Goal: Task Accomplishment & Management: Manage account settings

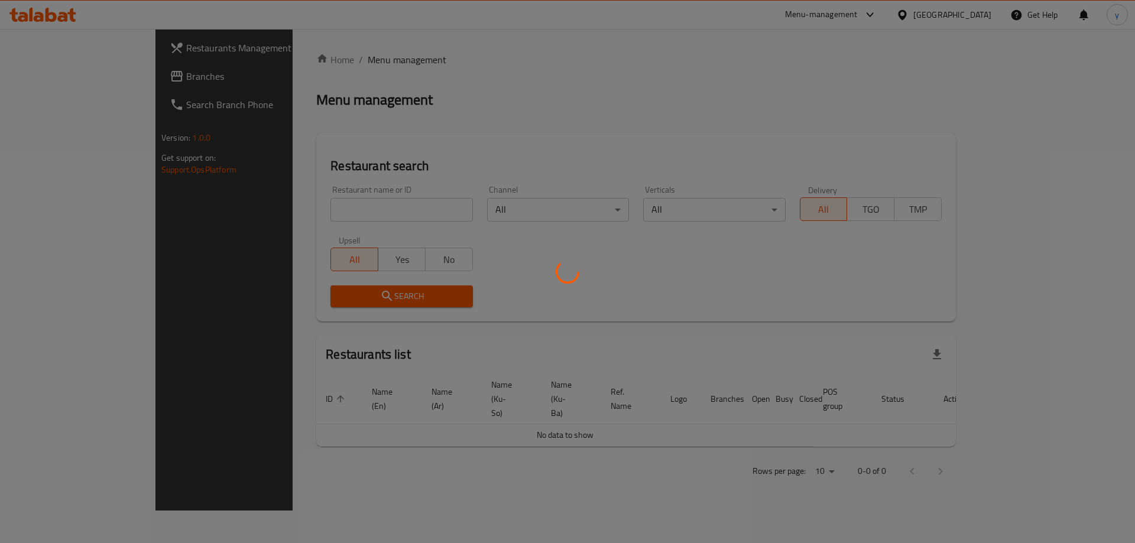
click at [158, 78] on div at bounding box center [567, 271] width 1135 height 543
click at [158, 77] on div at bounding box center [567, 271] width 1135 height 543
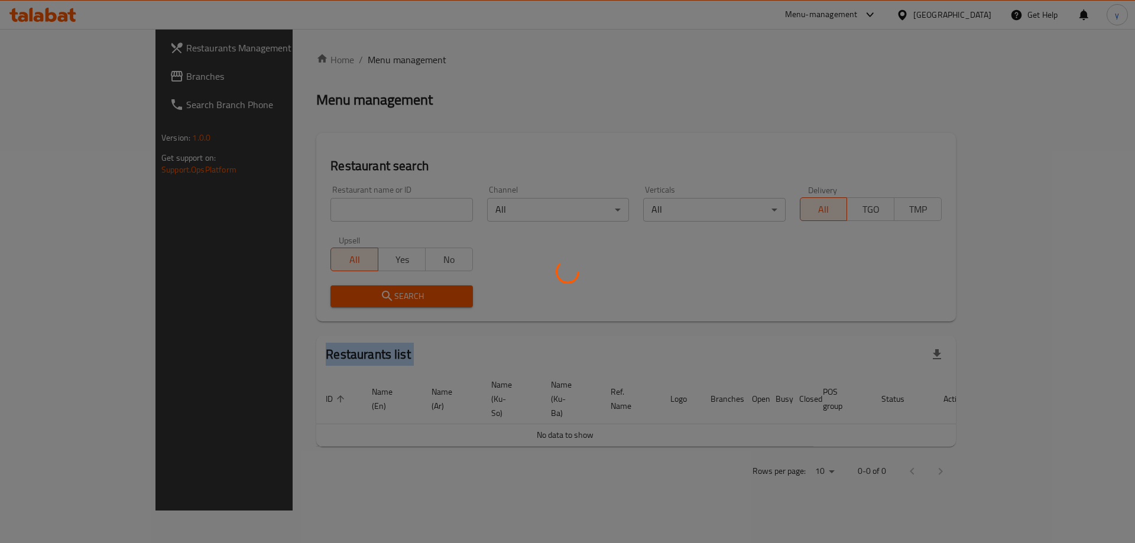
click at [158, 77] on div at bounding box center [567, 271] width 1135 height 543
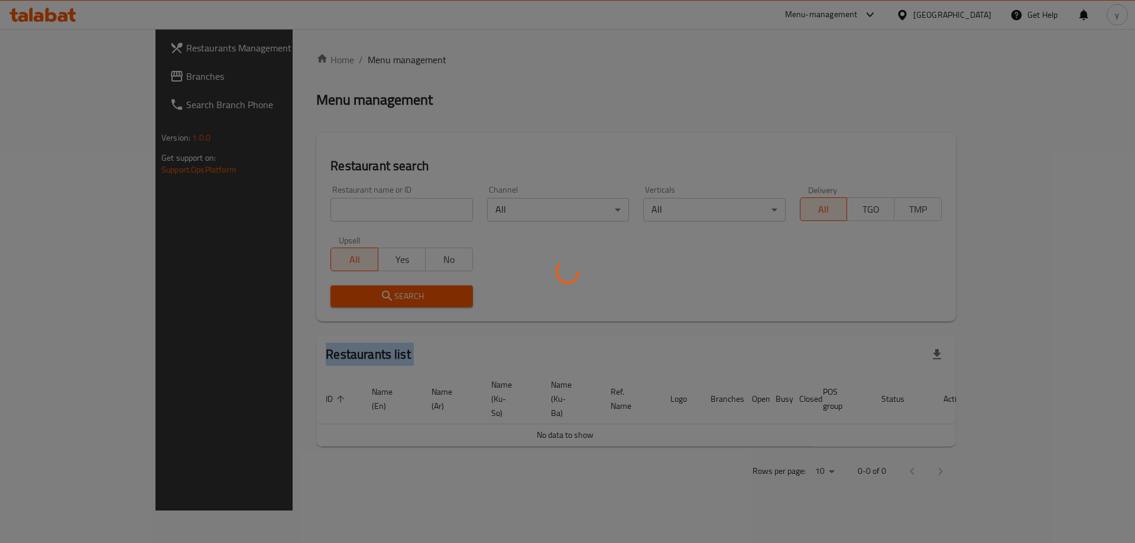
click at [158, 77] on div at bounding box center [567, 271] width 1135 height 543
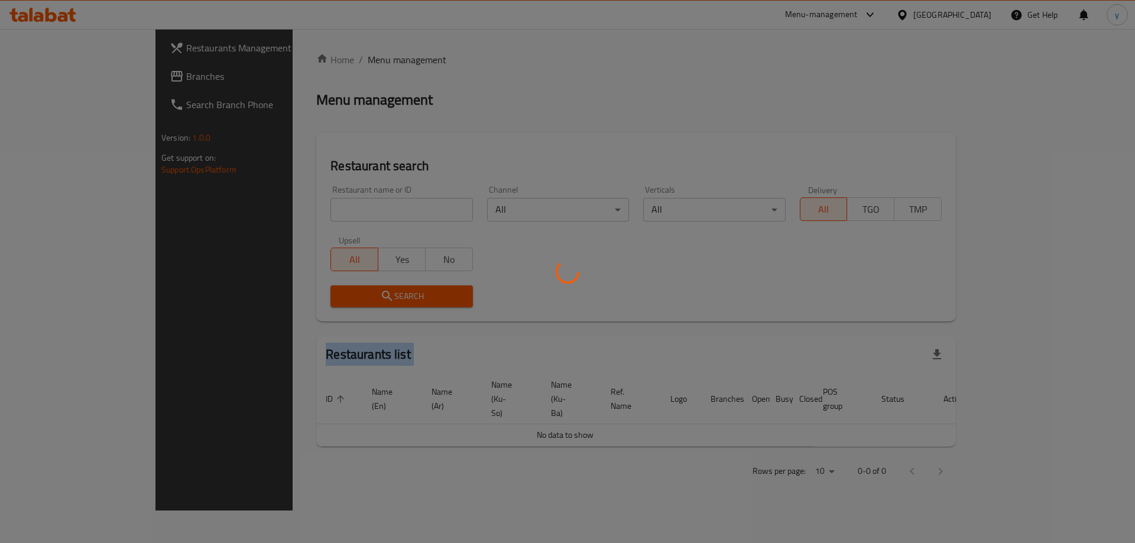
click at [158, 77] on div at bounding box center [567, 271] width 1135 height 543
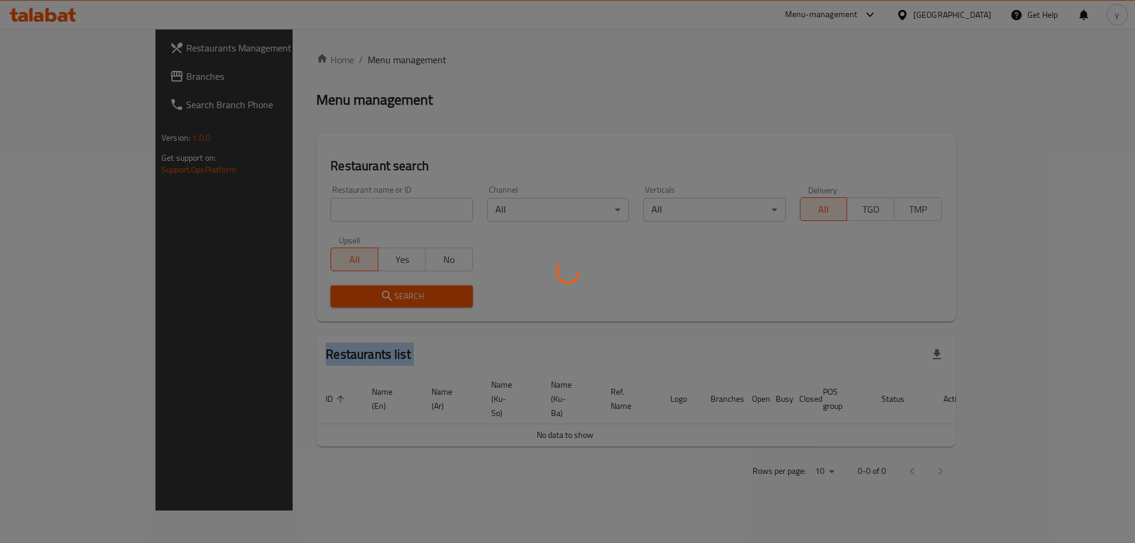
click at [158, 77] on div at bounding box center [567, 271] width 1135 height 543
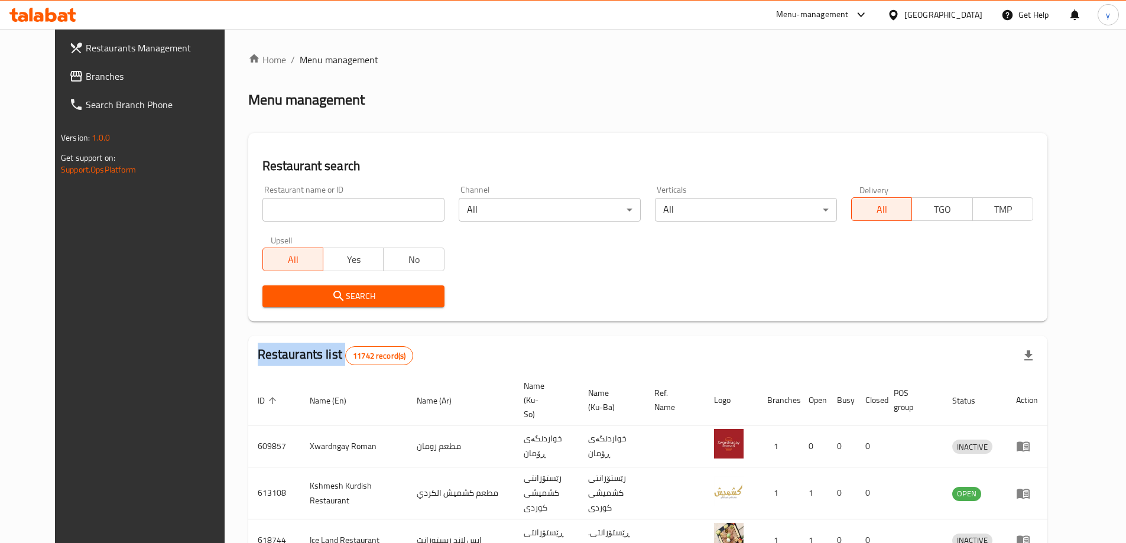
click at [158, 77] on div "Restaurants Management Branches Search Branch Phone Version: 1.0.0 Get support …" at bounding box center [563, 462] width 1016 height 867
click at [158, 77] on span "Branches" at bounding box center [160, 76] width 148 height 14
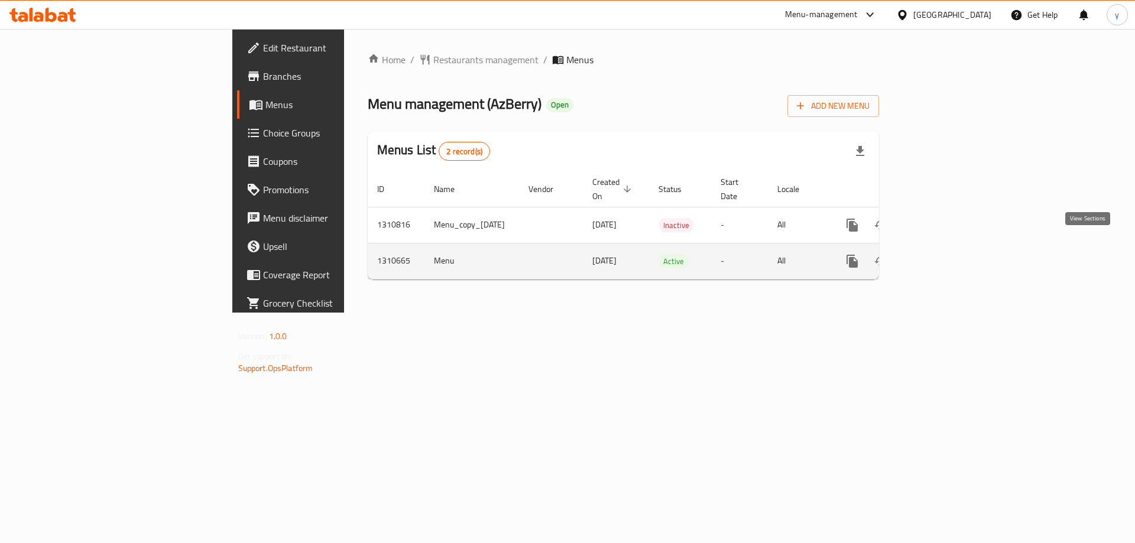
click at [945, 254] on icon "enhanced table" at bounding box center [937, 261] width 14 height 14
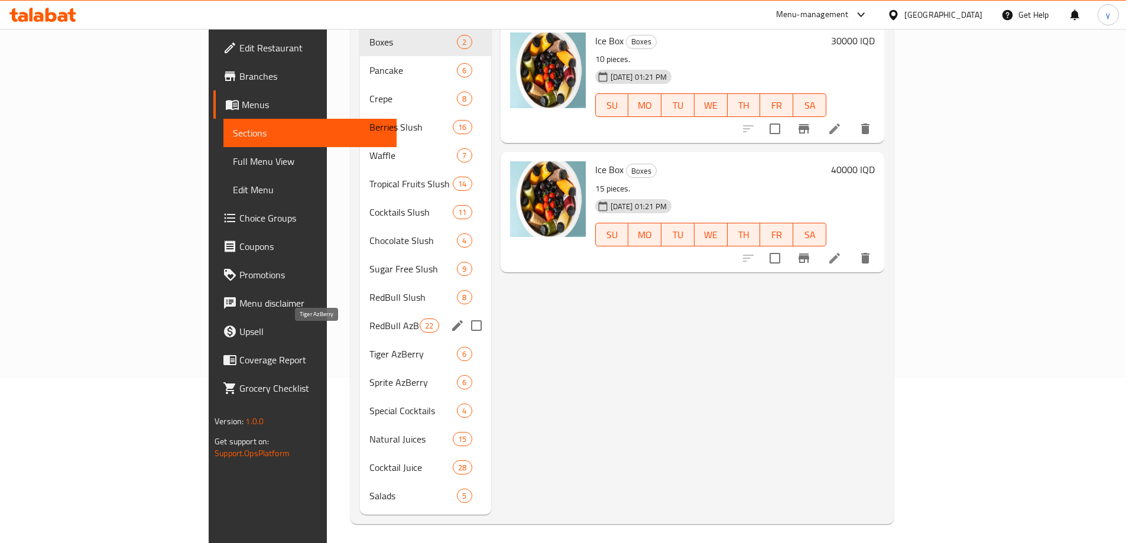
scroll to position [47, 0]
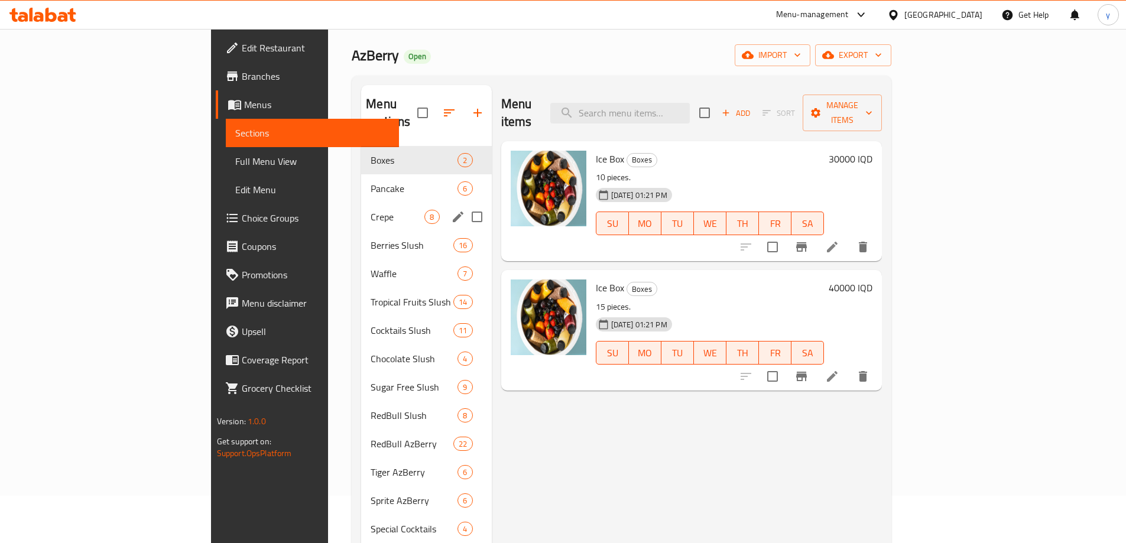
click at [361, 203] on div "Crepe 8" at bounding box center [426, 217] width 130 height 28
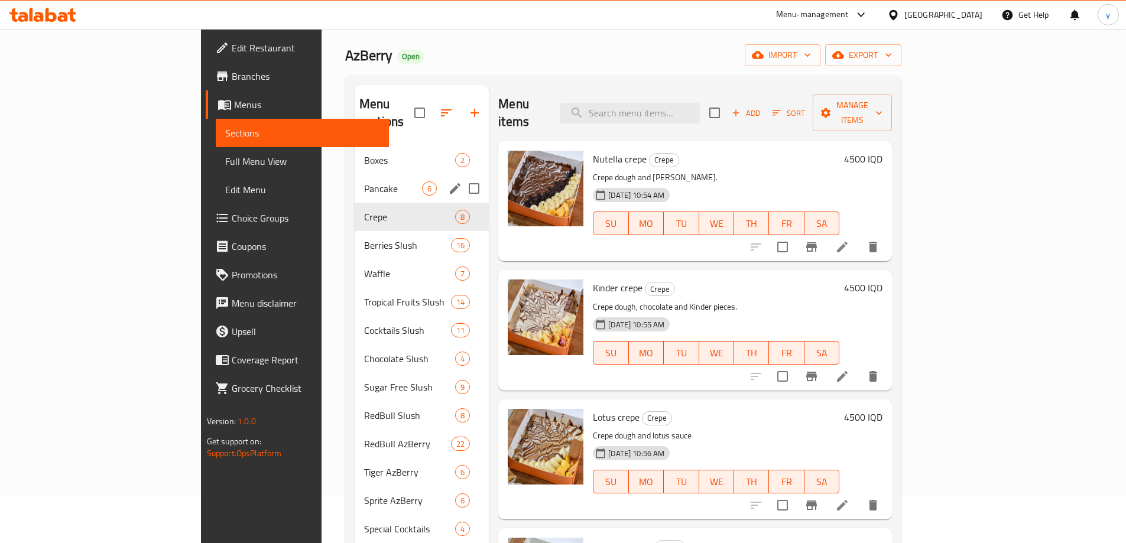
click at [365, 181] on span "Pancake" at bounding box center [393, 188] width 58 height 14
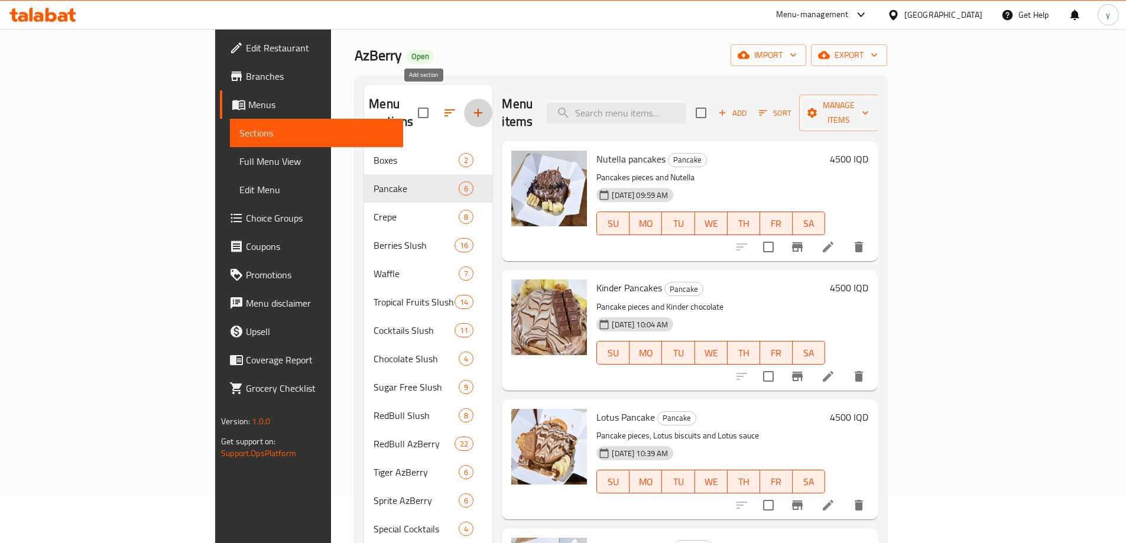
click at [464, 103] on button "button" at bounding box center [478, 113] width 28 height 28
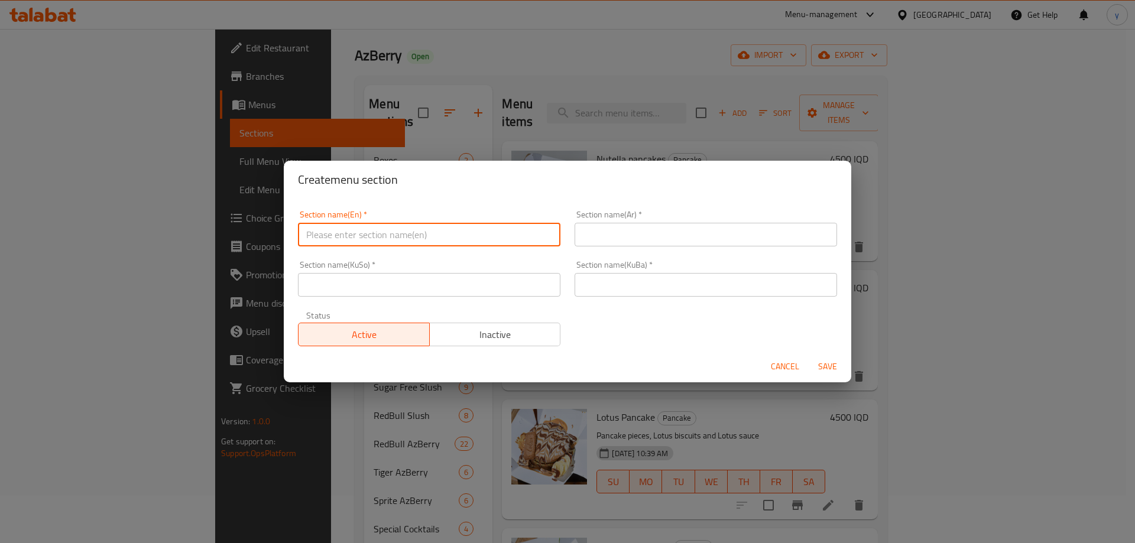
drag, startPoint x: 525, startPoint y: 241, endPoint x: 593, endPoint y: 237, distance: 68.1
click at [525, 241] on input "text" at bounding box center [429, 235] width 262 height 24
paste input "Mini Pancake"
type input "Mini Pancake"
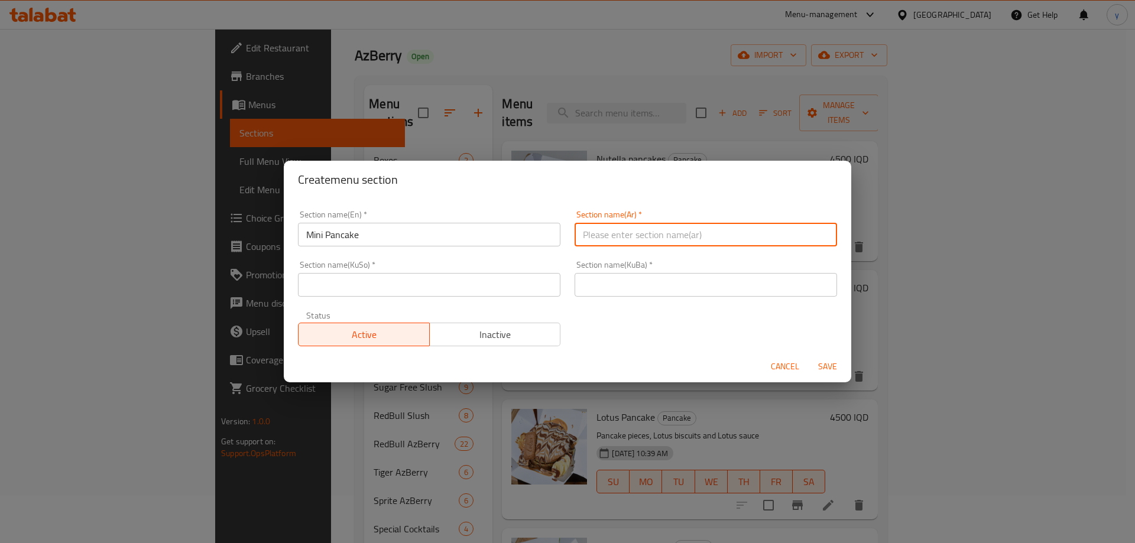
click at [593, 237] on input "text" at bounding box center [706, 235] width 262 height 24
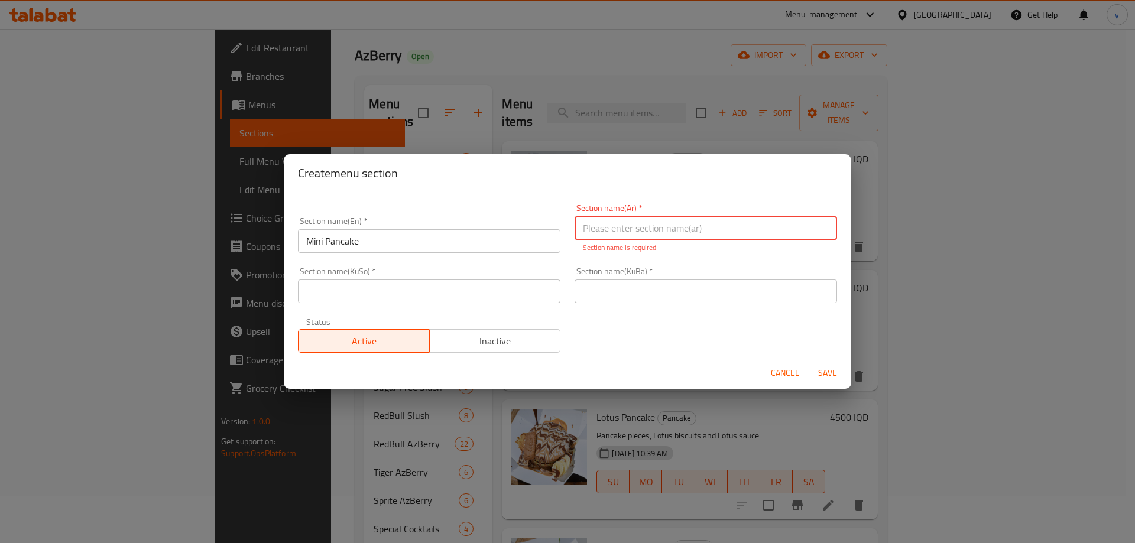
click at [532, 239] on input "Mini Pancake" at bounding box center [429, 241] width 262 height 24
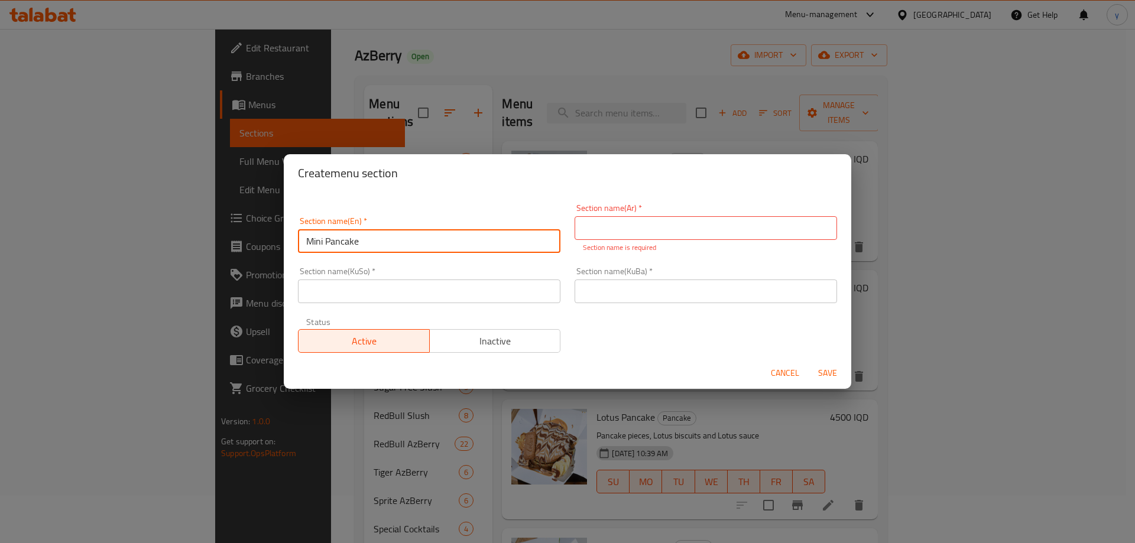
click at [532, 239] on input "Mini Pancake" at bounding box center [429, 241] width 262 height 24
click at [514, 239] on input "Mini Pancake" at bounding box center [429, 241] width 262 height 24
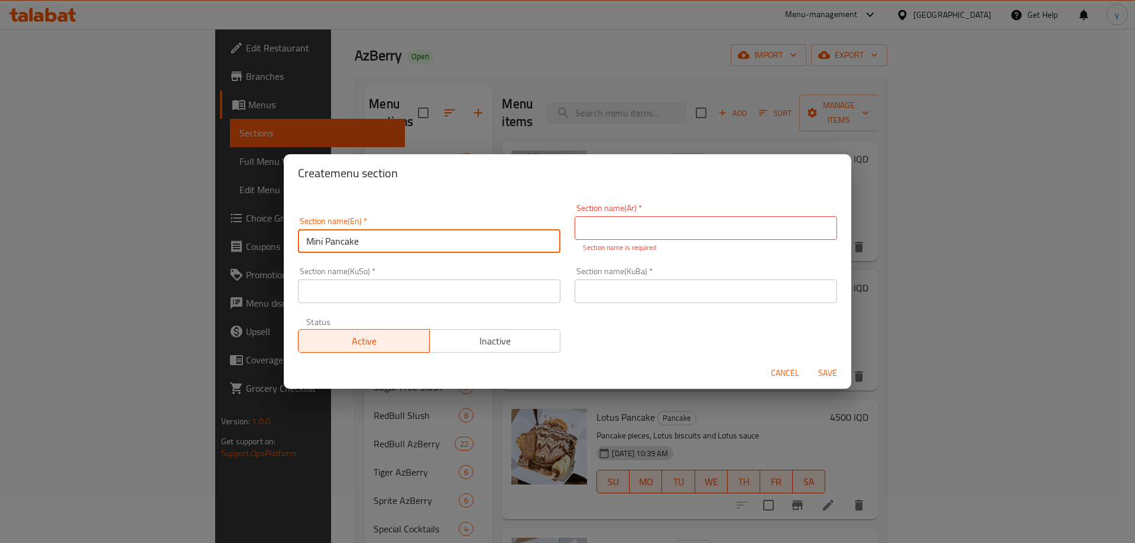
click at [611, 240] on div "Section name(Ar)   * Section name(Ar) * Section name is required" at bounding box center [706, 228] width 262 height 49
click at [614, 236] on input "text" at bounding box center [706, 228] width 262 height 24
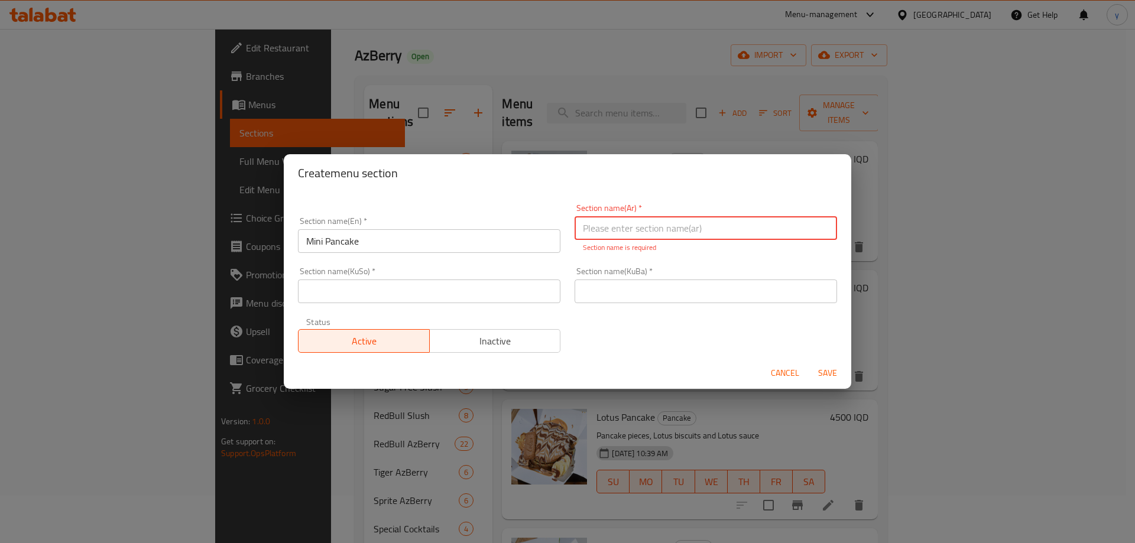
paste input "الميني بان كيك"
type input "الميني بان كيك"
click at [515, 264] on div "Section name(KuSo)   * Section name(KuSo) *" at bounding box center [429, 285] width 277 height 50
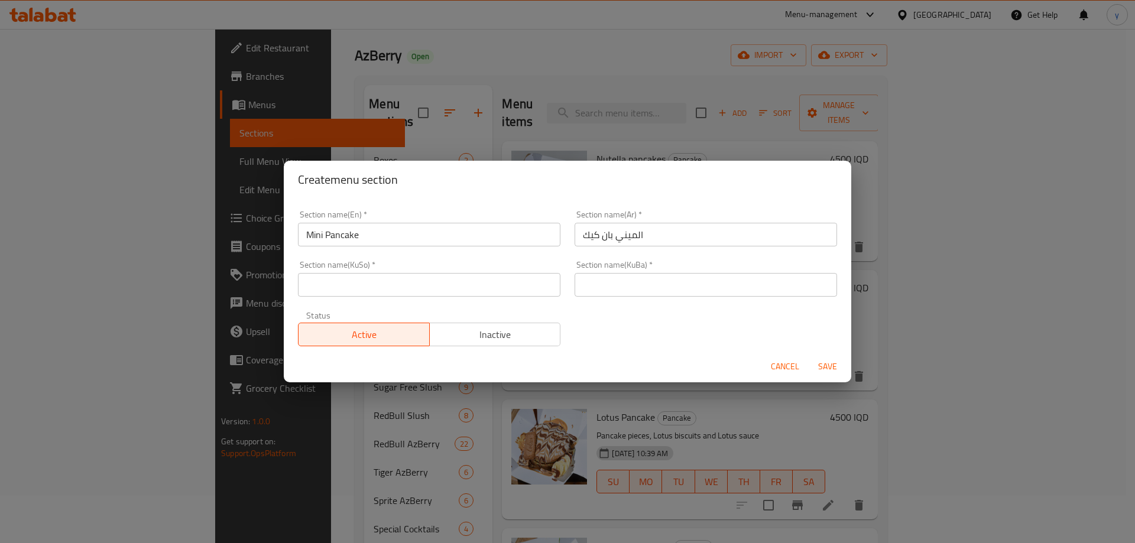
click at [518, 277] on input "text" at bounding box center [429, 285] width 262 height 24
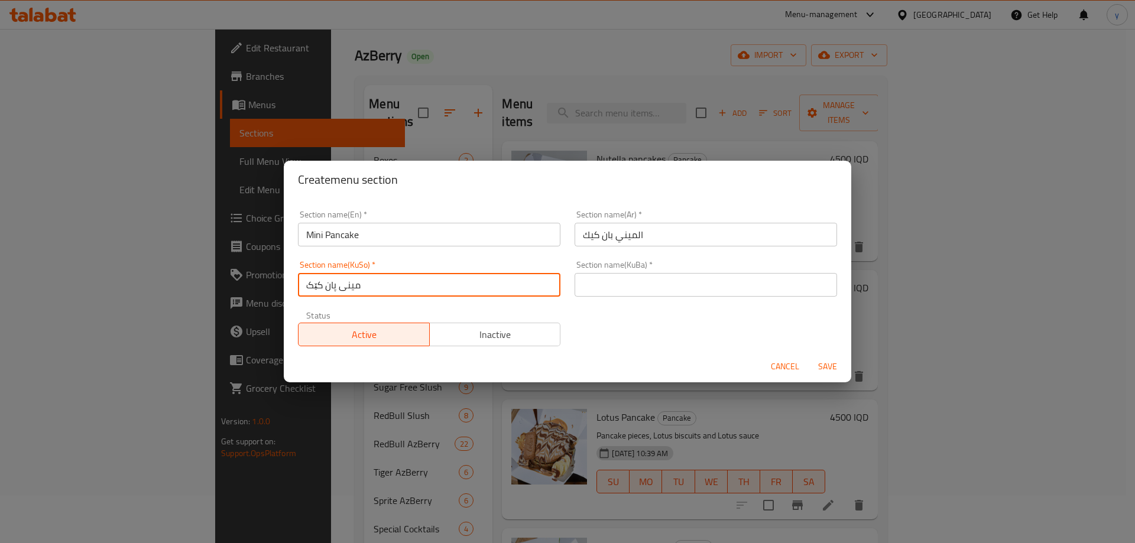
type input "مینی پان کێک"
click at [591, 291] on input "text" at bounding box center [706, 285] width 262 height 24
paste input "مینی پان کێک"
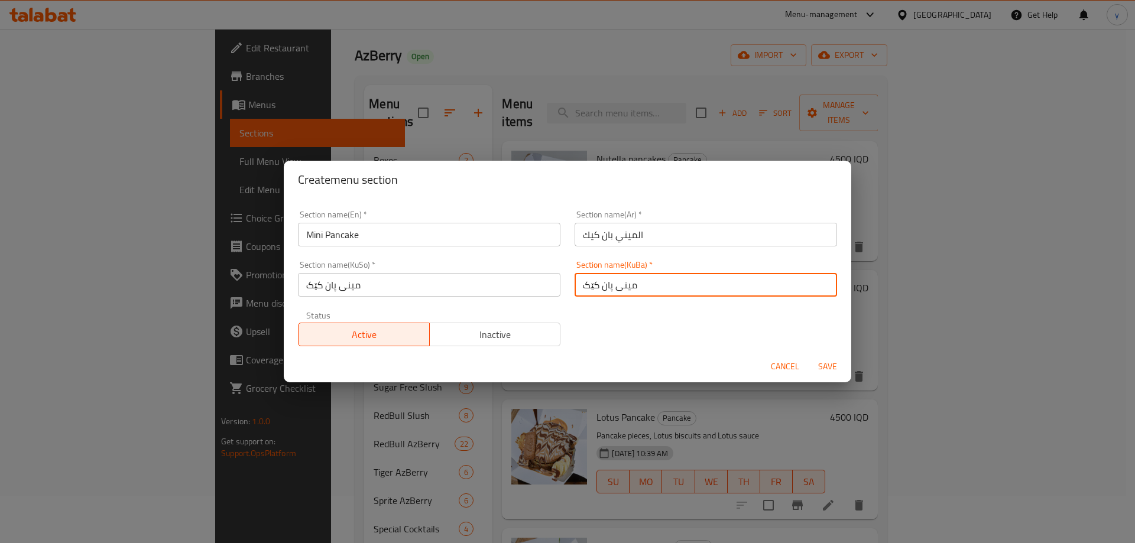
type input "مینی پان کێک"
click at [828, 358] on button "Save" at bounding box center [828, 367] width 38 height 22
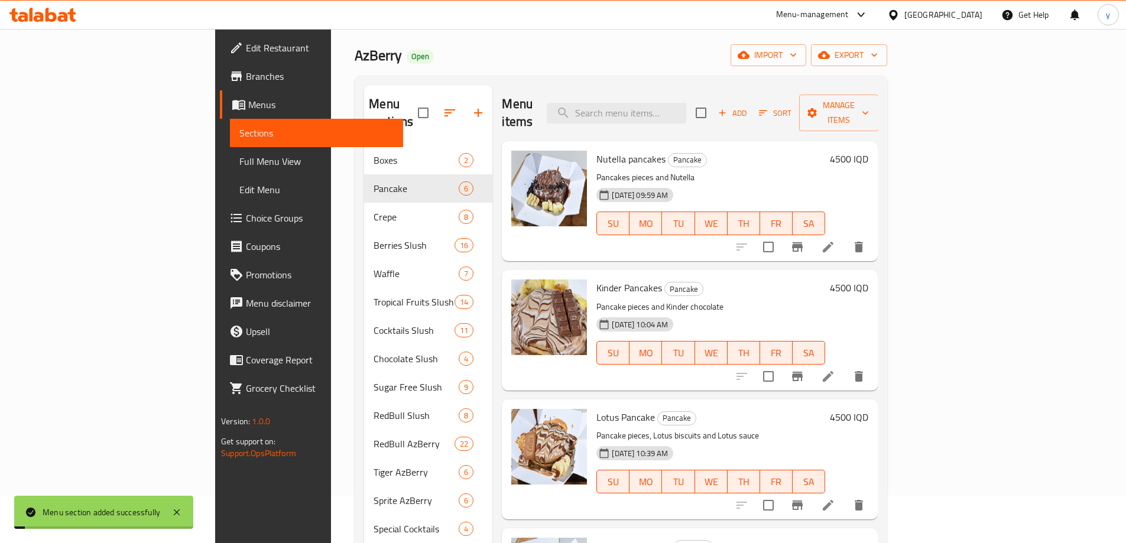
click at [443, 106] on icon "button" at bounding box center [450, 113] width 14 height 14
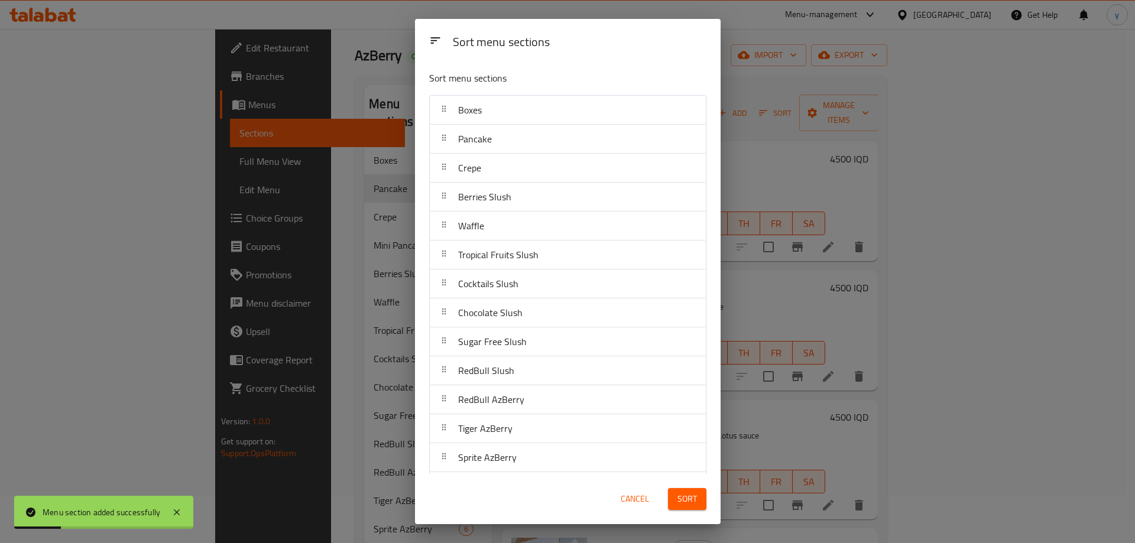
click at [390, 143] on div "Sort menu sections Sort menu sections Boxes Pancake Crepe Berries Slush Waffle …" at bounding box center [567, 271] width 1135 height 543
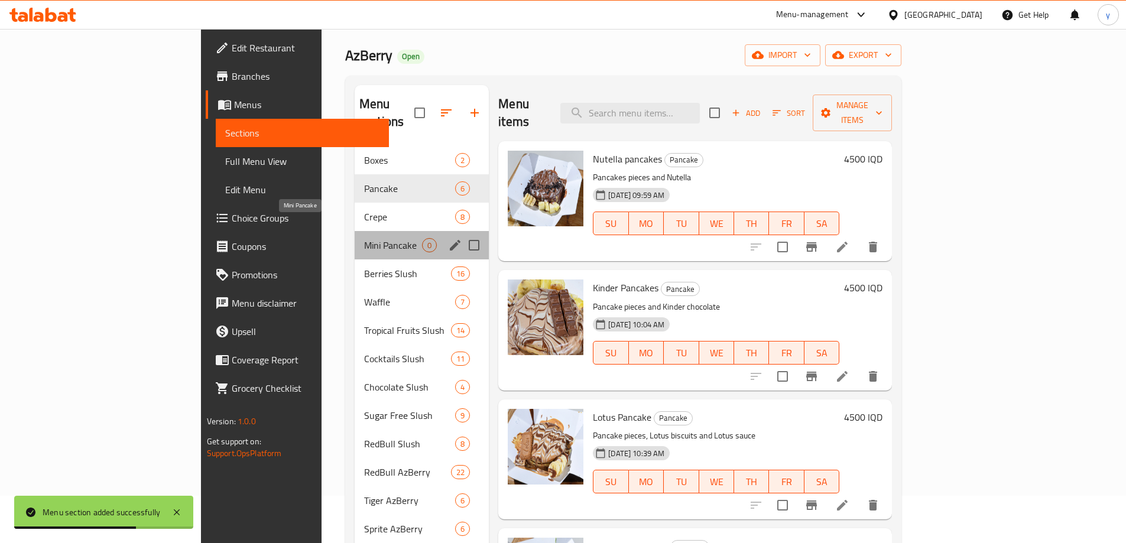
click at [364, 238] on span "Mini Pancake" at bounding box center [393, 245] width 58 height 14
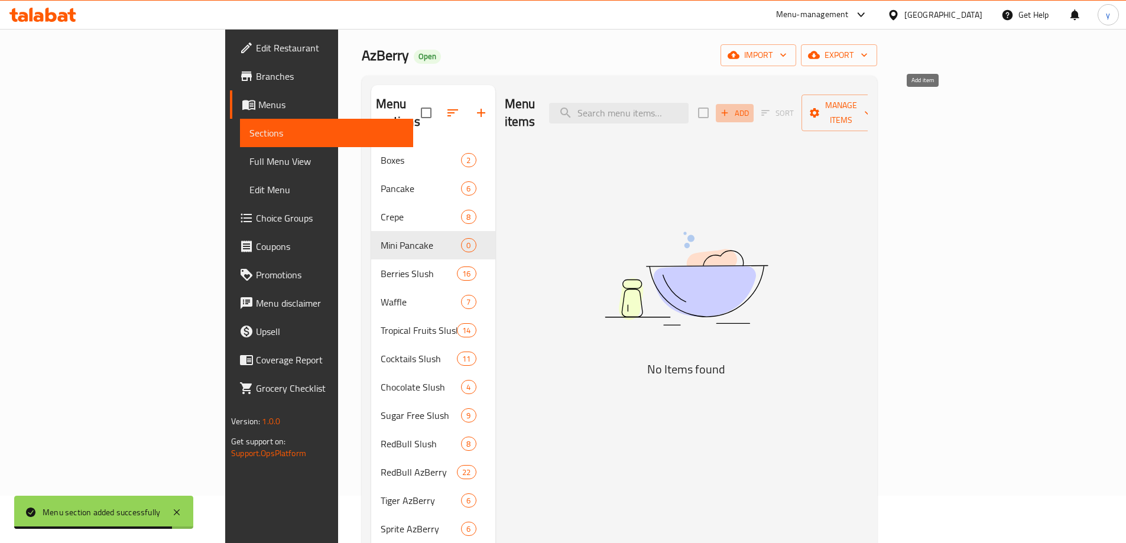
click at [730, 108] on icon "button" at bounding box center [724, 113] width 11 height 11
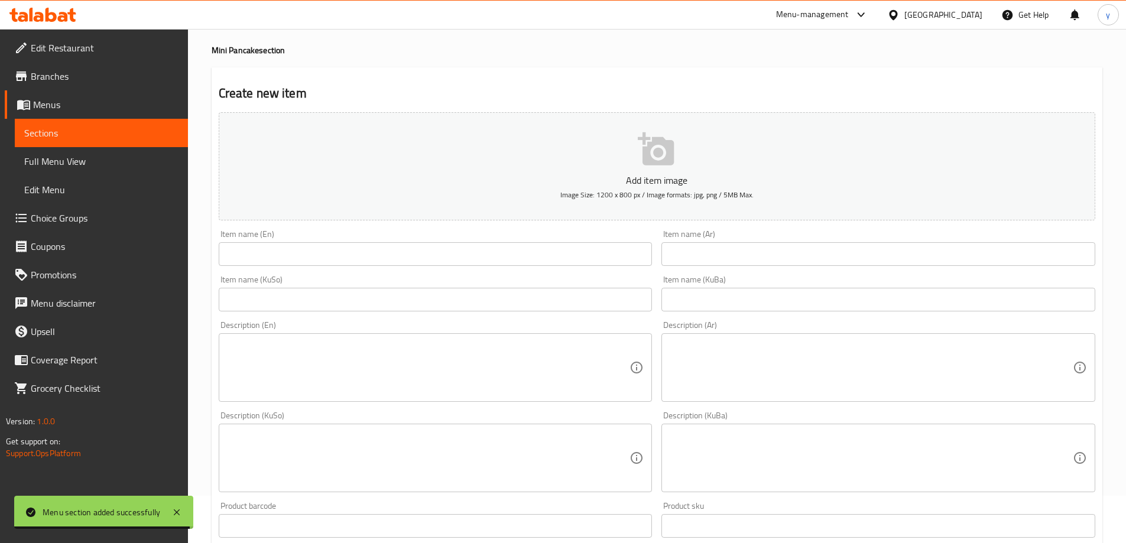
drag, startPoint x: 687, startPoint y: 245, endPoint x: 626, endPoint y: 258, distance: 62.1
click at [687, 245] on input "text" at bounding box center [878, 254] width 434 height 24
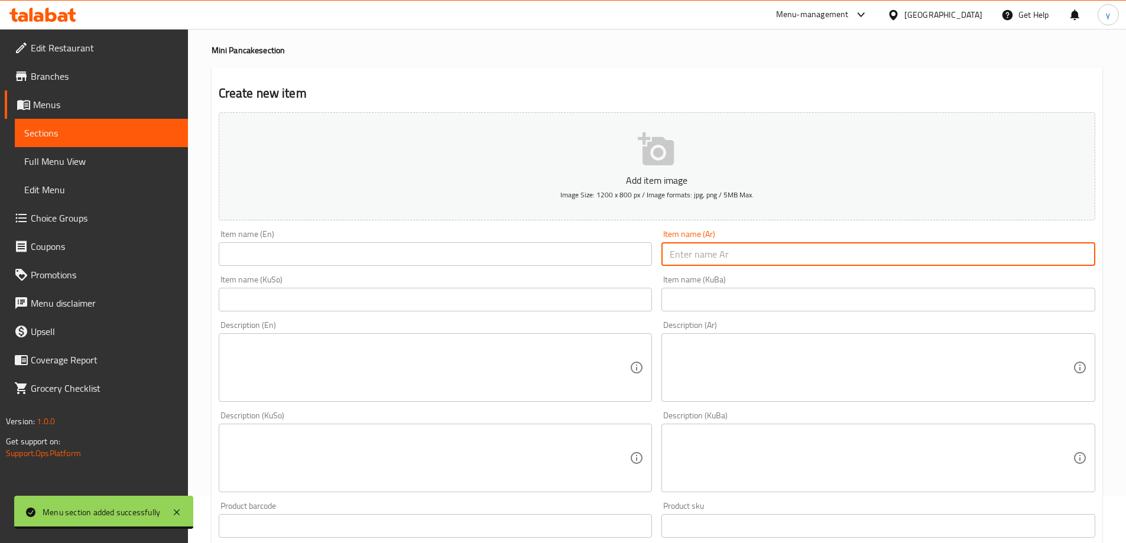
click at [597, 250] on input "text" at bounding box center [436, 254] width 434 height 24
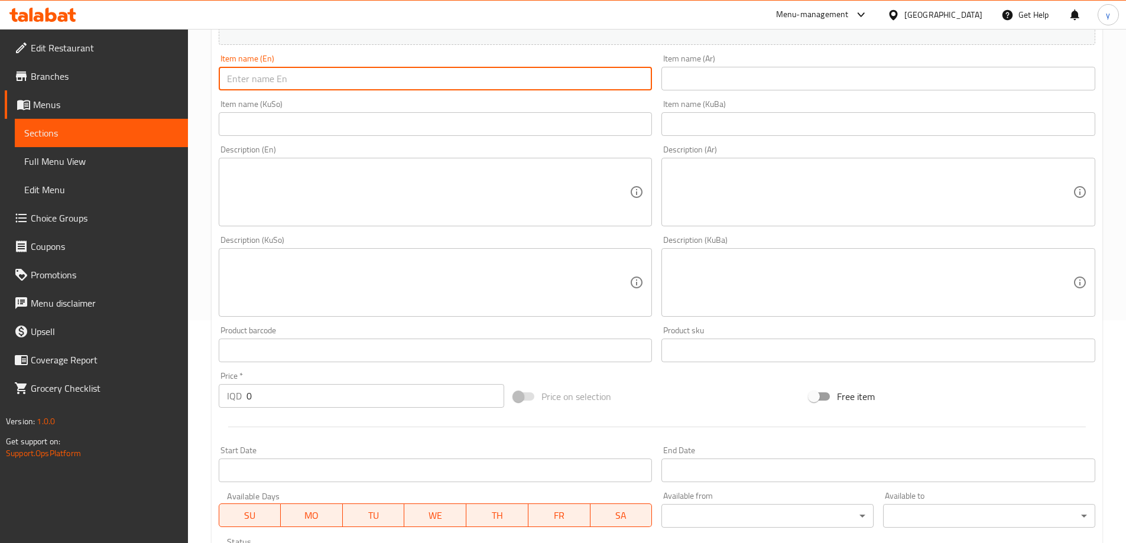
scroll to position [284, 0]
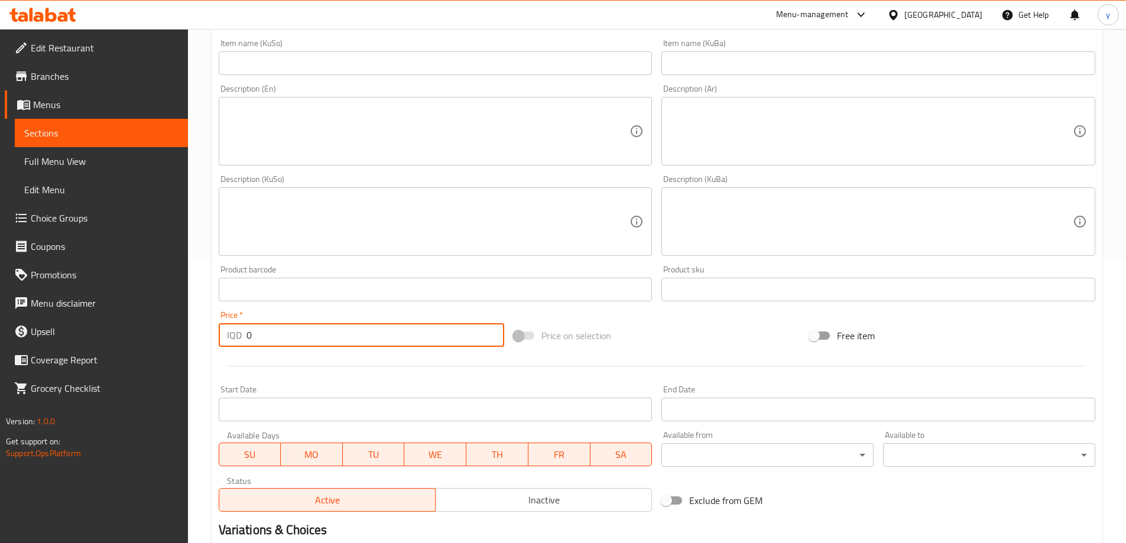
drag, startPoint x: 246, startPoint y: 333, endPoint x: 289, endPoint y: 330, distance: 42.7
click at [291, 330] on input "0" at bounding box center [375, 335] width 258 height 24
paste input "450"
type input "4500"
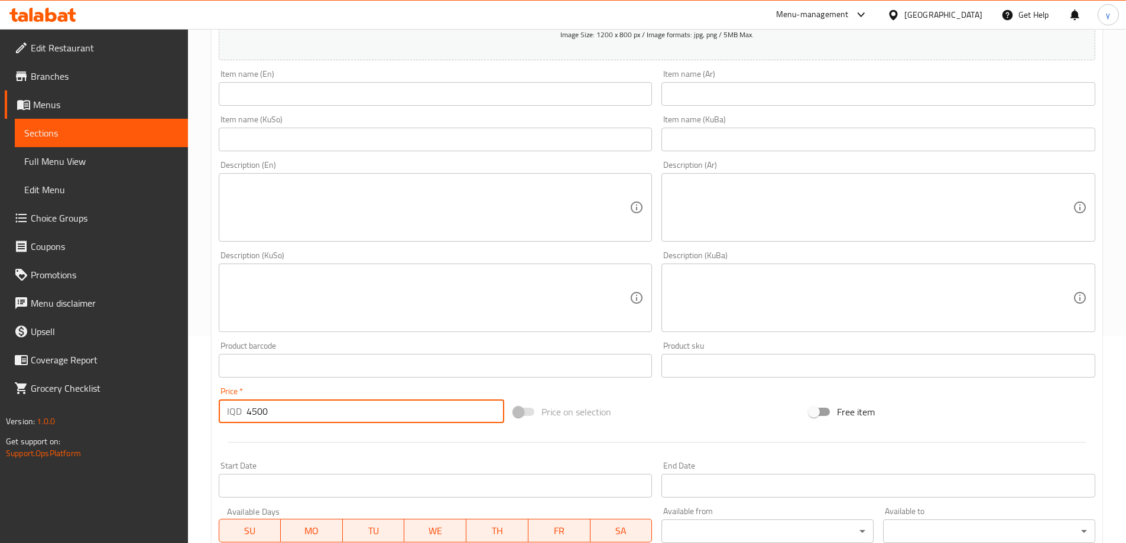
scroll to position [166, 0]
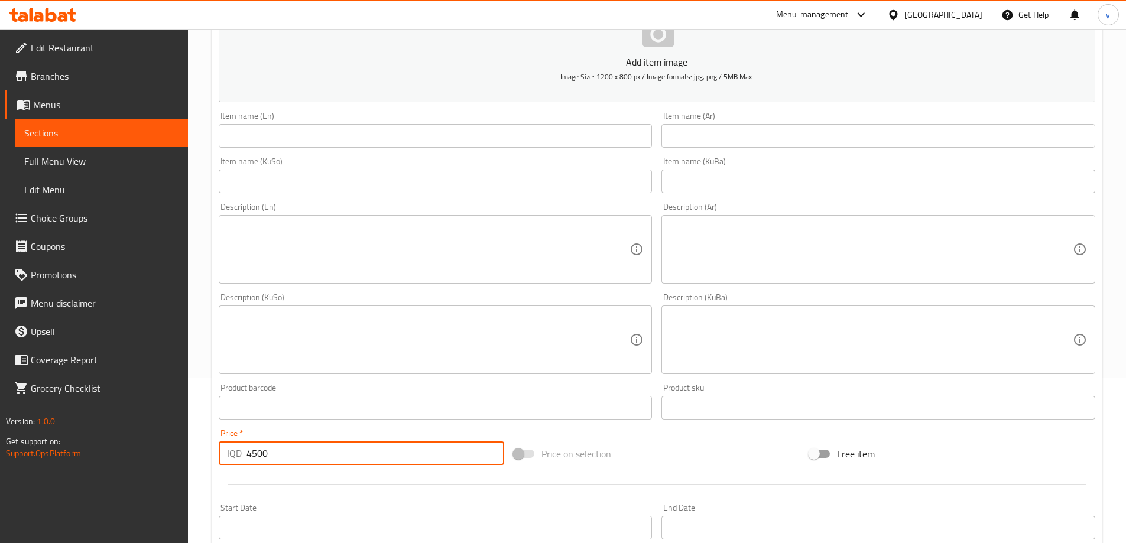
click at [390, 141] on input "text" at bounding box center [436, 136] width 434 height 24
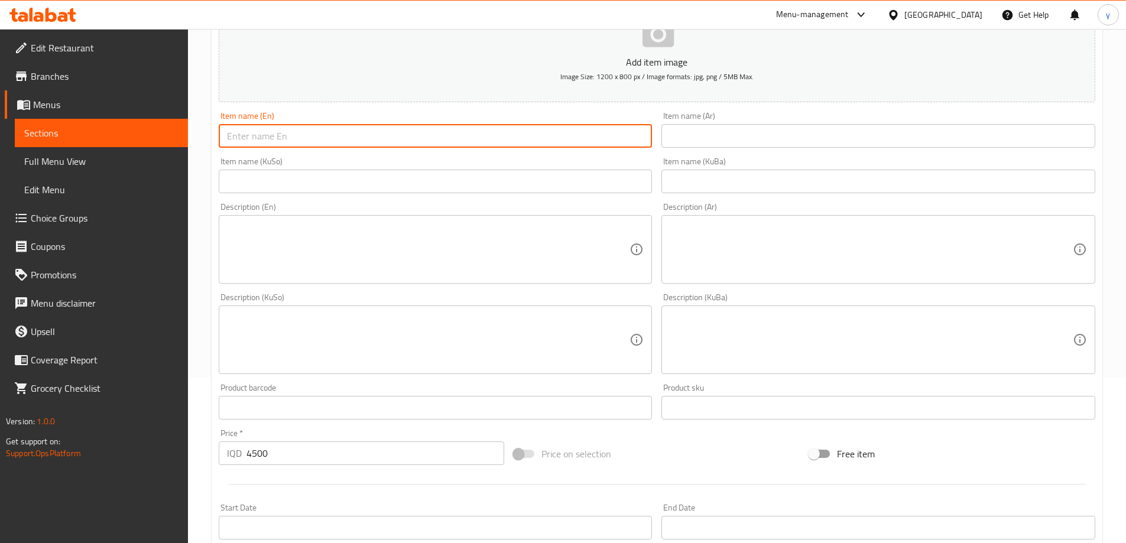
paste input "Pistachio Mini Pancake"
type input "Pistachio Mini Pancake"
click at [720, 135] on input "text" at bounding box center [878, 136] width 434 height 24
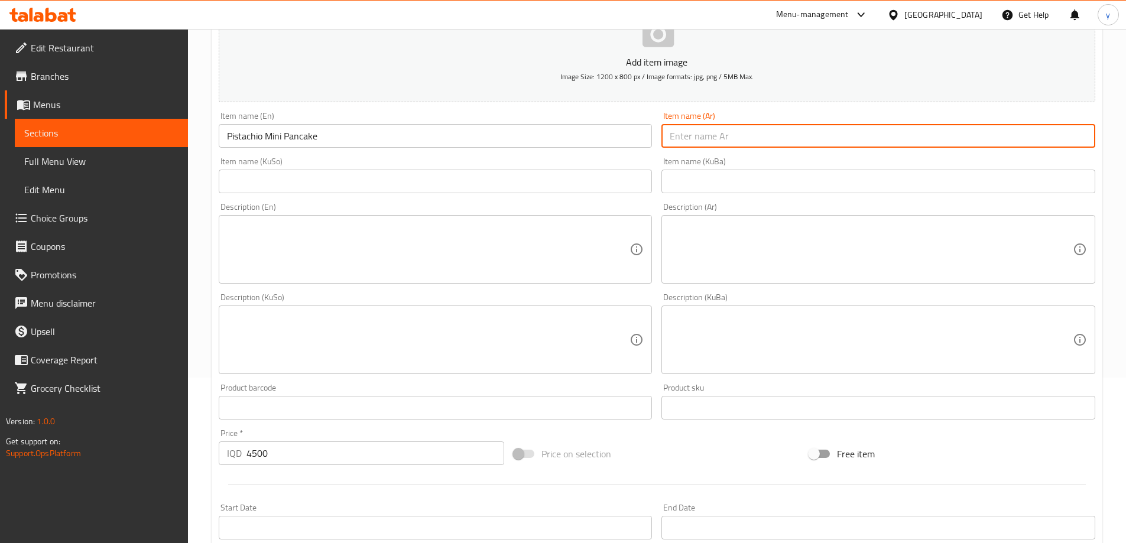
paste input "ميني بان كيك بالفستق"
type input "ميني بان كيك بالفستق"
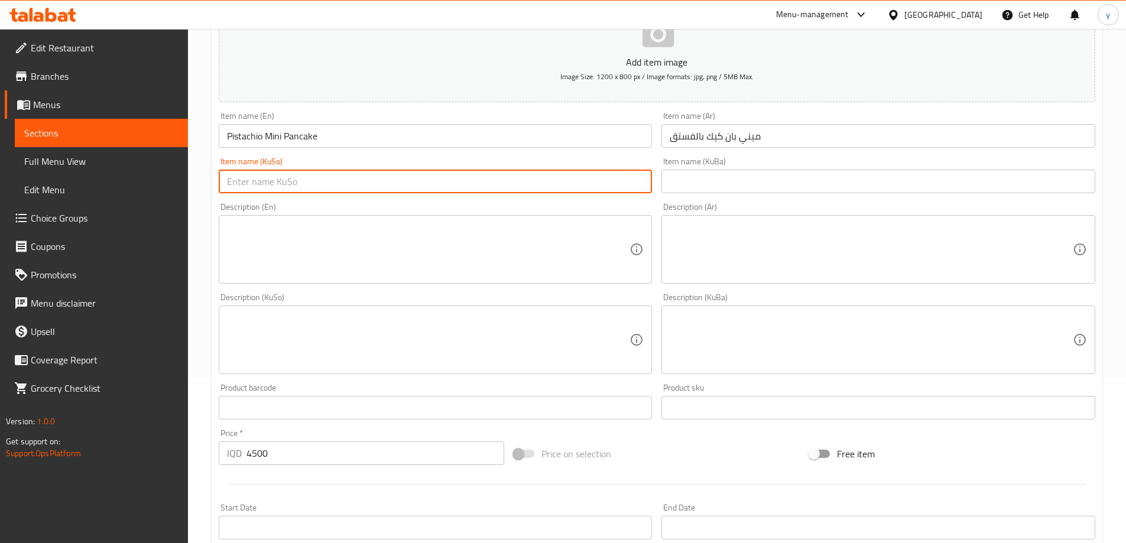
click at [608, 183] on input "text" at bounding box center [436, 182] width 434 height 24
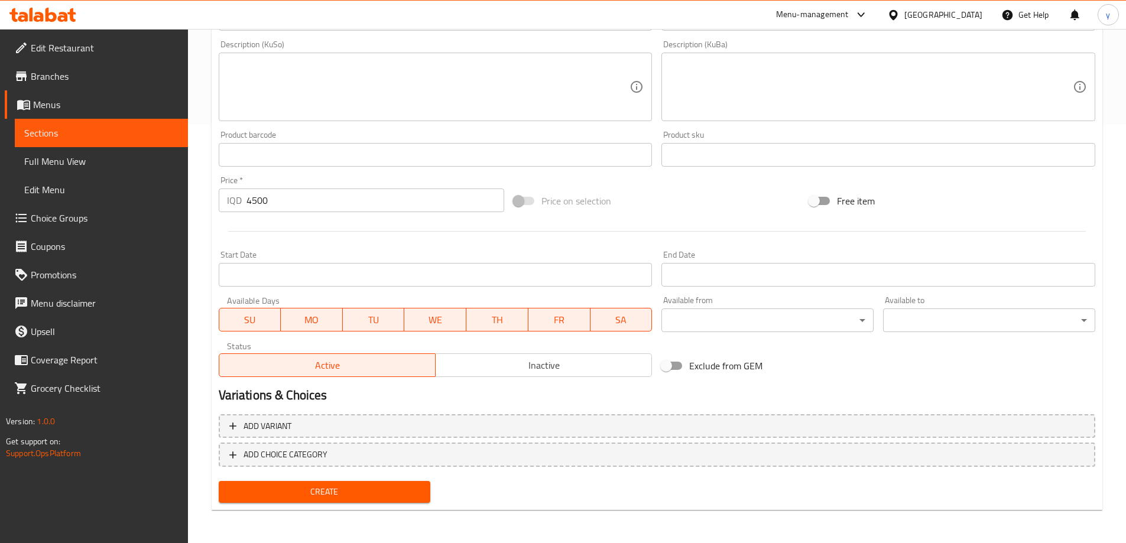
scroll to position [182, 0]
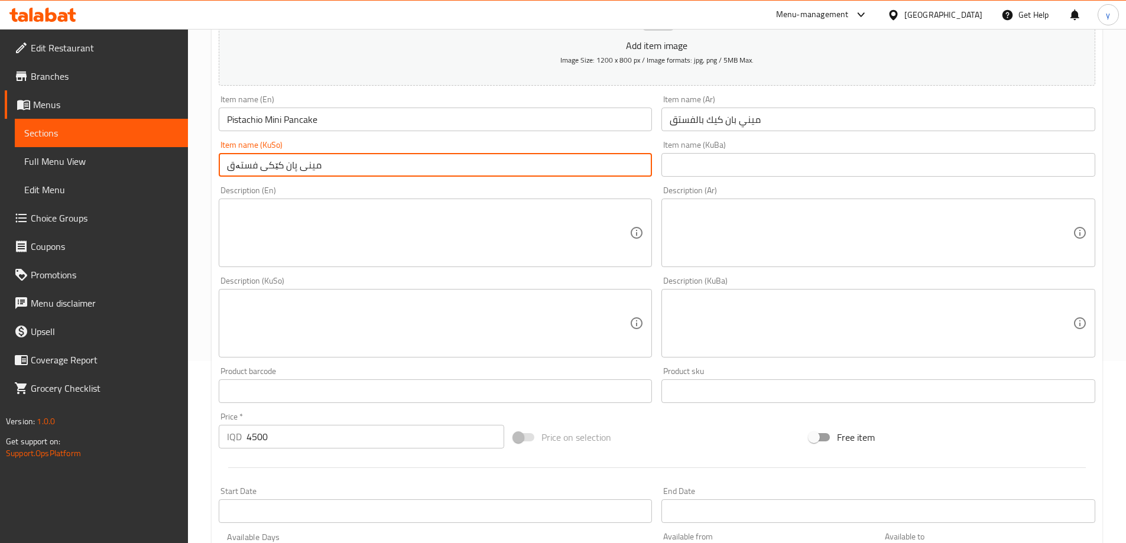
type input "مینی پان کێکی فستەق"
click at [270, 118] on input "Pistachio Mini Pancake" at bounding box center [436, 120] width 434 height 24
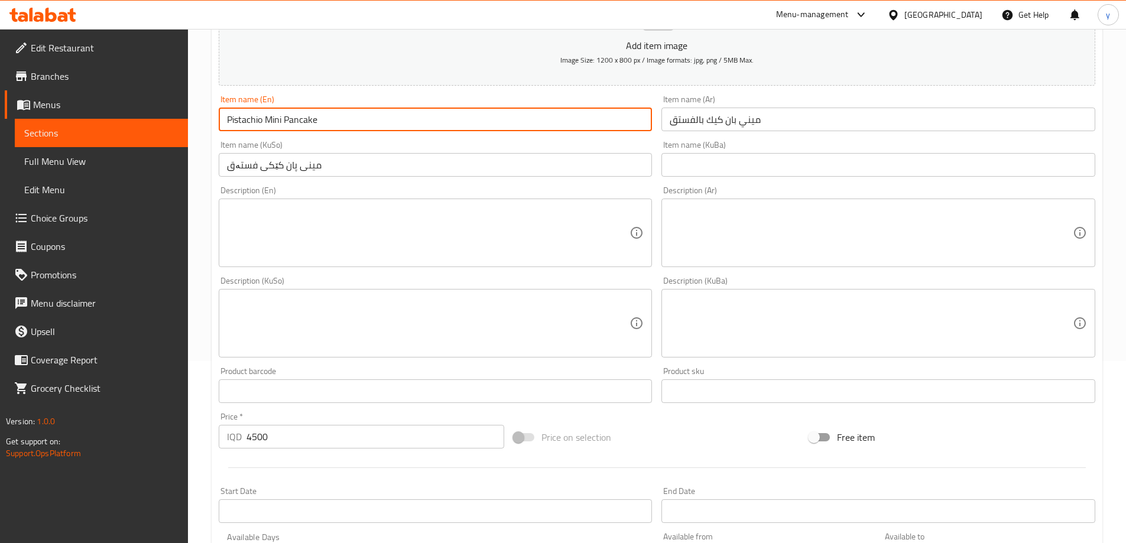
click at [270, 118] on input "Pistachio Mini Pancake" at bounding box center [436, 120] width 434 height 24
click at [262, 169] on input "مینی پان کێکی فستەق" at bounding box center [436, 165] width 434 height 24
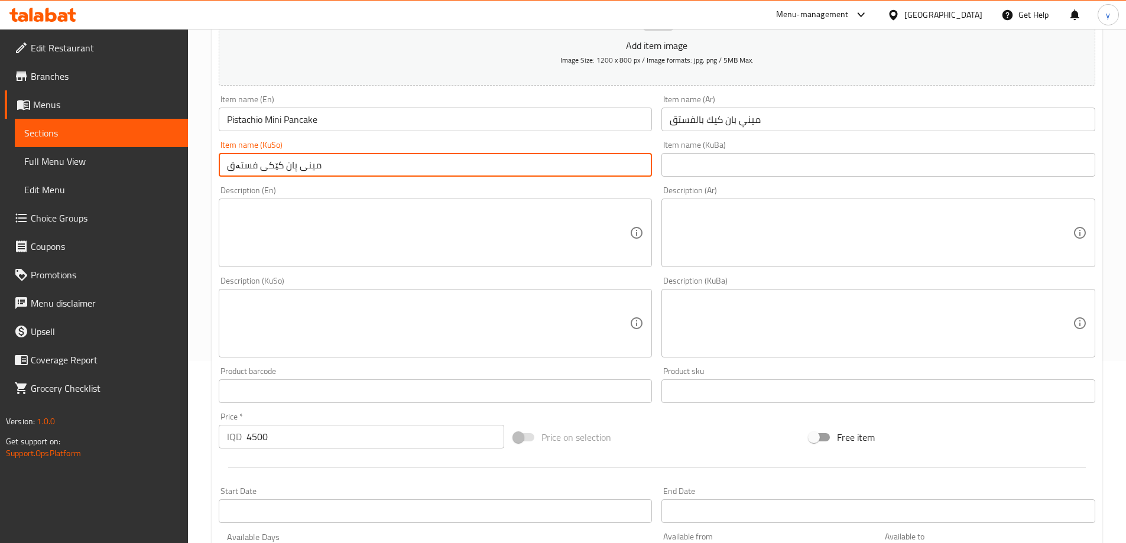
click at [262, 169] on input "مینی پان کێکی فستەق" at bounding box center [436, 165] width 434 height 24
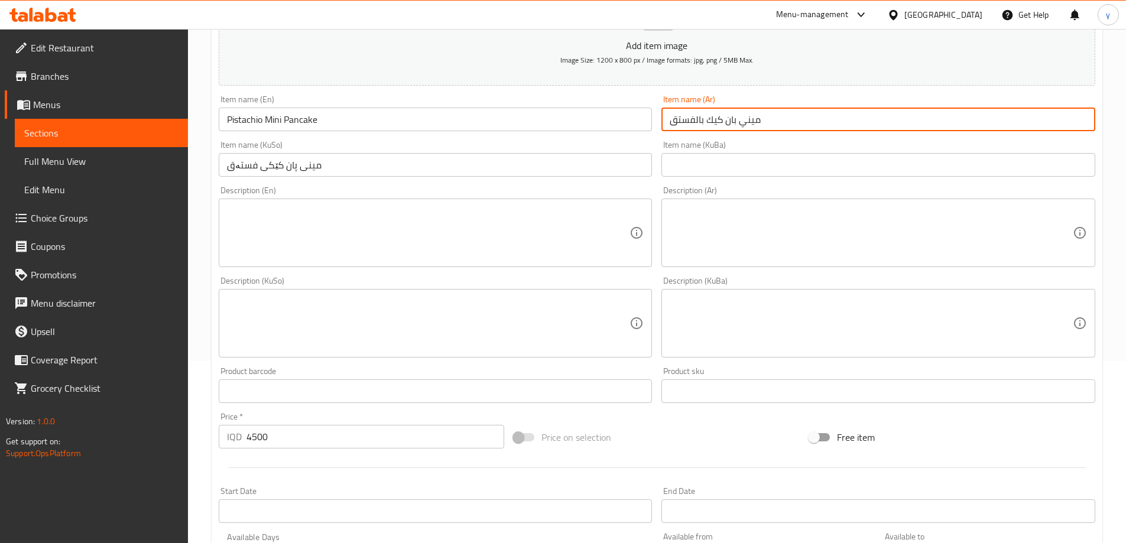
click at [742, 121] on input "ميني بان كيك بالفستق" at bounding box center [878, 120] width 434 height 24
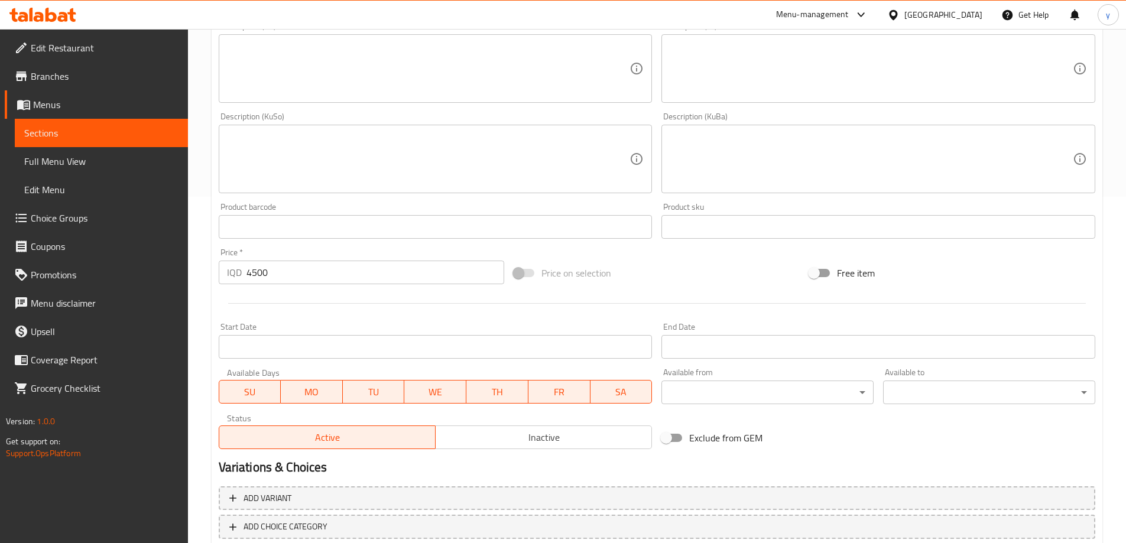
scroll to position [419, 0]
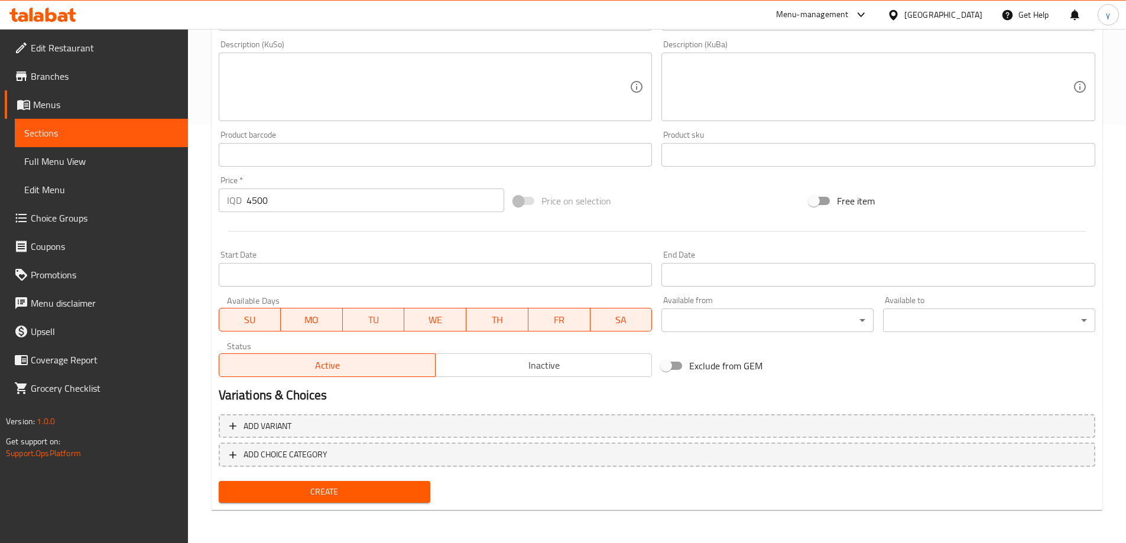
click at [294, 482] on button "Create" at bounding box center [325, 492] width 212 height 22
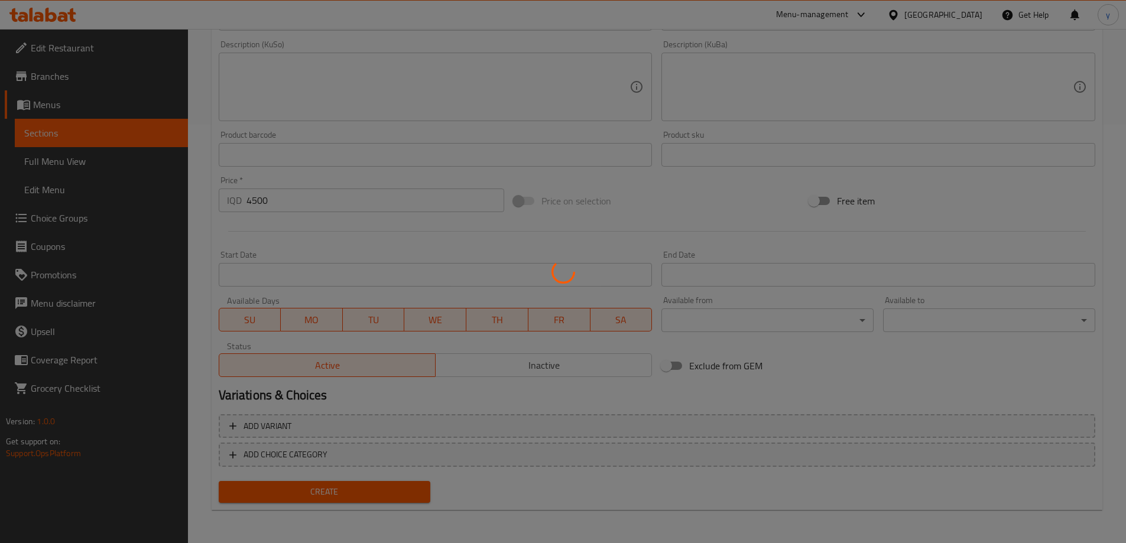
scroll to position [0, 0]
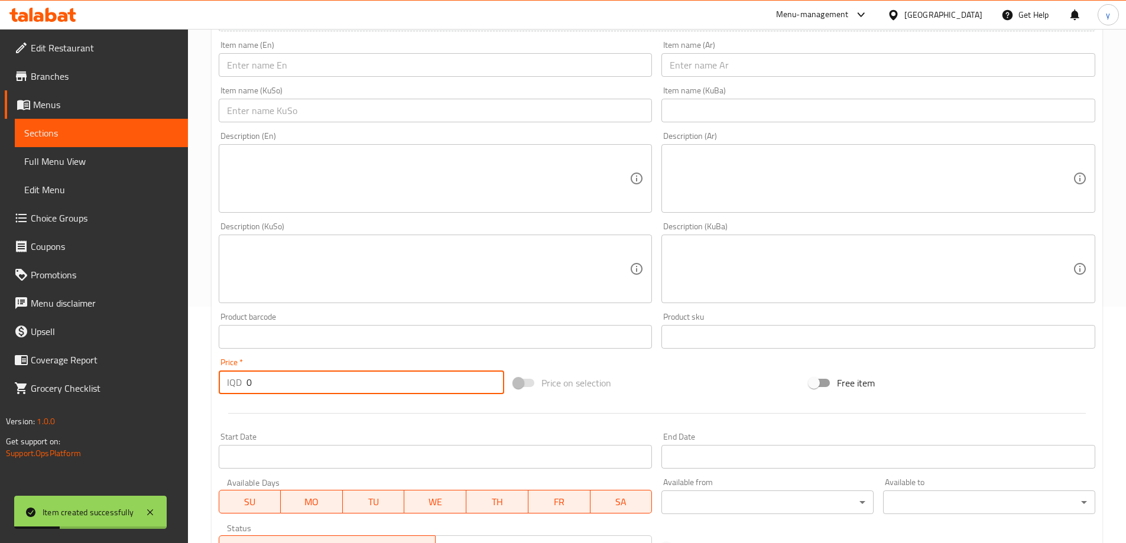
drag, startPoint x: 257, startPoint y: 375, endPoint x: 242, endPoint y: 375, distance: 15.4
click at [221, 385] on div "IQD 0 Price *" at bounding box center [362, 383] width 286 height 24
paste input "450"
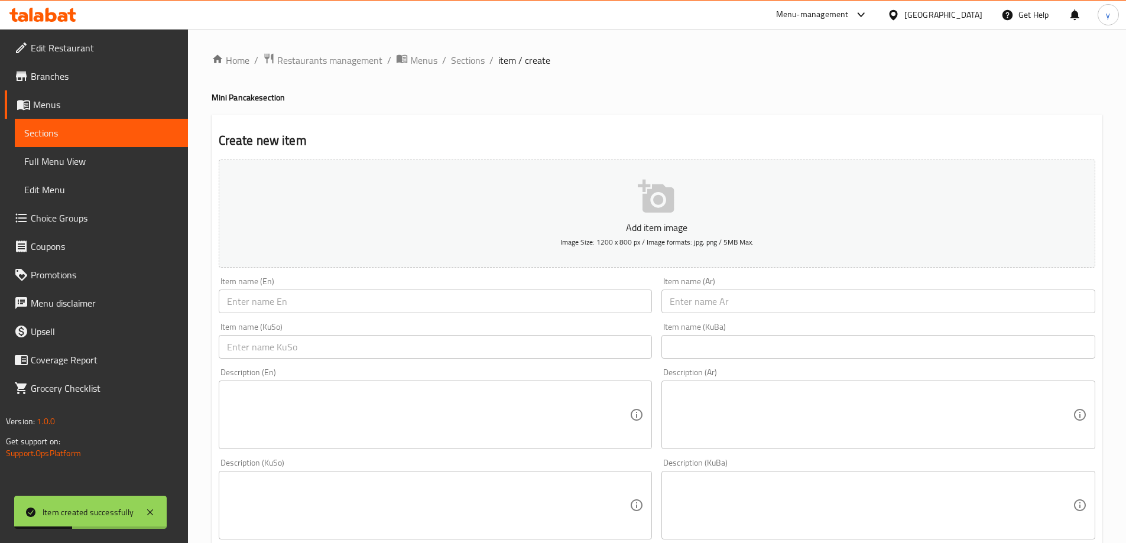
type input "4500"
click at [432, 280] on div "Item name (En) Item name (En)" at bounding box center [436, 295] width 434 height 36
click at [430, 301] on input "text" at bounding box center [436, 302] width 434 height 24
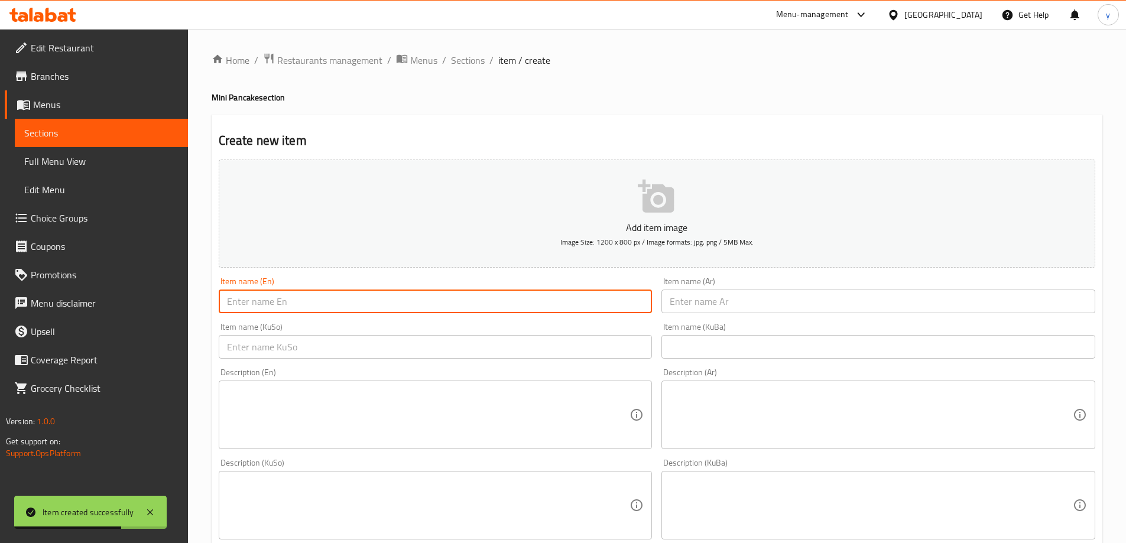
paste input "Pistachio Mini Pancake"
type input "Pistachio Mini Pancake"
click at [695, 317] on div "Item name (Ar) Item name (Ar)" at bounding box center [878, 295] width 443 height 46
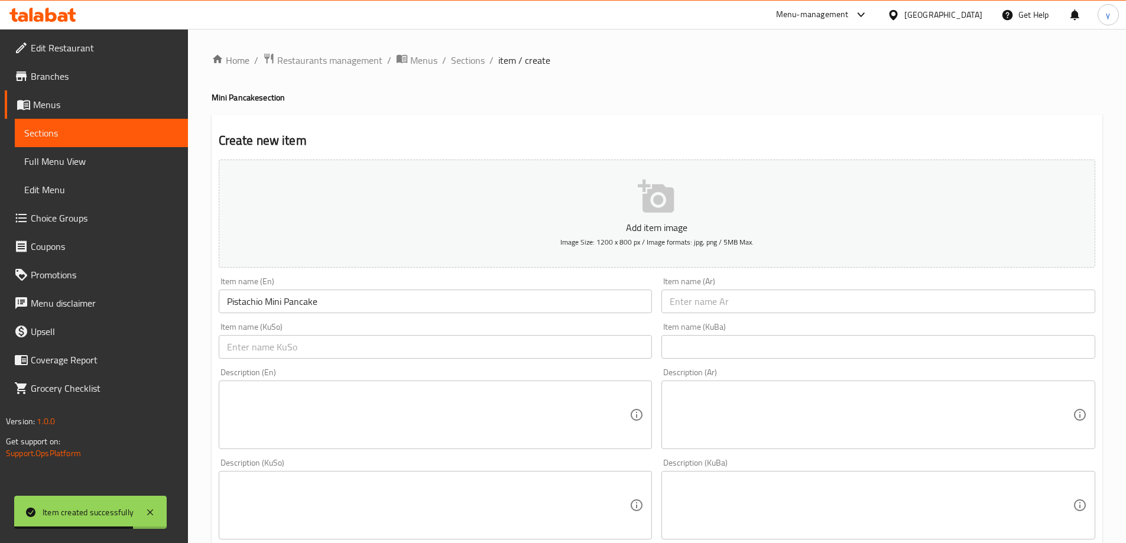
click at [722, 308] on input "text" at bounding box center [878, 302] width 434 height 24
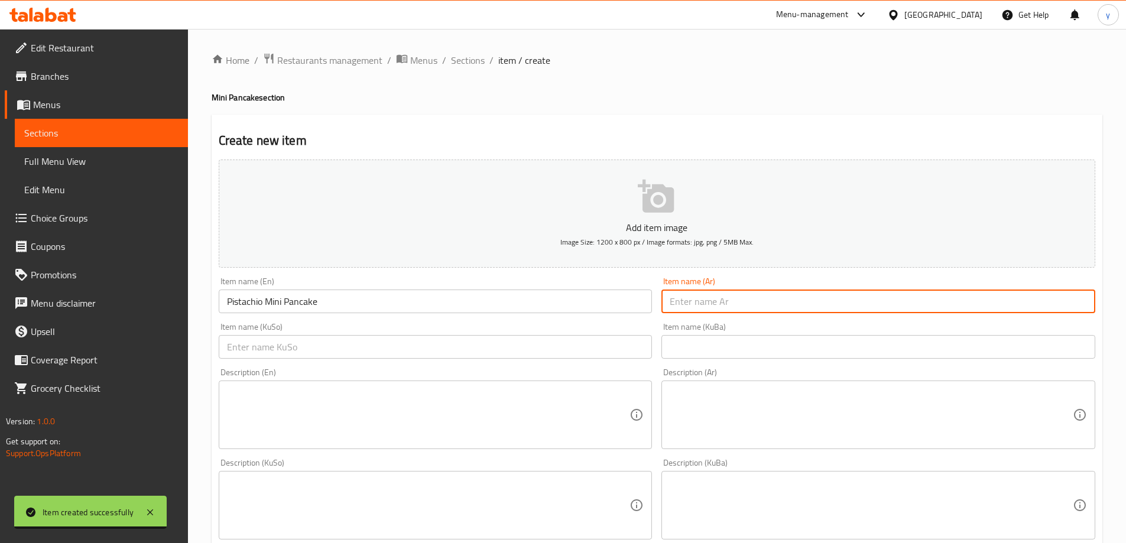
paste input "ميني بان كيك بالفستق"
type input "ميني بان كيك بالفستق"
click at [592, 321] on div "Item name (KuSo) Item name (KuSo)" at bounding box center [435, 341] width 443 height 46
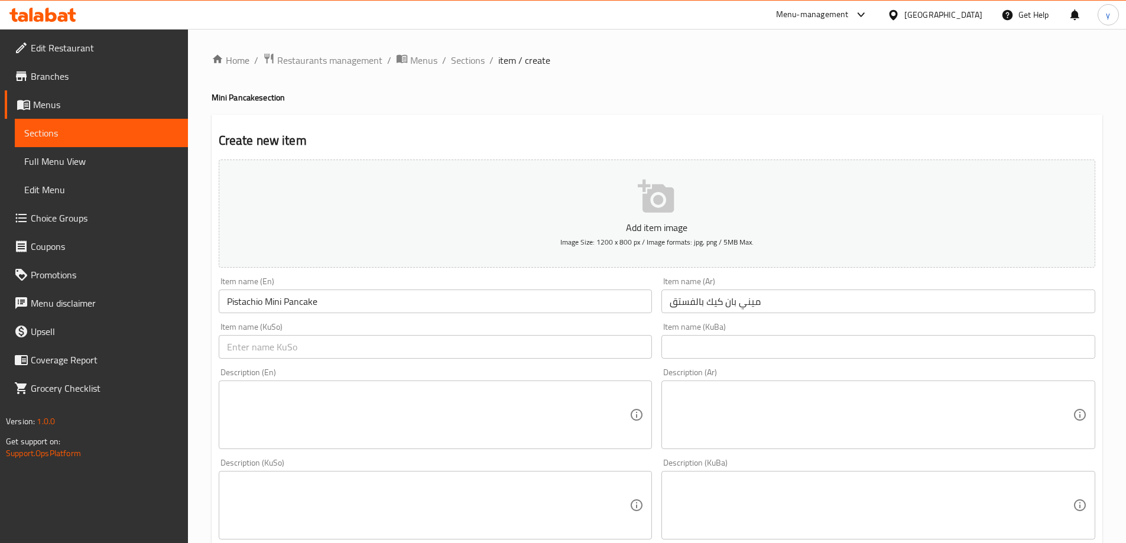
click at [590, 334] on div "Item name (KuSo) Item name (KuSo)" at bounding box center [436, 341] width 434 height 36
click at [622, 361] on div "Item name (KuSo) Item name (KuSo)" at bounding box center [435, 341] width 443 height 46
drag, startPoint x: 622, startPoint y: 356, endPoint x: 609, endPoint y: 364, distance: 15.4
click at [622, 356] on input "text" at bounding box center [436, 347] width 434 height 24
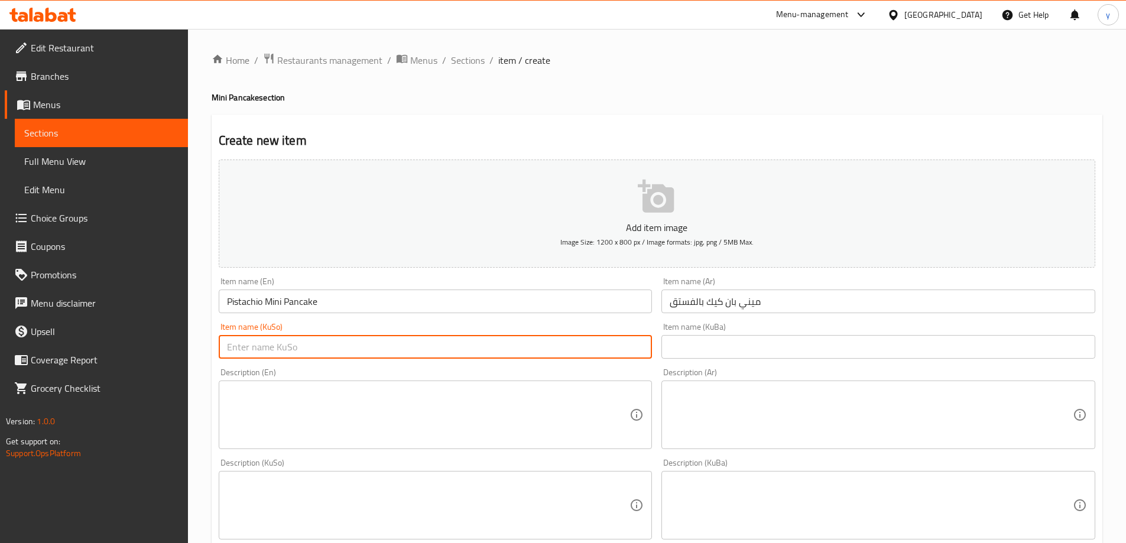
paste input "مینی پان کێکی فستەق"
click at [244, 346] on input "مینی پان کێکی فستەق" at bounding box center [436, 347] width 434 height 24
type input "مینی پان کێکی نۆتێلا"
click at [246, 302] on input "Pistachio Mini Pancake" at bounding box center [436, 302] width 434 height 24
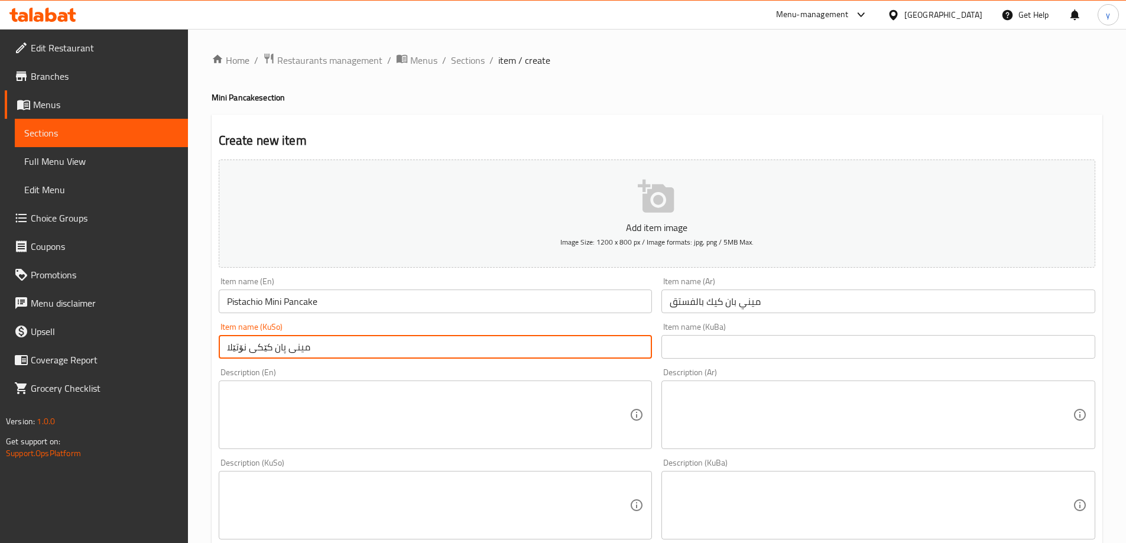
click at [246, 302] on input "Pistachio Mini Pancake" at bounding box center [436, 302] width 434 height 24
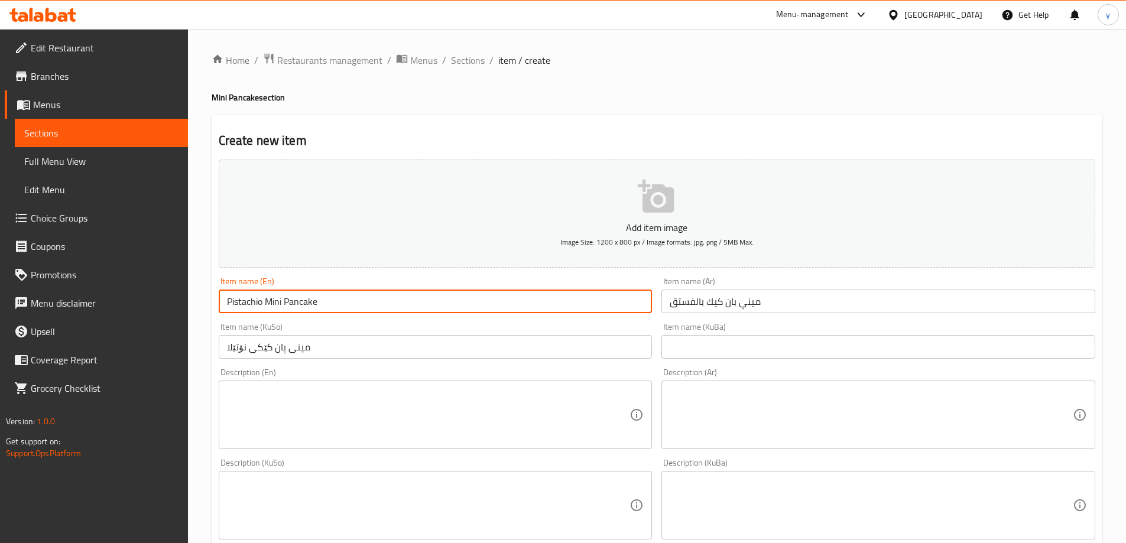
paste input "Nutella"
type input "Nutella Mini Pancake"
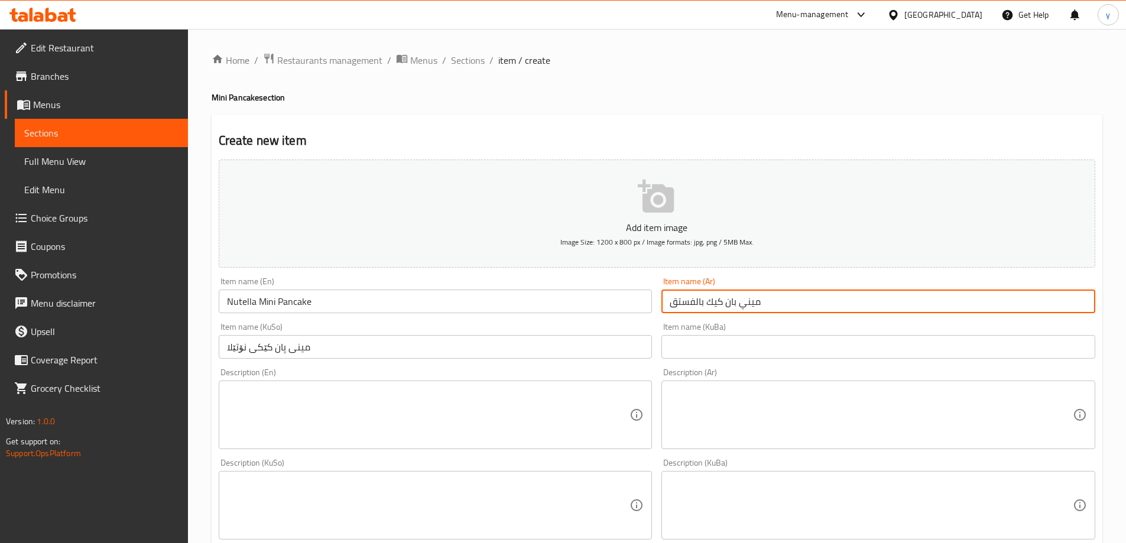
drag, startPoint x: 696, startPoint y: 306, endPoint x: 671, endPoint y: 304, distance: 24.9
click at [671, 304] on input "ميني بان كيك بالفستق" at bounding box center [878, 302] width 434 height 24
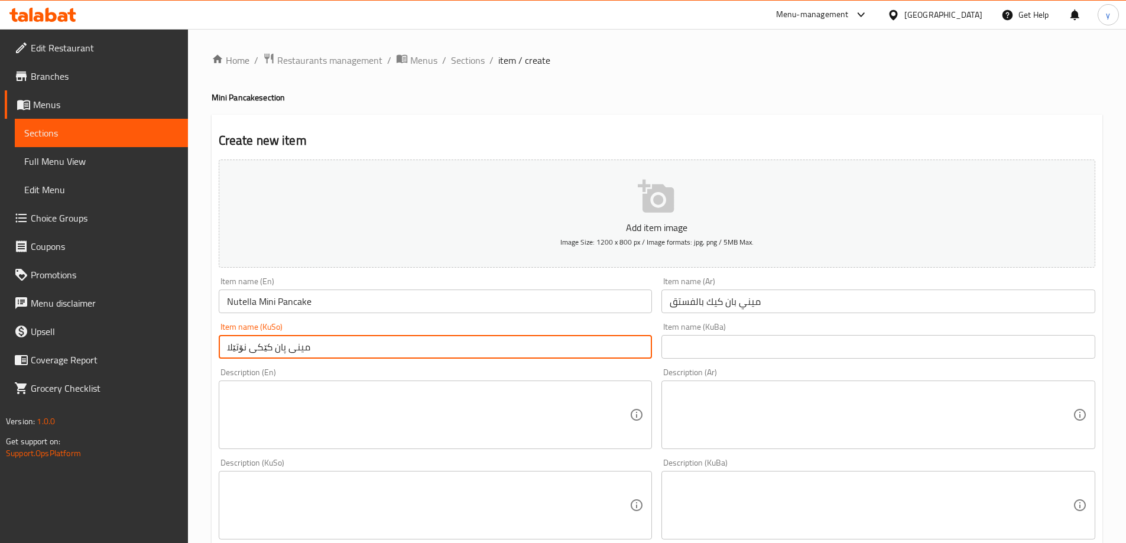
click at [246, 343] on input "مینی پان کێکی نۆتێلا" at bounding box center [436, 347] width 434 height 24
click at [246, 346] on input "مینی پان کێکی نۆتێلا" at bounding box center [436, 347] width 434 height 24
click at [245, 349] on input "مینی پان کێکی نۆتێلا" at bounding box center [436, 347] width 434 height 24
type input "مینی پان کێکی بە نۆتێلا"
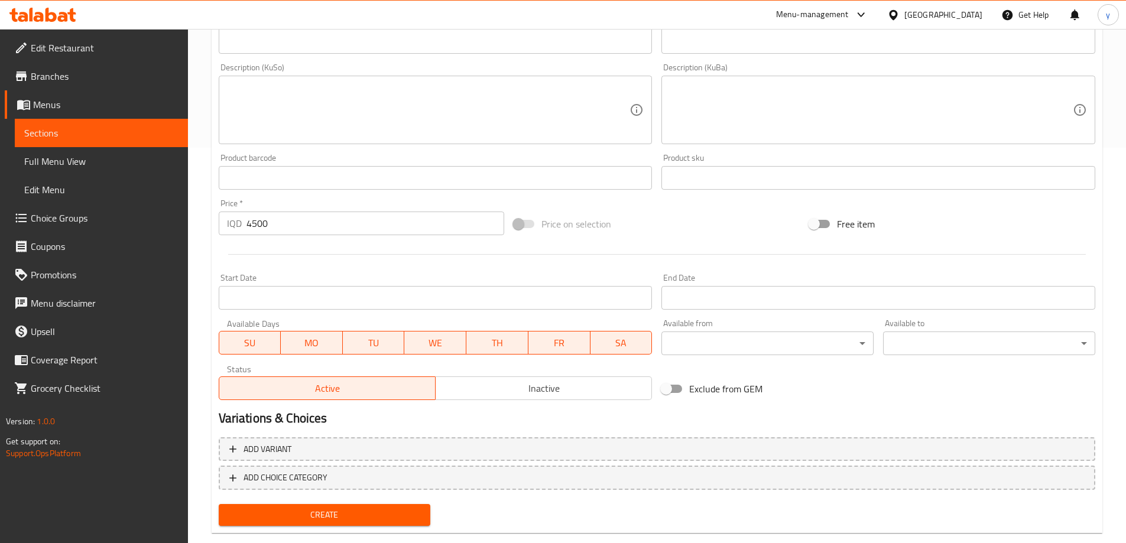
scroll to position [419, 0]
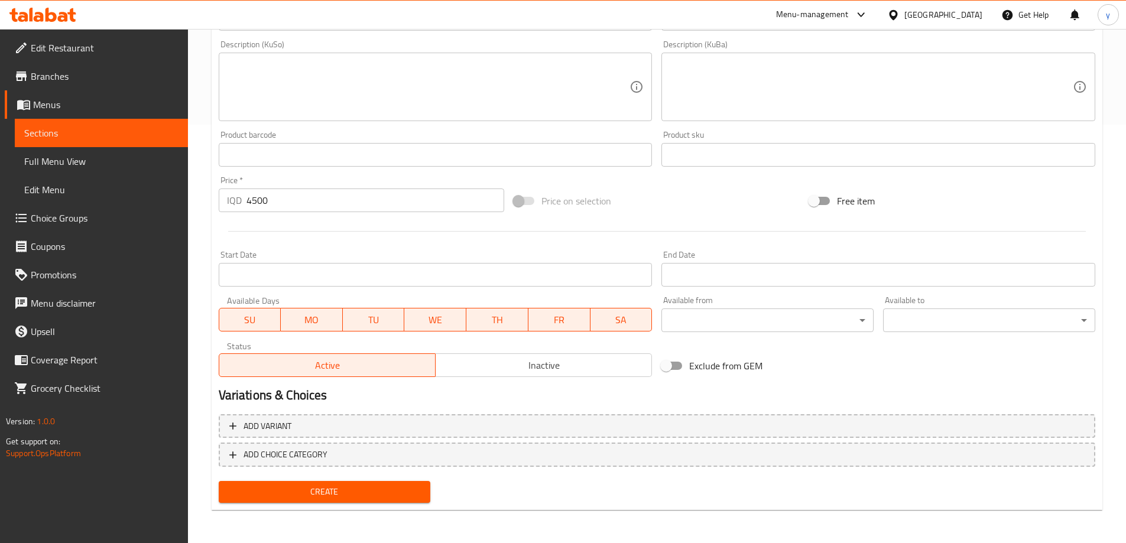
type input "ميني بان كيك بالنوتيلا"
click at [359, 491] on span "Create" at bounding box center [324, 492] width 193 height 15
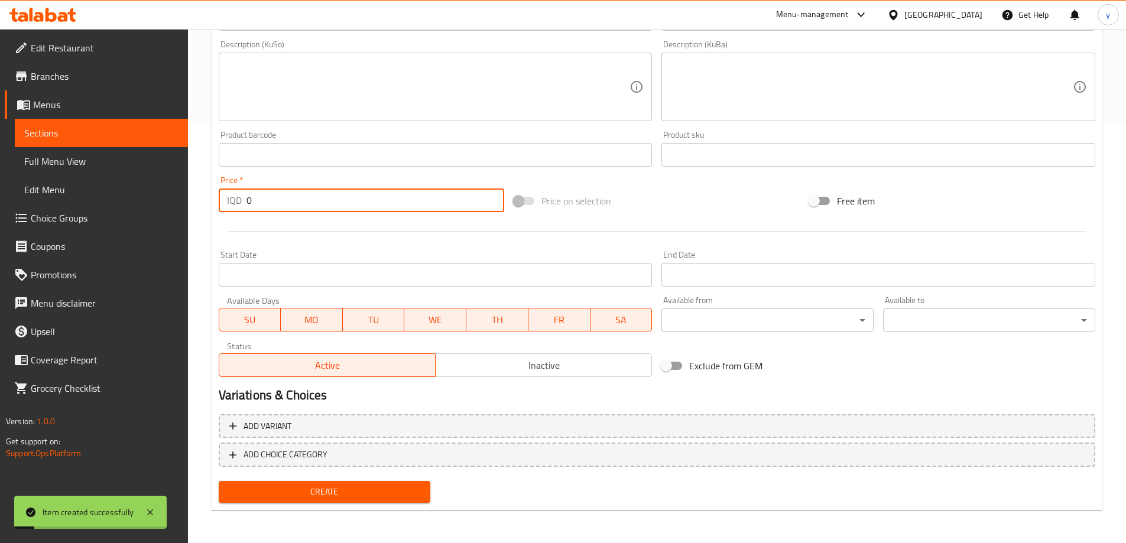
click at [288, 202] on input "0" at bounding box center [375, 201] width 258 height 24
paste input "4500"
click at [258, 206] on input "04500" at bounding box center [375, 201] width 258 height 24
paste input "number"
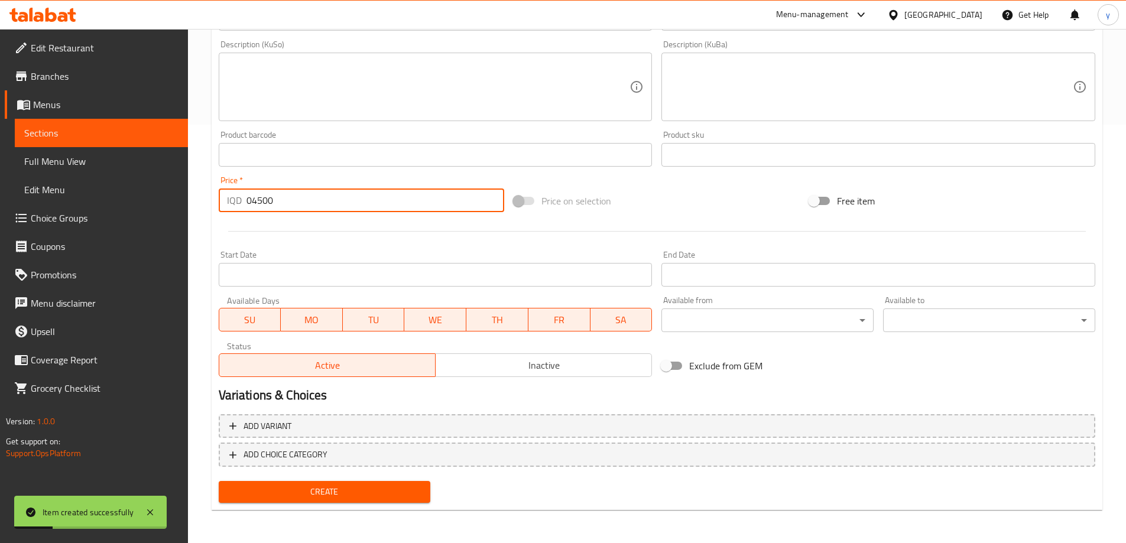
click at [258, 206] on input "04500" at bounding box center [375, 201] width 258 height 24
type input "4500"
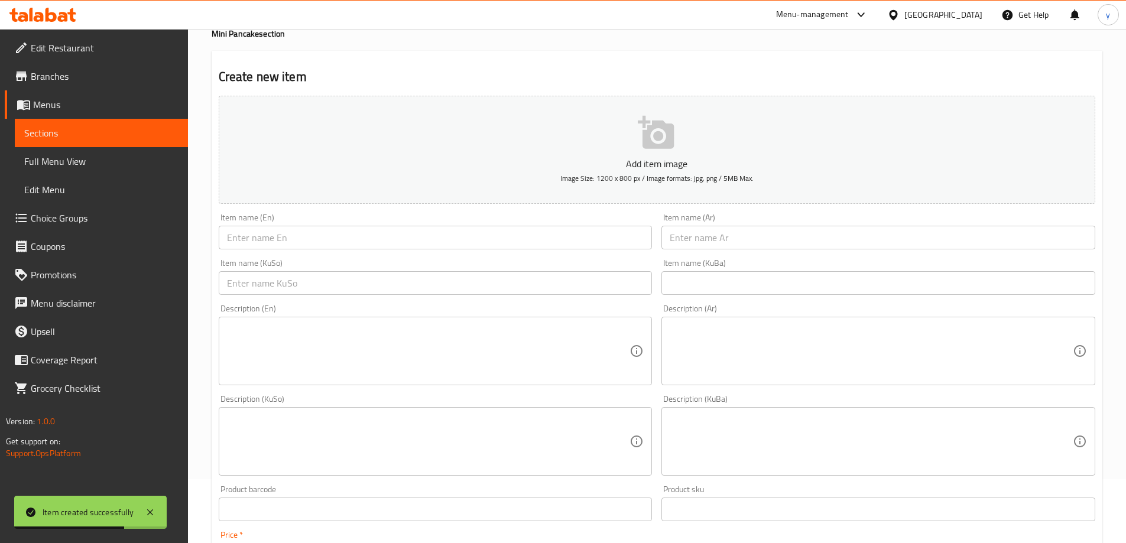
drag, startPoint x: 395, startPoint y: 235, endPoint x: 428, endPoint y: 239, distance: 33.3
click at [395, 235] on input "text" at bounding box center [436, 238] width 434 height 24
paste input "Mini Pancake with Sweet Fruit"
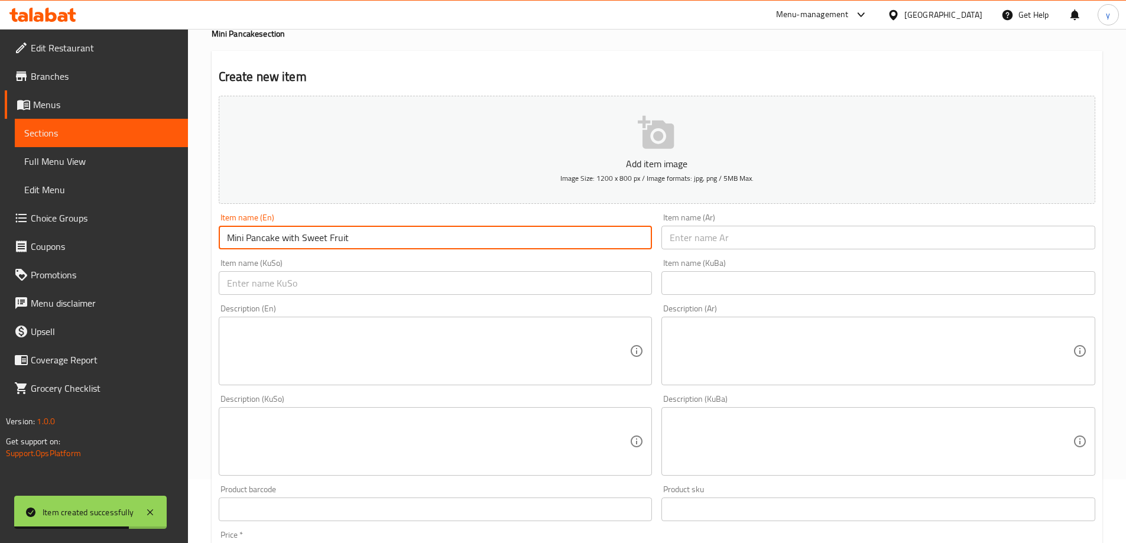
type input "Mini Pancake with Sweet Fruit"
click at [732, 232] on input "text" at bounding box center [878, 238] width 434 height 24
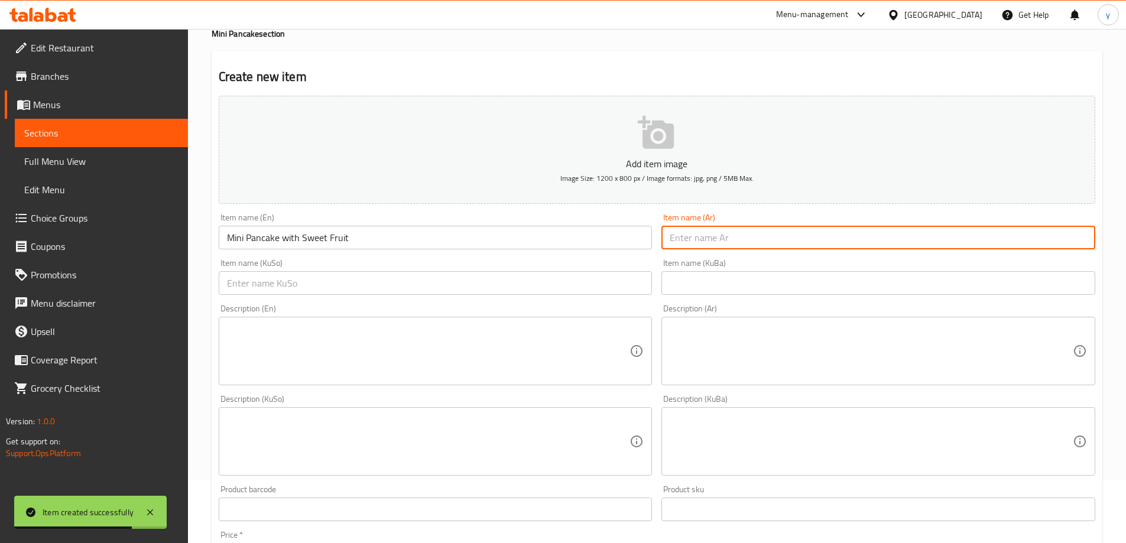
click at [733, 233] on input "text" at bounding box center [878, 238] width 434 height 24
paste input "ميني بان كيك مع فواكه حلوة"
type input "ميني بان كيك مع فواكه حلوة"
click at [638, 283] on input "text" at bounding box center [436, 283] width 434 height 24
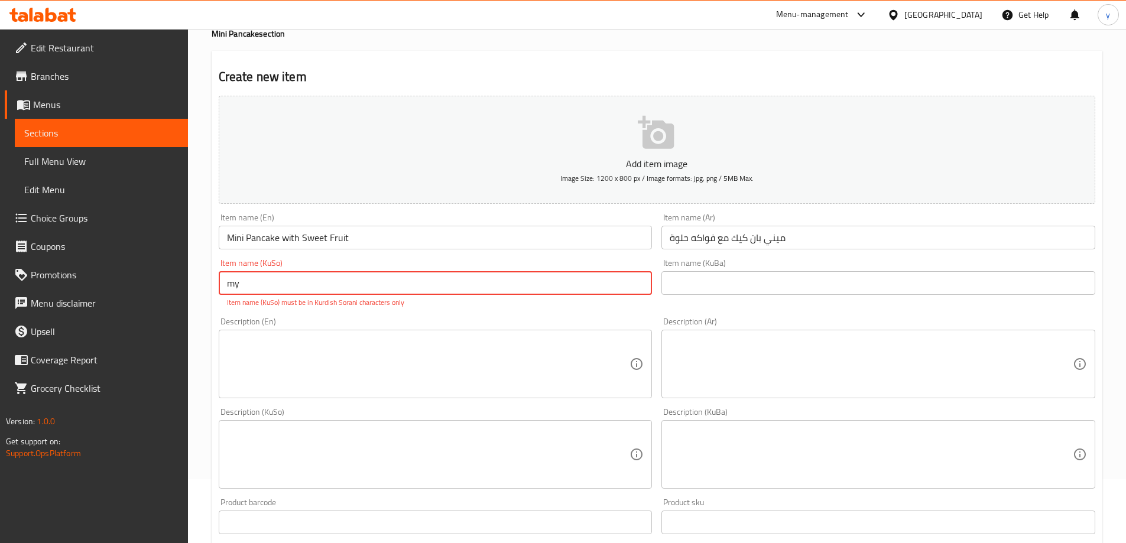
type input "m"
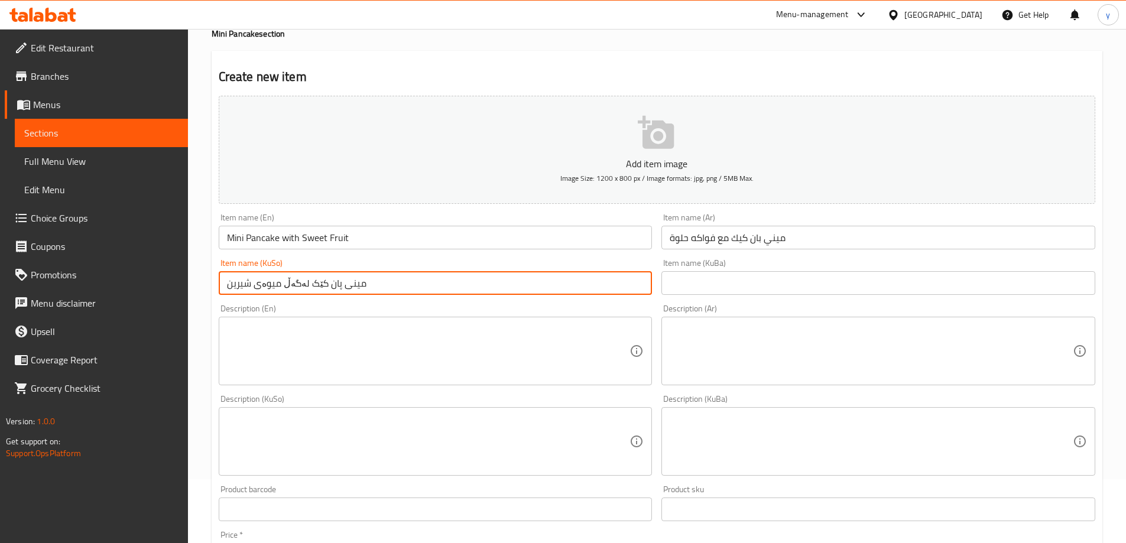
type input "مینی پان کێک لەگەڵ میوەی شیرین"
click at [670, 488] on div "Product sku Product sku" at bounding box center [878, 503] width 434 height 36
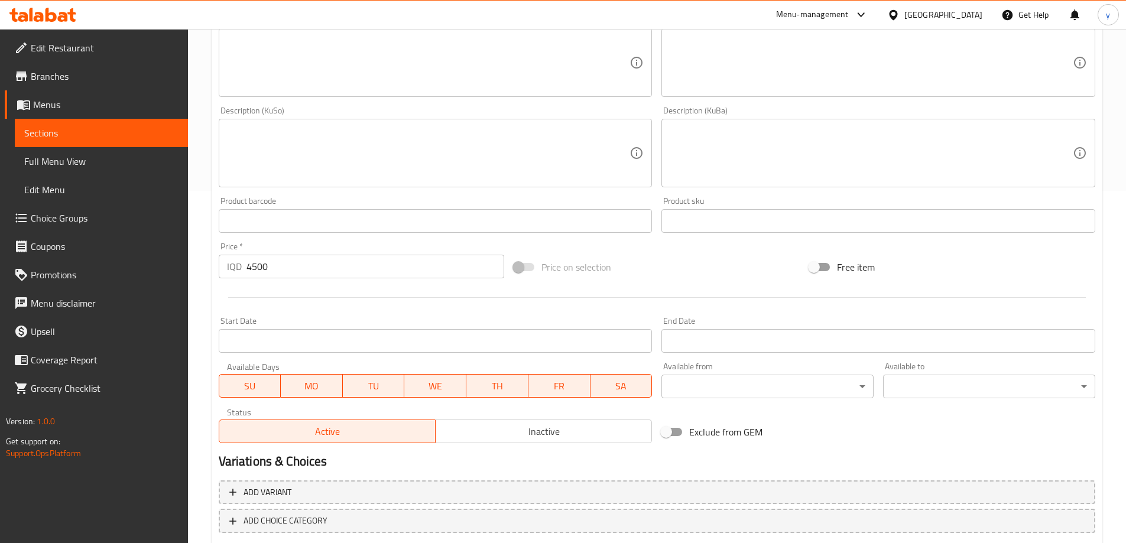
scroll to position [419, 0]
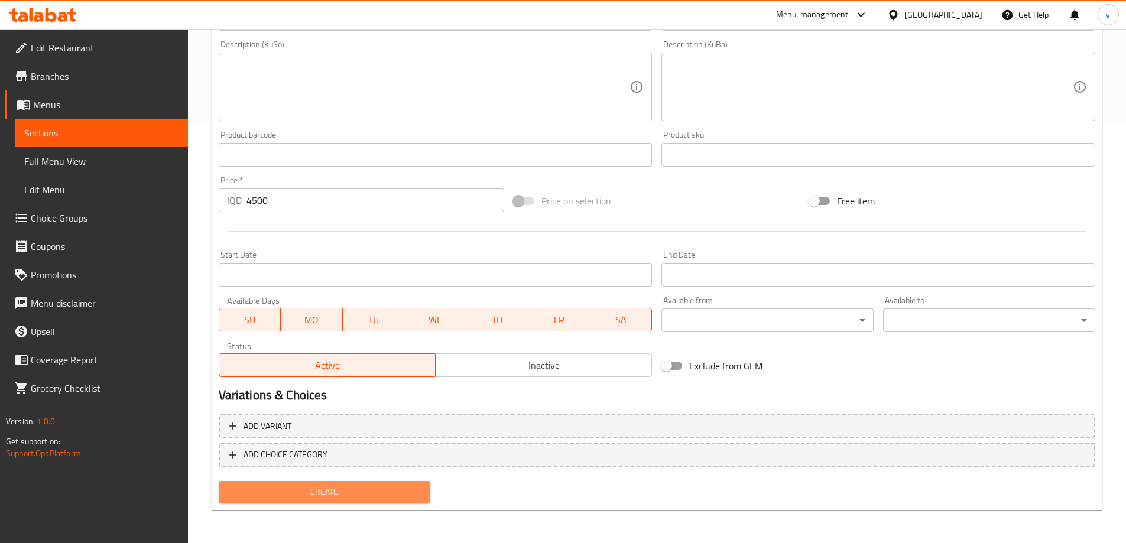
click at [323, 499] on span "Create" at bounding box center [324, 492] width 193 height 15
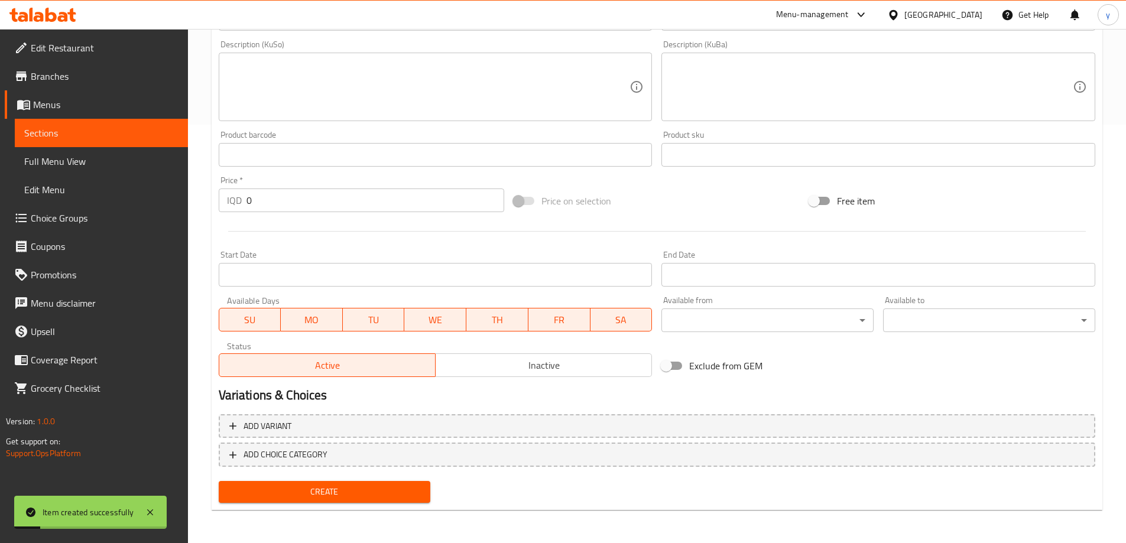
drag, startPoint x: 252, startPoint y: 186, endPoint x: 229, endPoint y: 206, distance: 29.7
click at [228, 206] on div "Price   * IQD 0 Price *" at bounding box center [362, 194] width 286 height 36
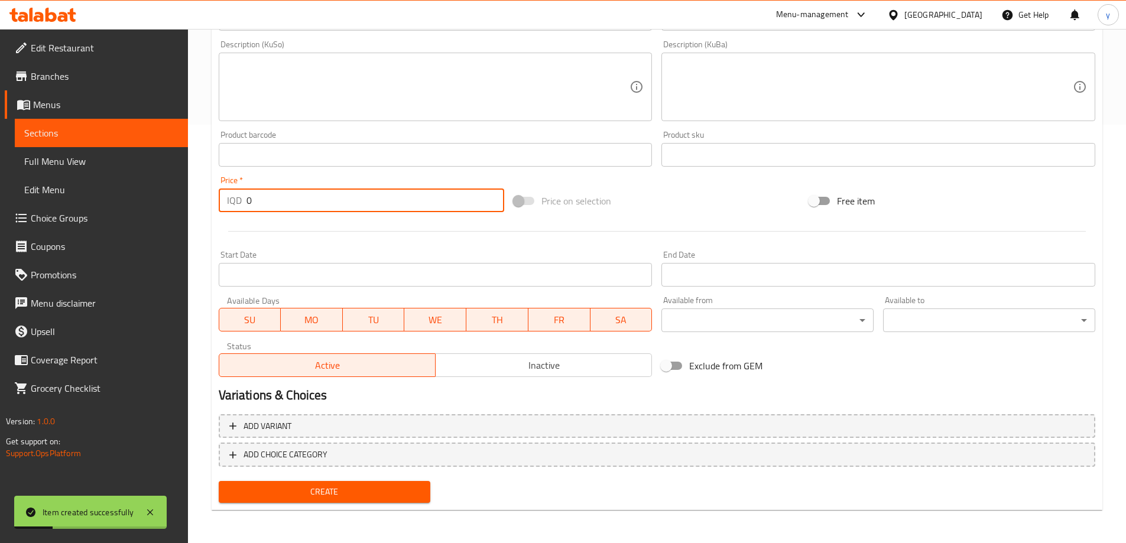
drag, startPoint x: 253, startPoint y: 201, endPoint x: 248, endPoint y: 205, distance: 6.4
click at [248, 205] on input "0" at bounding box center [375, 201] width 258 height 24
paste input "450"
type input "4500"
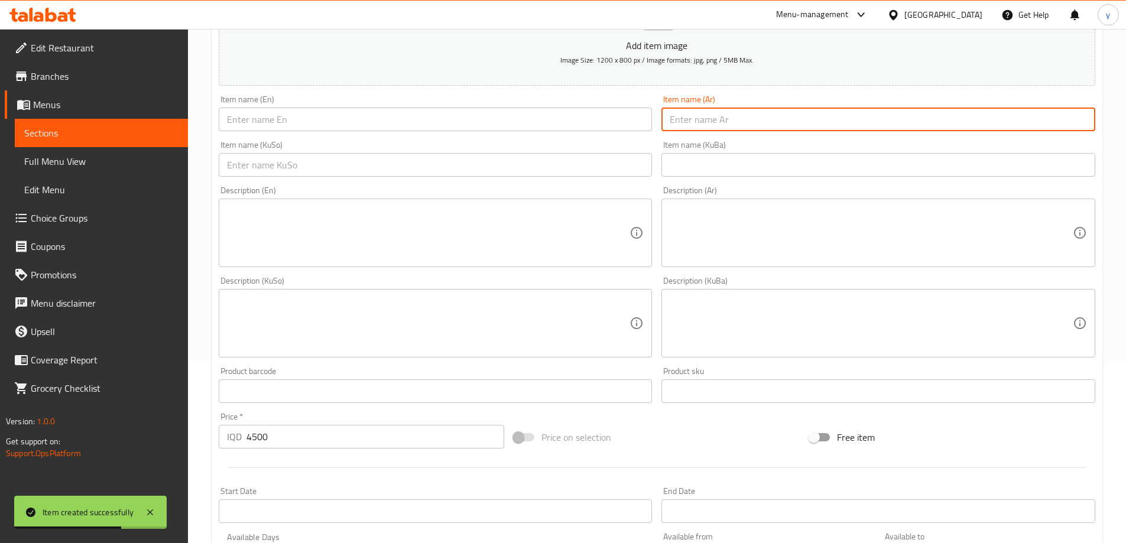
drag, startPoint x: 691, startPoint y: 113, endPoint x: 650, endPoint y: 116, distance: 40.9
click at [691, 113] on input "text" at bounding box center [878, 120] width 434 height 24
paste input "Kinder Mini Pancake"
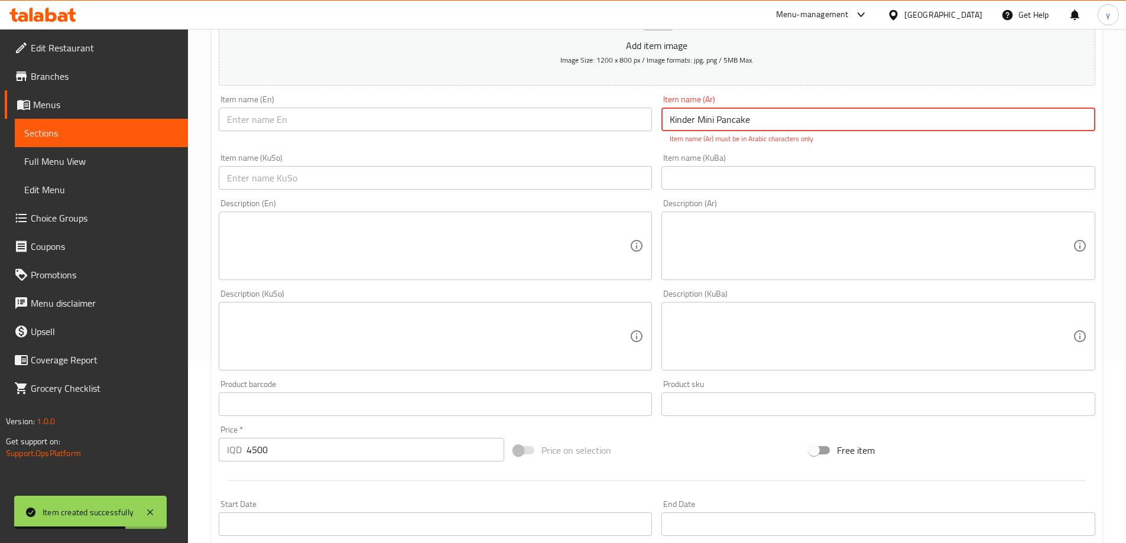
type input "Kinder Mini Pancake"
drag, startPoint x: 585, startPoint y: 108, endPoint x: 575, endPoint y: 113, distance: 11.9
click at [585, 108] on input "text" at bounding box center [436, 120] width 434 height 24
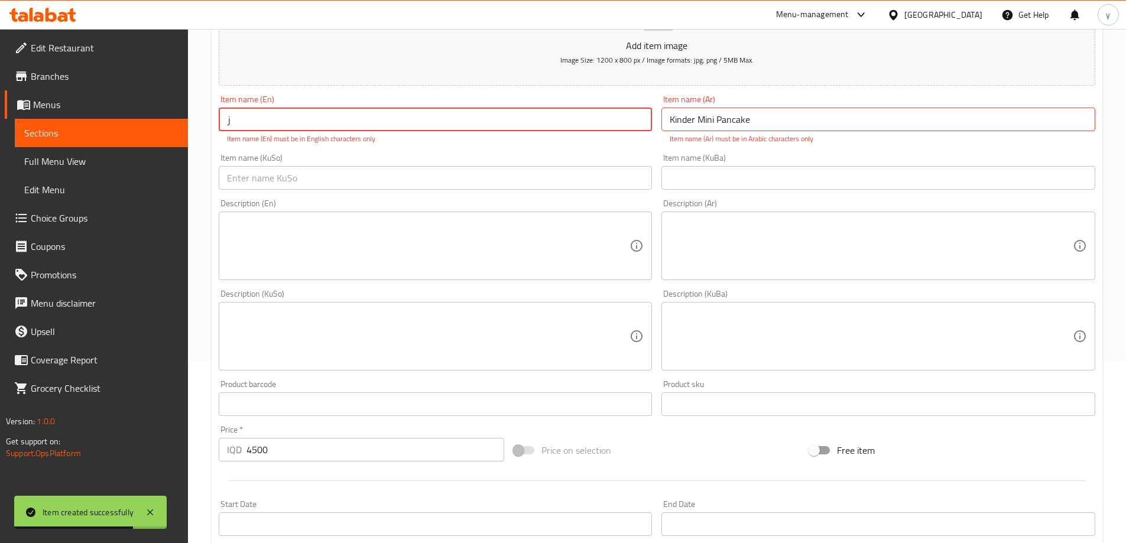
click at [533, 113] on input "ز" at bounding box center [436, 120] width 434 height 24
paste input "Kinder Mini Pancake"
click at [556, 107] on div "Item name (En) زKinder Mini Pancake Item name (En) Item name (En) must be in En…" at bounding box center [436, 119] width 434 height 49
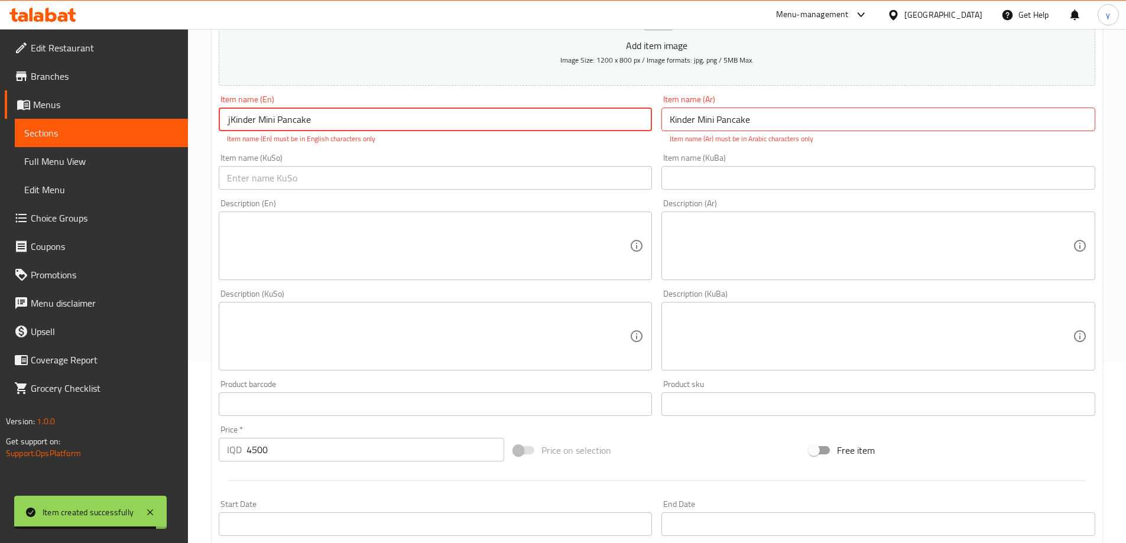
click at [579, 115] on input "زKinder Mini Pancake" at bounding box center [436, 120] width 434 height 24
paste input "Kinder Mini"
click at [580, 115] on input "زKinder Mini Kinder Mini Pancake" at bounding box center [436, 120] width 434 height 24
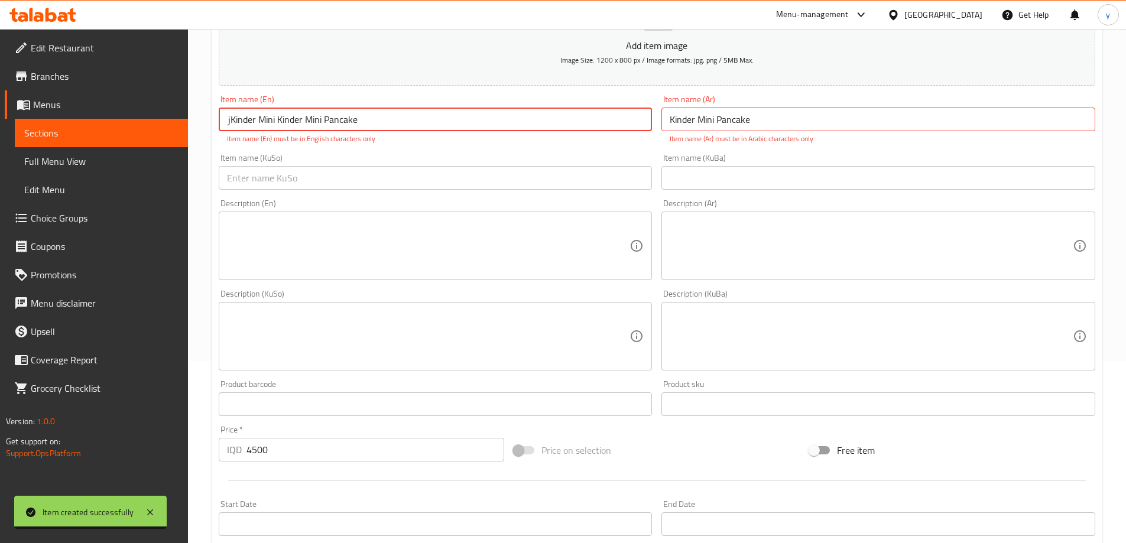
paste input "text"
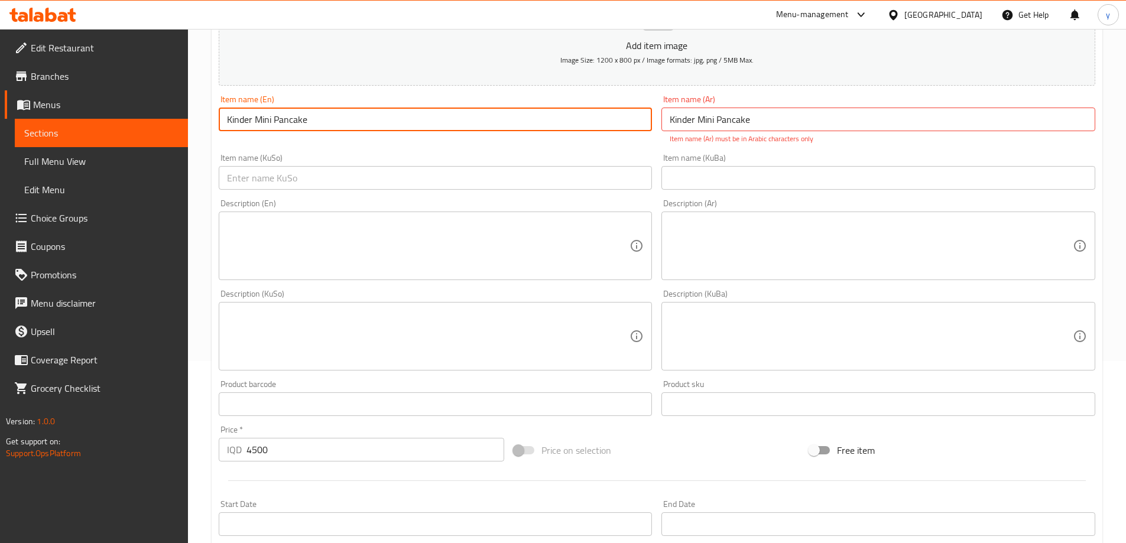
type input "Kinder Mini Pancake"
click at [718, 126] on input "Kinder Mini Pancake" at bounding box center [878, 120] width 434 height 24
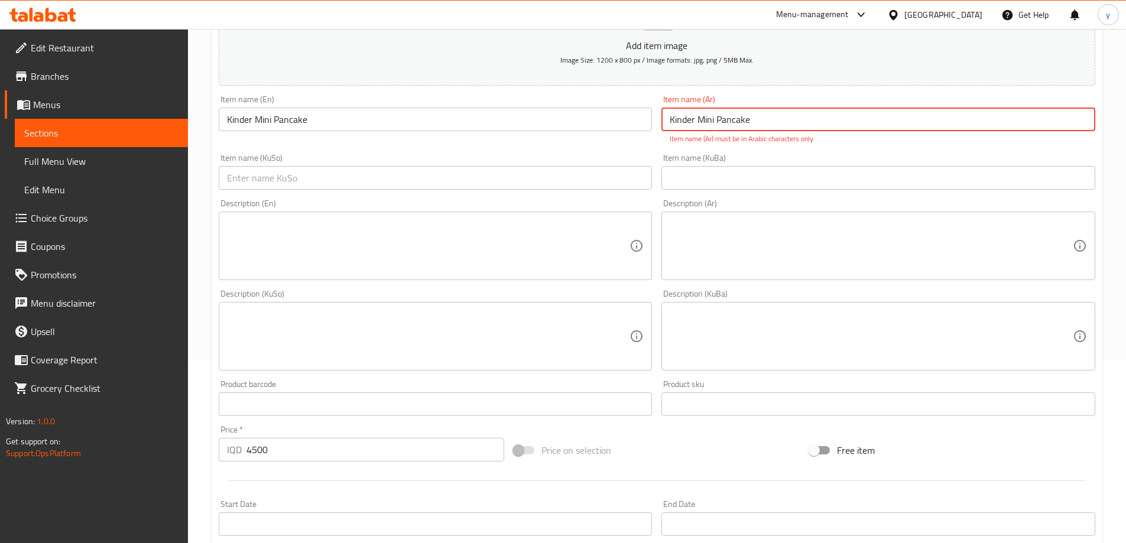
click at [718, 126] on input "Kinder Mini Pancake" at bounding box center [878, 120] width 434 height 24
paste input "ميني بان [PERSON_NAME]"
type input "ميني بان [PERSON_NAME]"
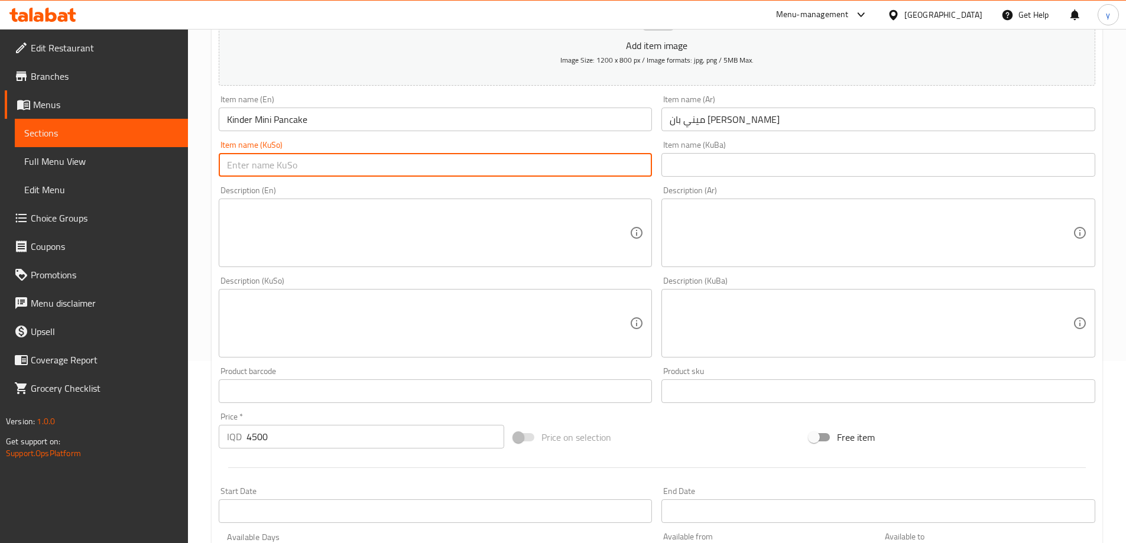
click at [628, 170] on input "text" at bounding box center [436, 165] width 434 height 24
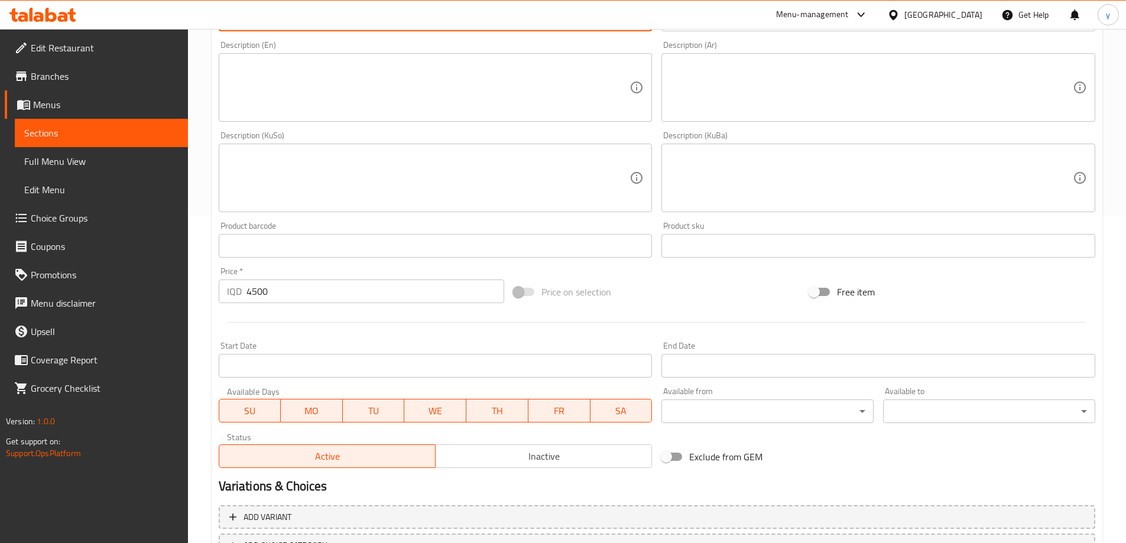
scroll to position [419, 0]
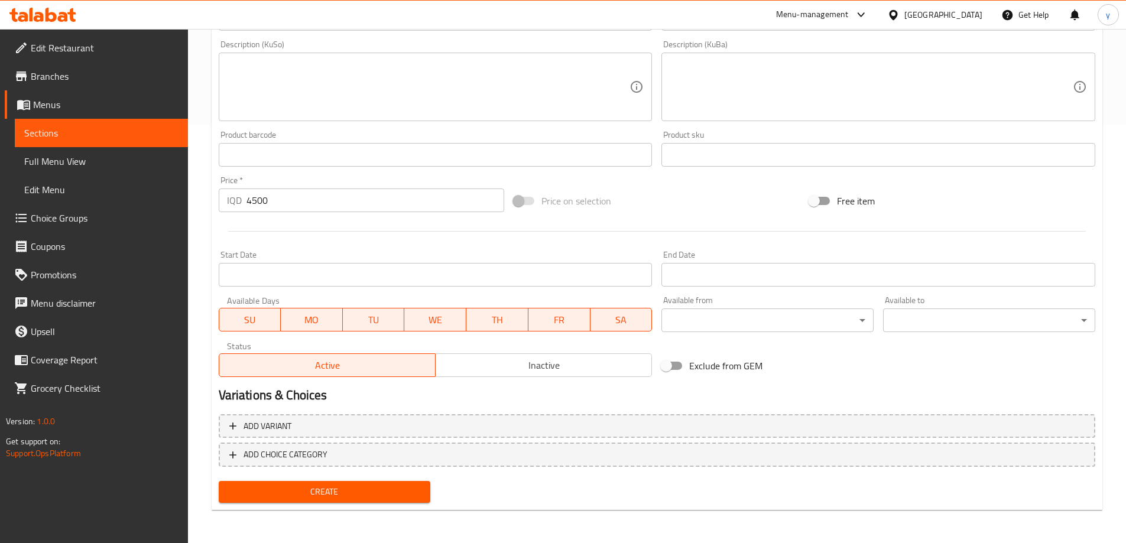
type input "مینی پان کێکی کیندەر"
click at [364, 502] on button "Create" at bounding box center [325, 492] width 212 height 22
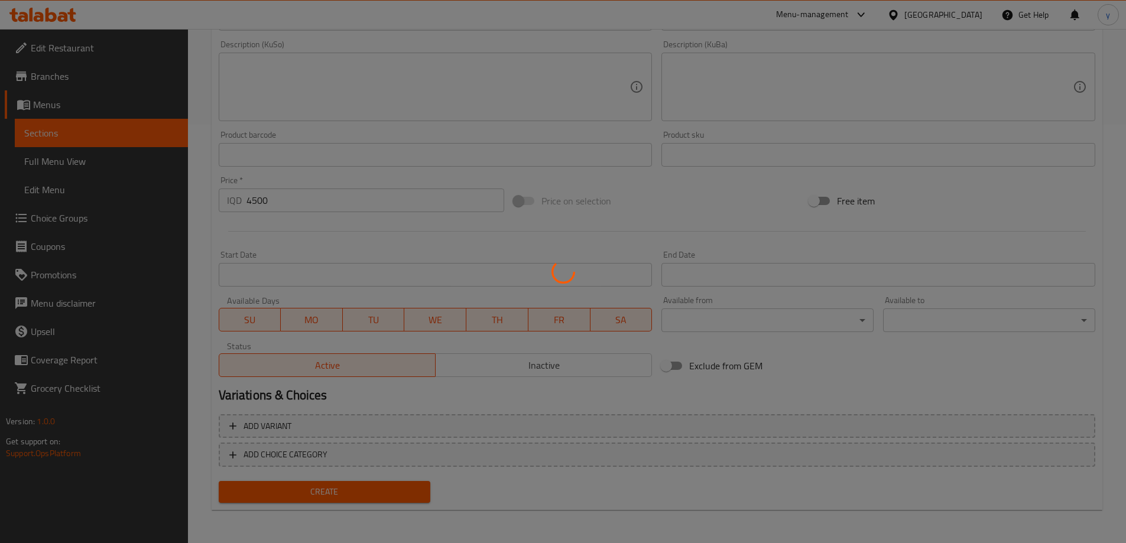
type input "0"
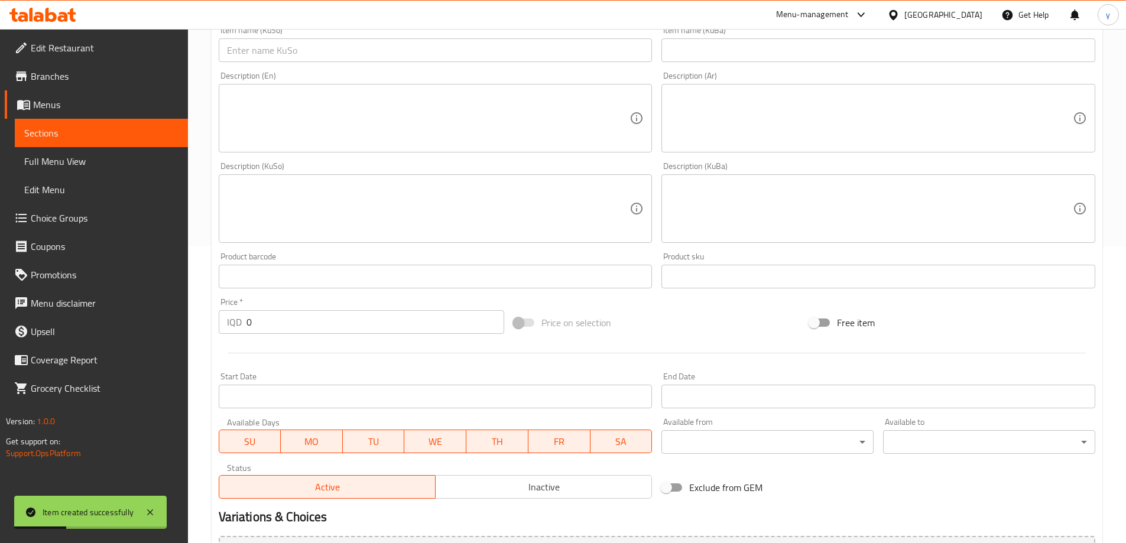
scroll to position [182, 0]
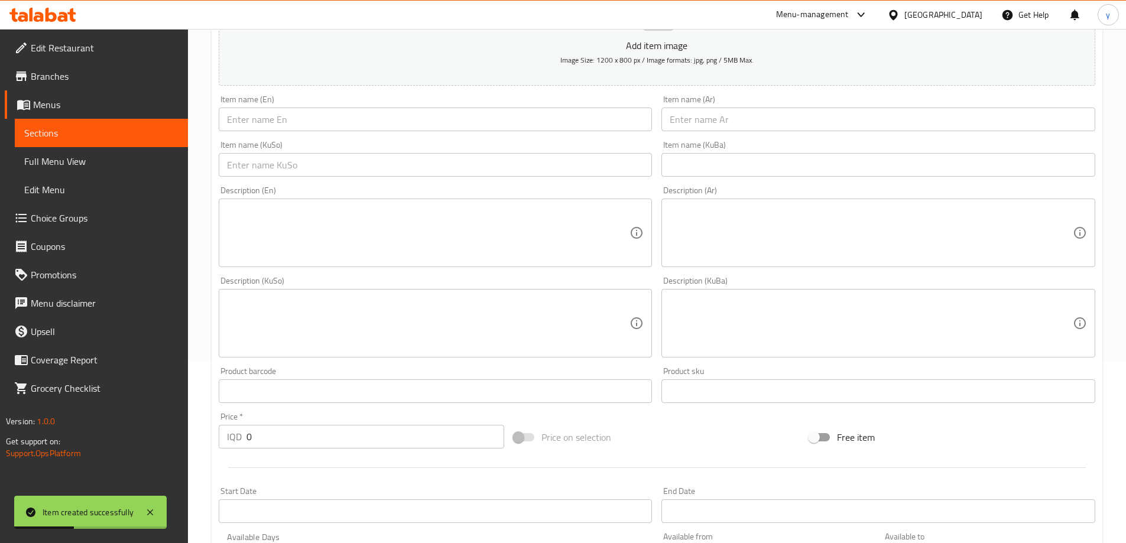
click at [319, 121] on input "text" at bounding box center [436, 120] width 434 height 24
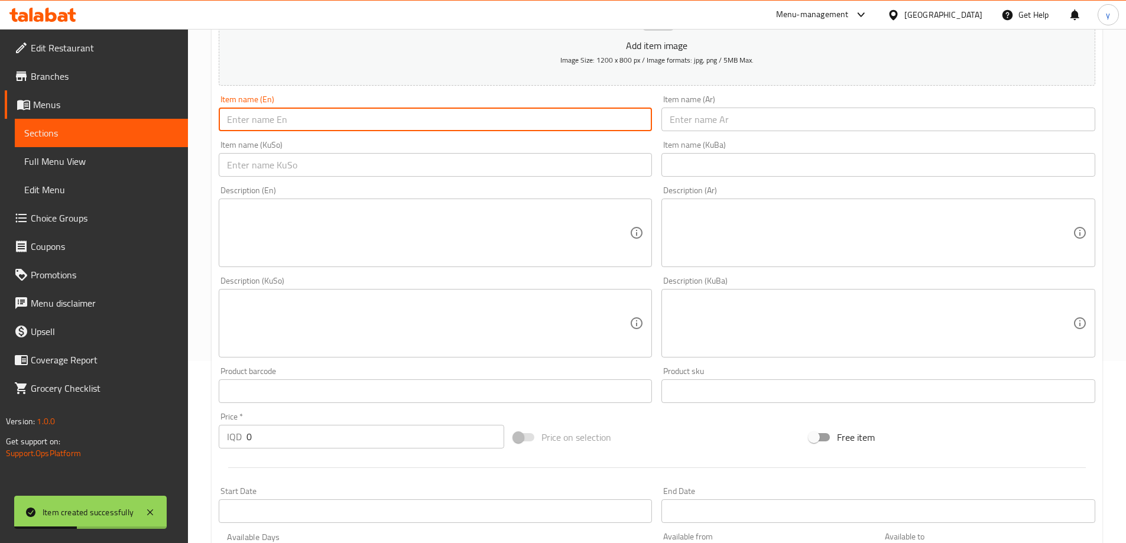
paste input "Mini Mixed Pancake"
type input "Mini Mixed Pancake"
drag, startPoint x: 699, startPoint y: 129, endPoint x: 691, endPoint y: 139, distance: 13.0
click at [699, 129] on input "text" at bounding box center [878, 120] width 434 height 24
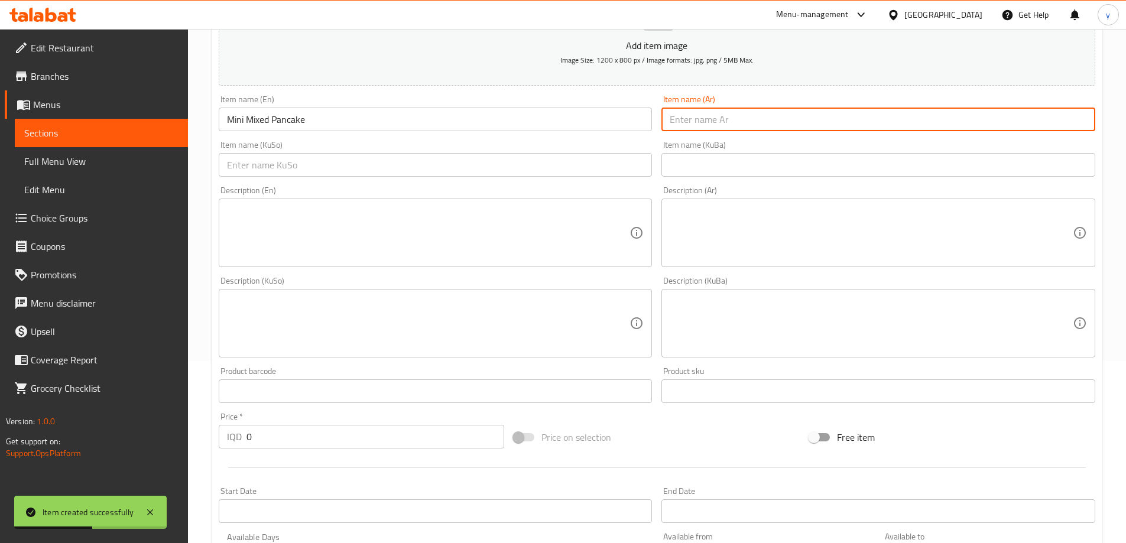
paste input "ميني بان كيك مشكل"
type input "ميني بان كيك مشكل"
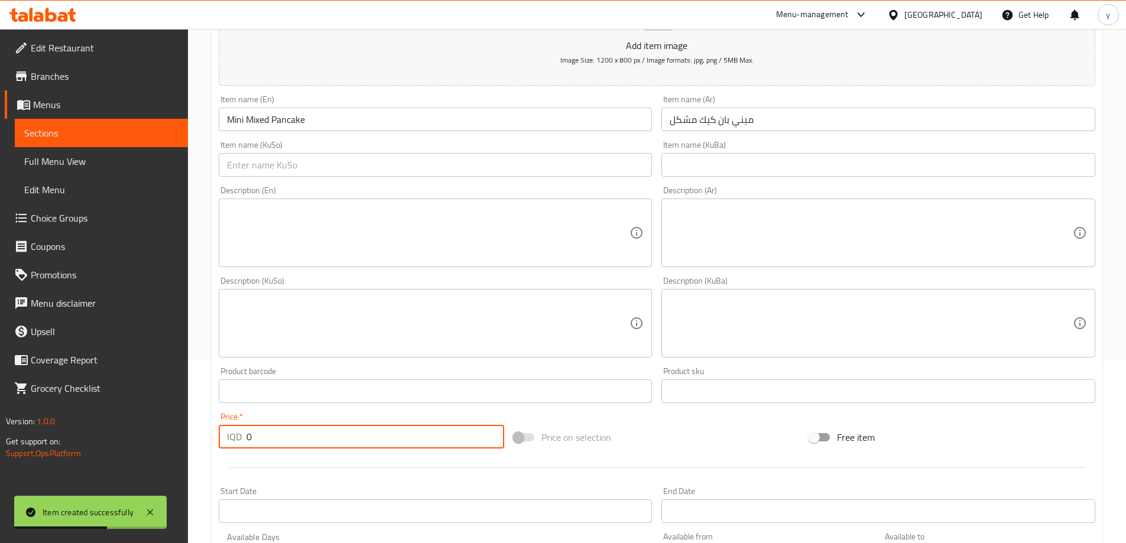
drag, startPoint x: 248, startPoint y: 433, endPoint x: 262, endPoint y: 434, distance: 14.2
click at [262, 434] on div "IQD 0 Price *" at bounding box center [362, 437] width 286 height 24
paste input "500"
type input "5000"
click at [442, 187] on div "Description (En) Description (En)" at bounding box center [436, 226] width 434 height 81
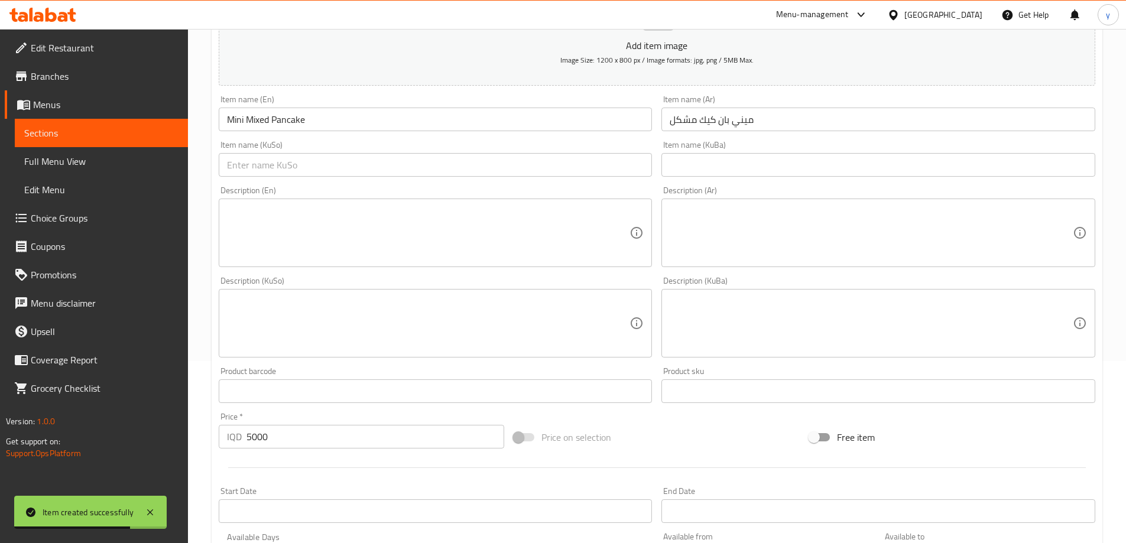
click at [449, 179] on div "Item name (KuSo) Item name (KuSo)" at bounding box center [435, 159] width 443 height 46
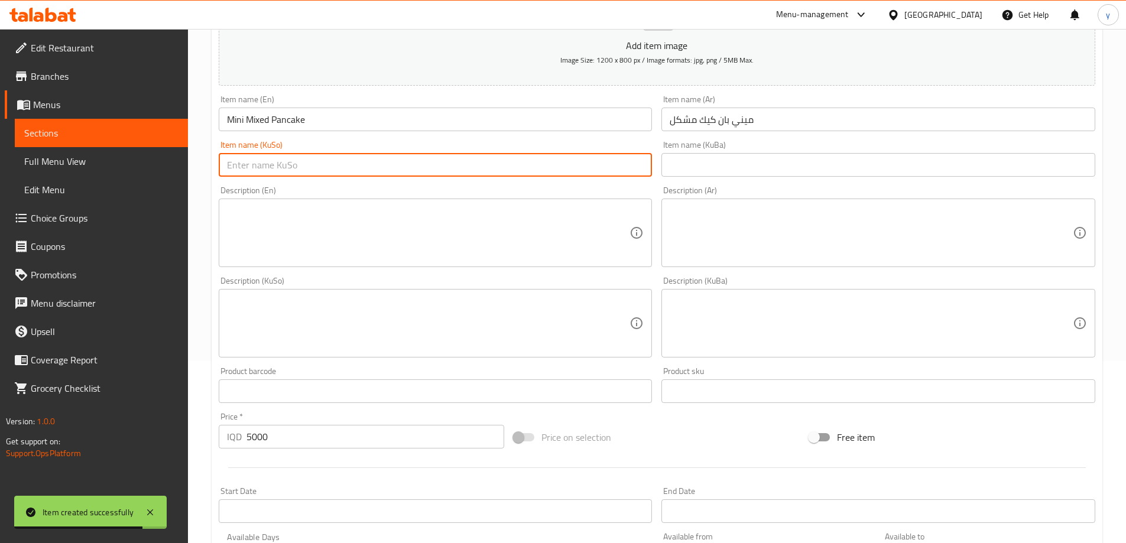
click at [456, 154] on input "text" at bounding box center [436, 165] width 434 height 24
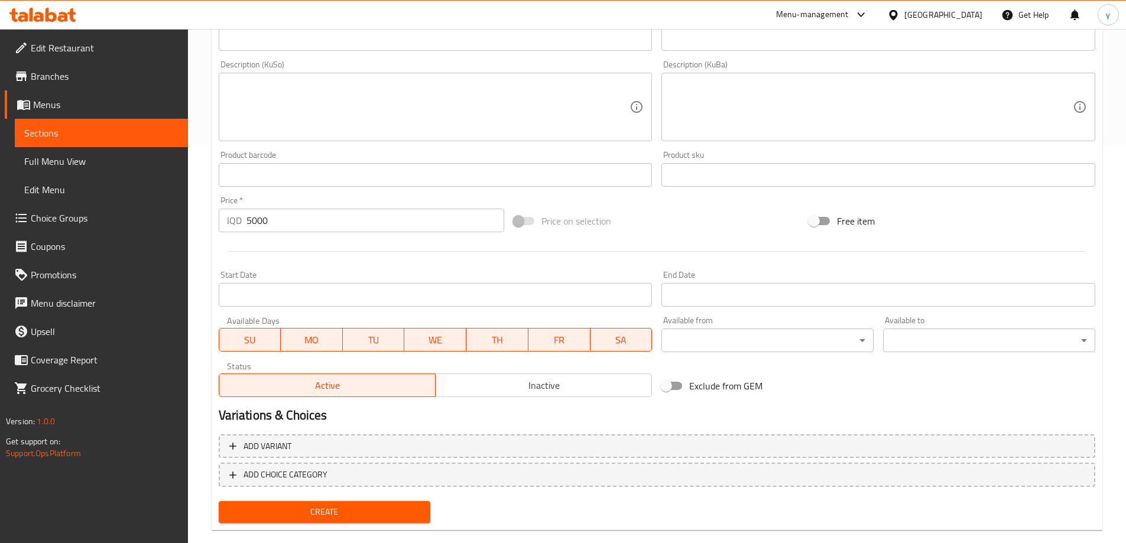
scroll to position [419, 0]
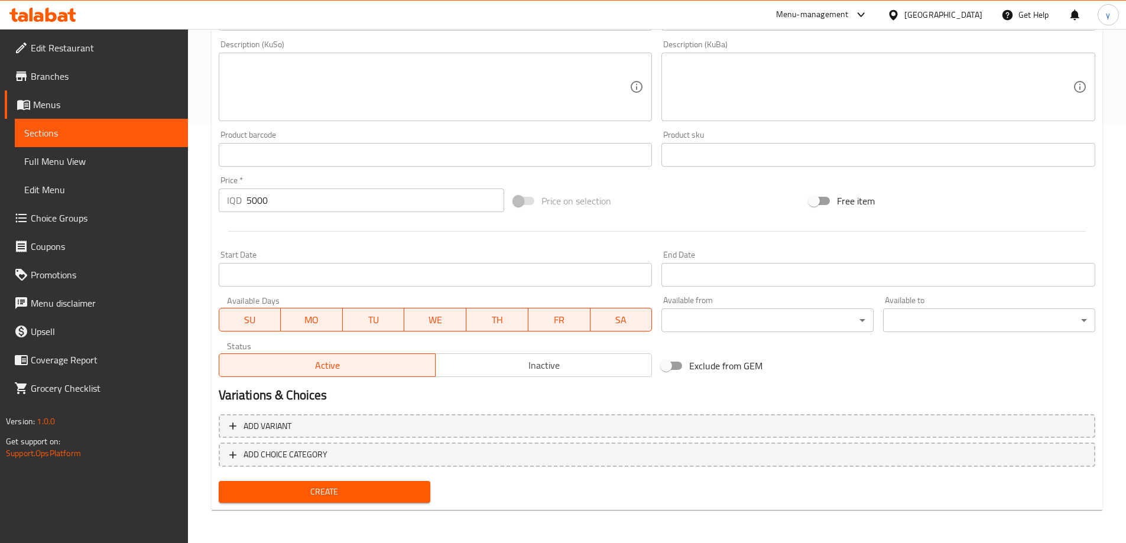
type input "مینی پان کێکی موشەکەل"
click at [327, 478] on div "Create" at bounding box center [325, 491] width 222 height 31
click at [330, 488] on span "Create" at bounding box center [324, 492] width 193 height 15
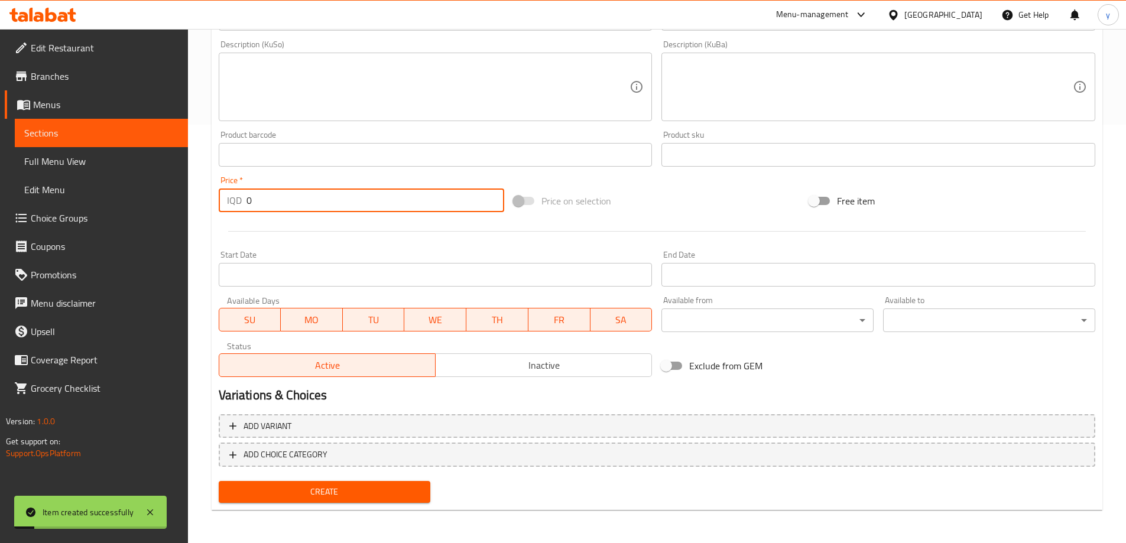
drag, startPoint x: 287, startPoint y: 194, endPoint x: 246, endPoint y: 197, distance: 40.9
click at [246, 197] on input "0" at bounding box center [375, 201] width 258 height 24
paste input "500"
type input "5000"
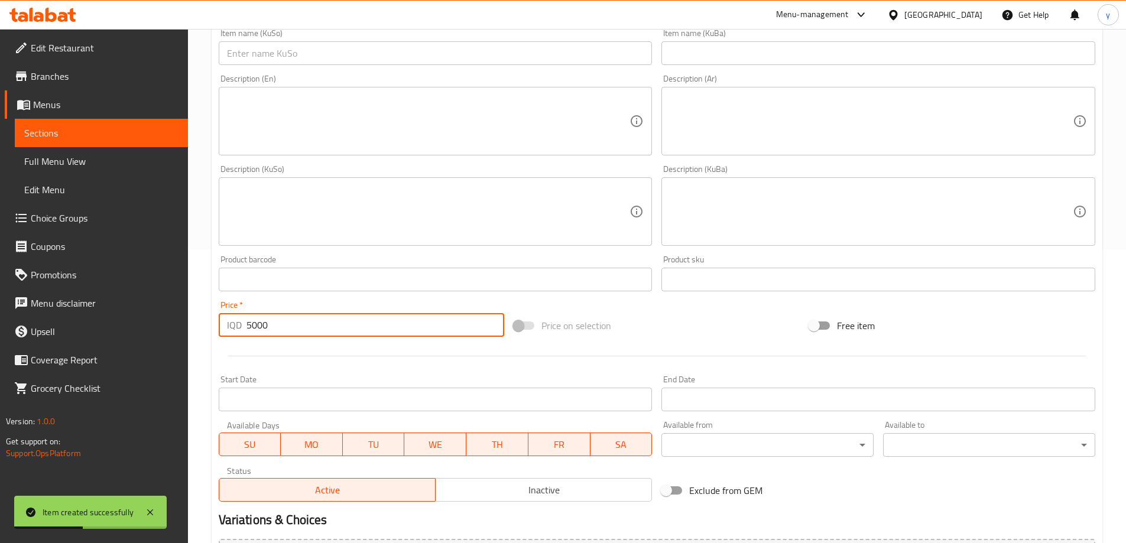
scroll to position [182, 0]
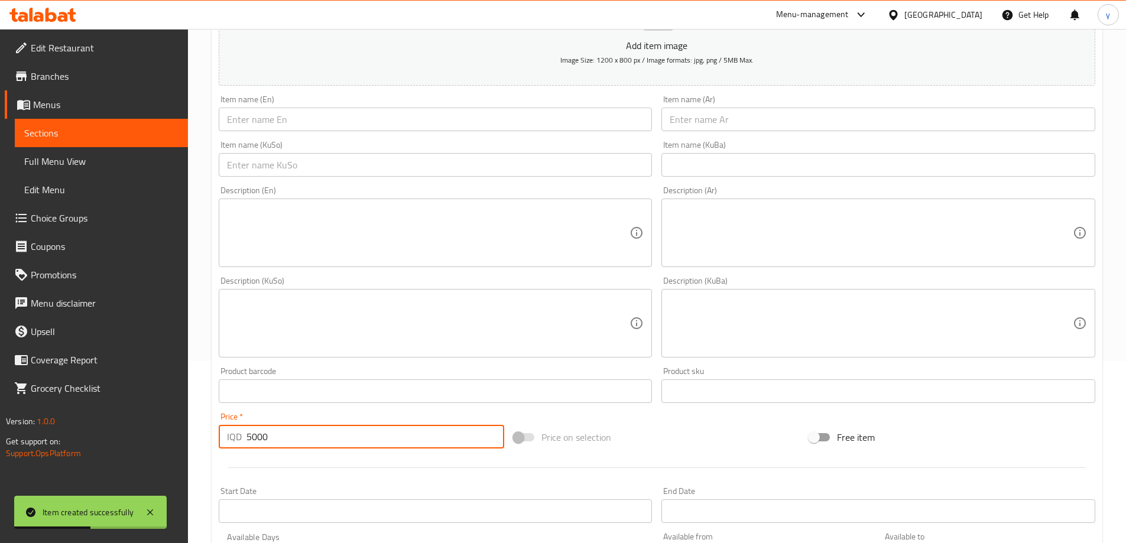
click at [409, 118] on input "text" at bounding box center [436, 120] width 434 height 24
paste input "Mini Pancake Cup"
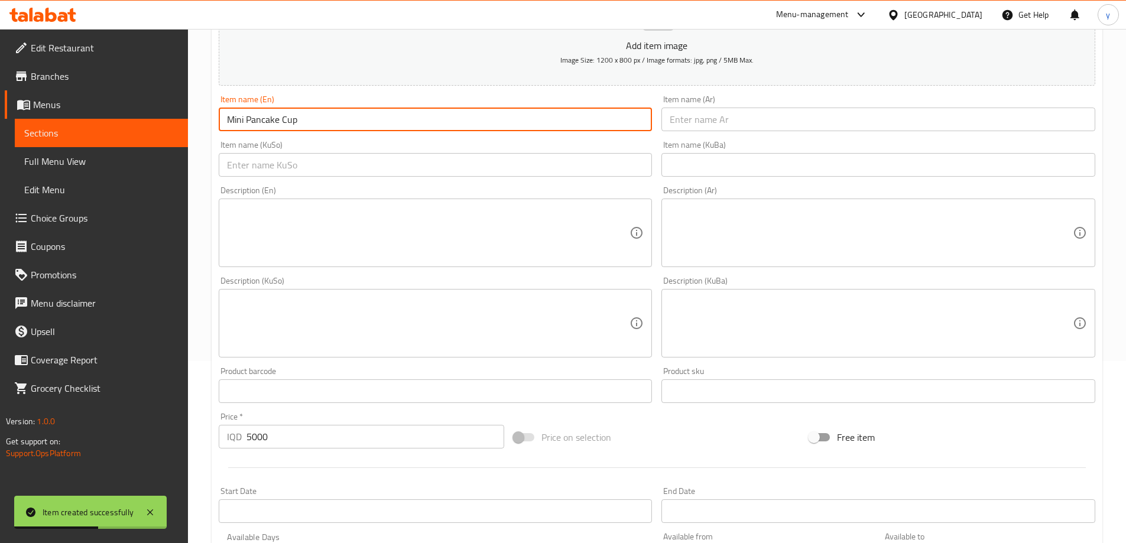
type input "Mini Pancake Cup"
click at [738, 144] on div "Item name (KuBa) Item name (KuBa)" at bounding box center [878, 159] width 434 height 36
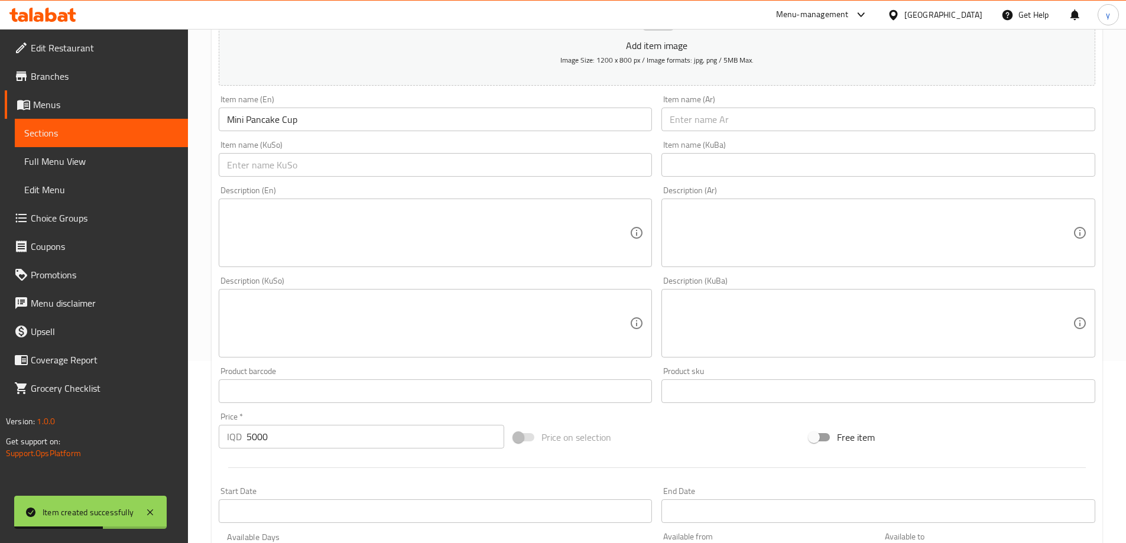
click at [740, 132] on div "Item name (Ar) Item name (Ar)" at bounding box center [878, 113] width 443 height 46
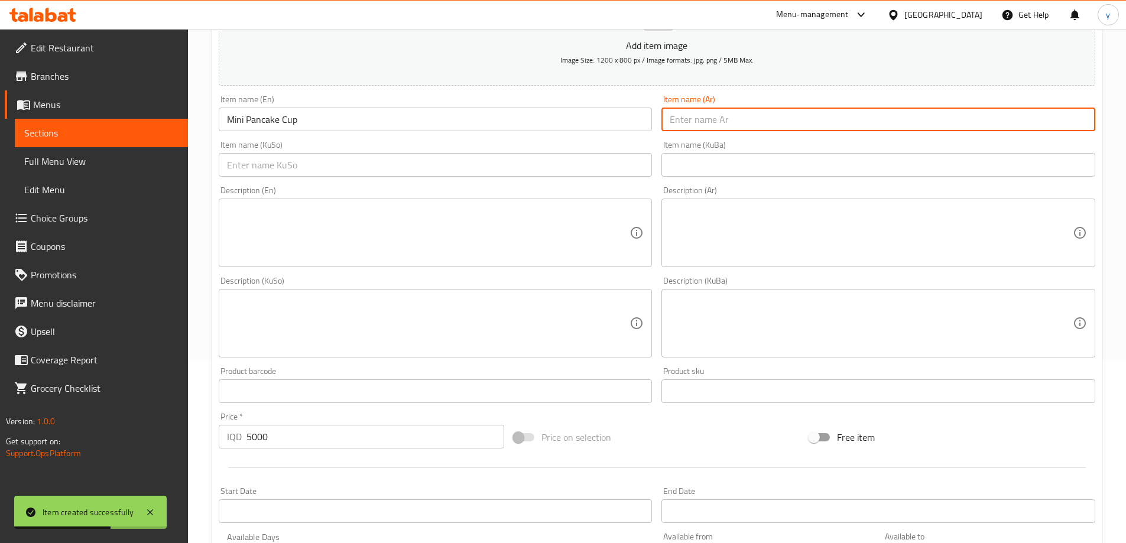
click at [734, 131] on input "text" at bounding box center [878, 120] width 434 height 24
paste input "كوبان ميني بان كيك"
click at [613, 175] on input "text" at bounding box center [436, 165] width 434 height 24
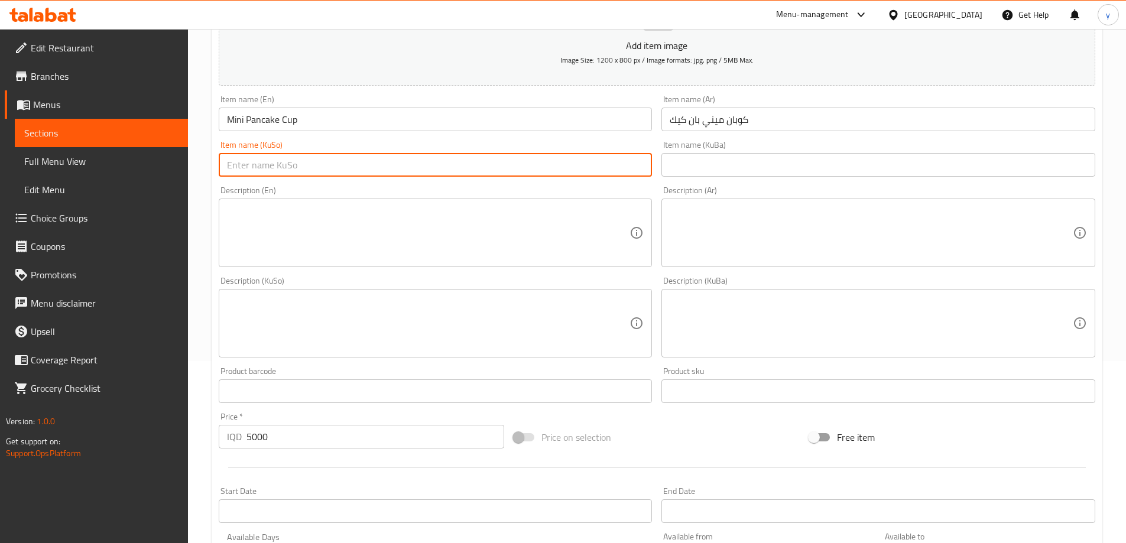
drag, startPoint x: 728, startPoint y: 116, endPoint x: 732, endPoint y: 125, distance: 10.3
click at [728, 116] on input "كوبان ميني بان كيك" at bounding box center [878, 120] width 434 height 24
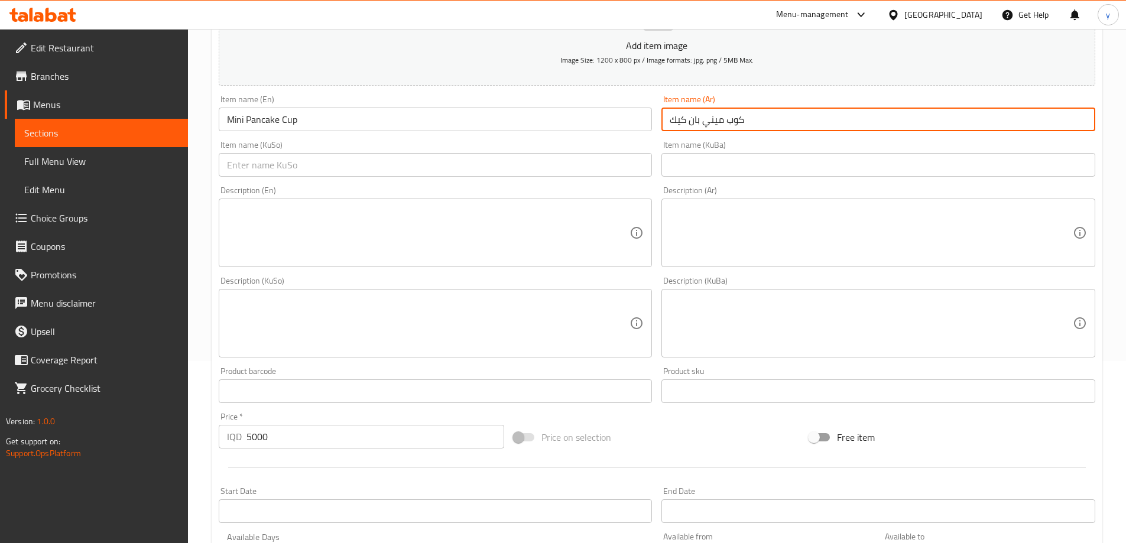
type input "كوب ميني بان كيك"
click at [634, 166] on input "text" at bounding box center [436, 165] width 434 height 24
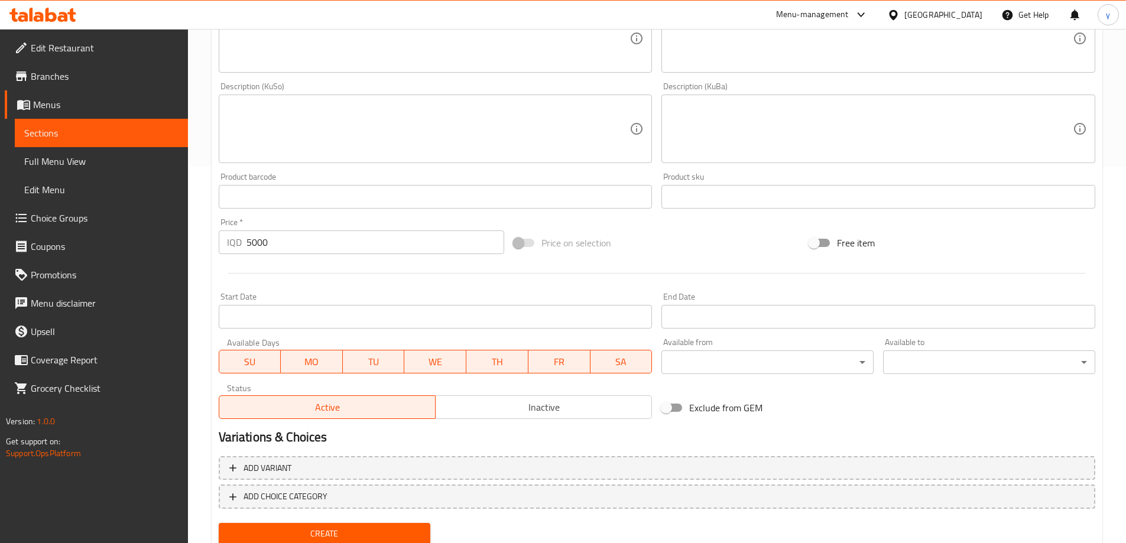
scroll to position [419, 0]
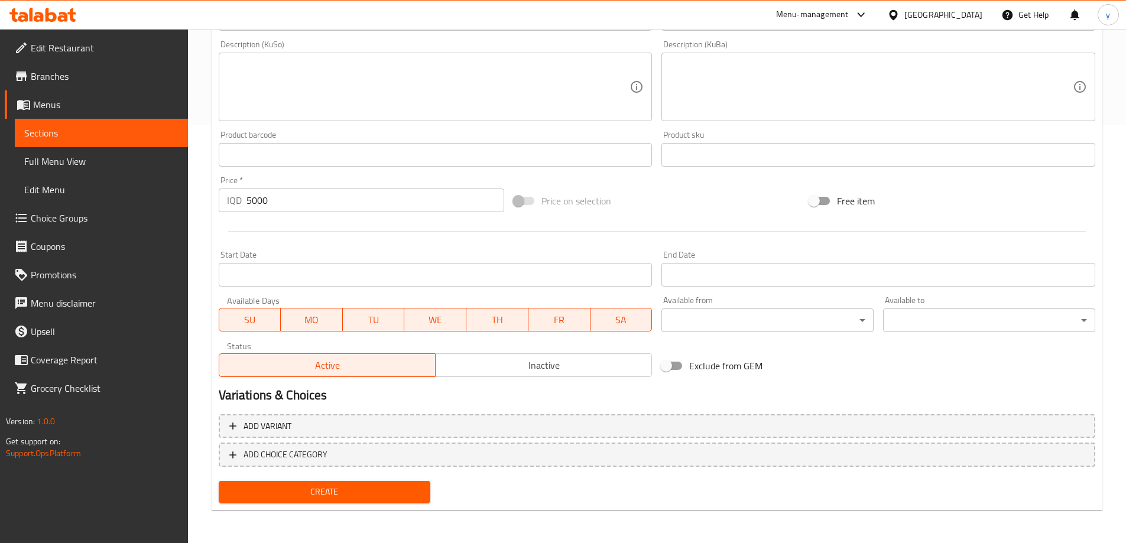
type input "کوپێ مینی پان کێک"
click at [355, 486] on span "Create" at bounding box center [324, 492] width 193 height 15
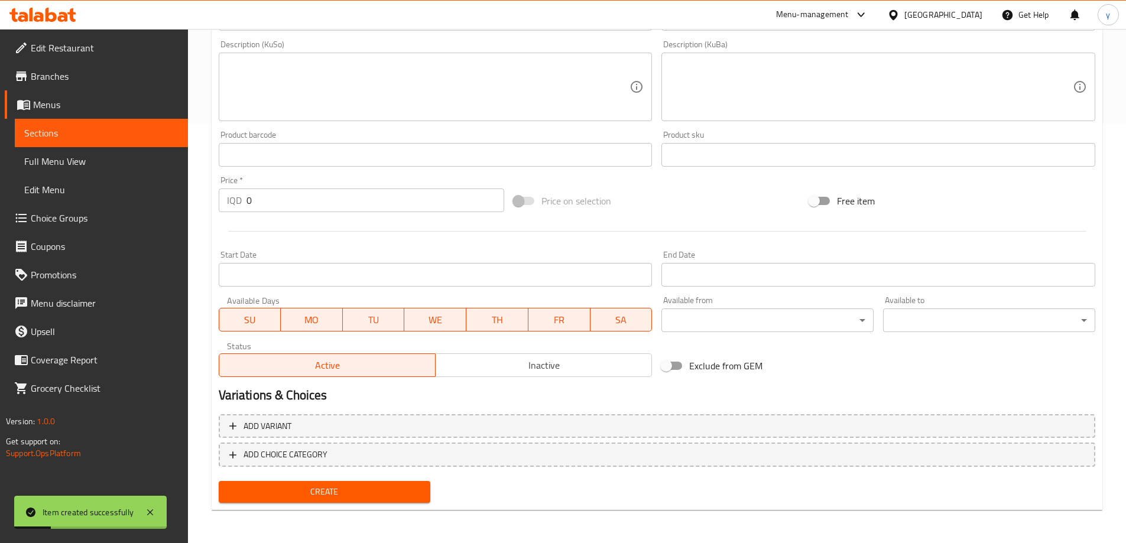
drag, startPoint x: 261, startPoint y: 204, endPoint x: 235, endPoint y: 208, distance: 25.8
click at [235, 208] on div "IQD 0 Price *" at bounding box center [362, 201] width 286 height 24
paste input "600"
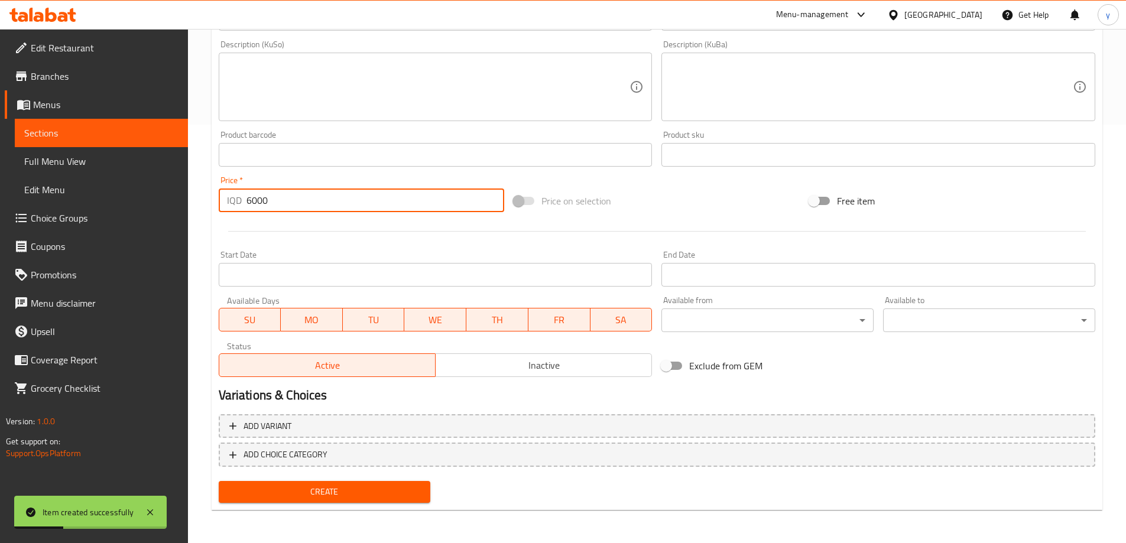
type input "6000"
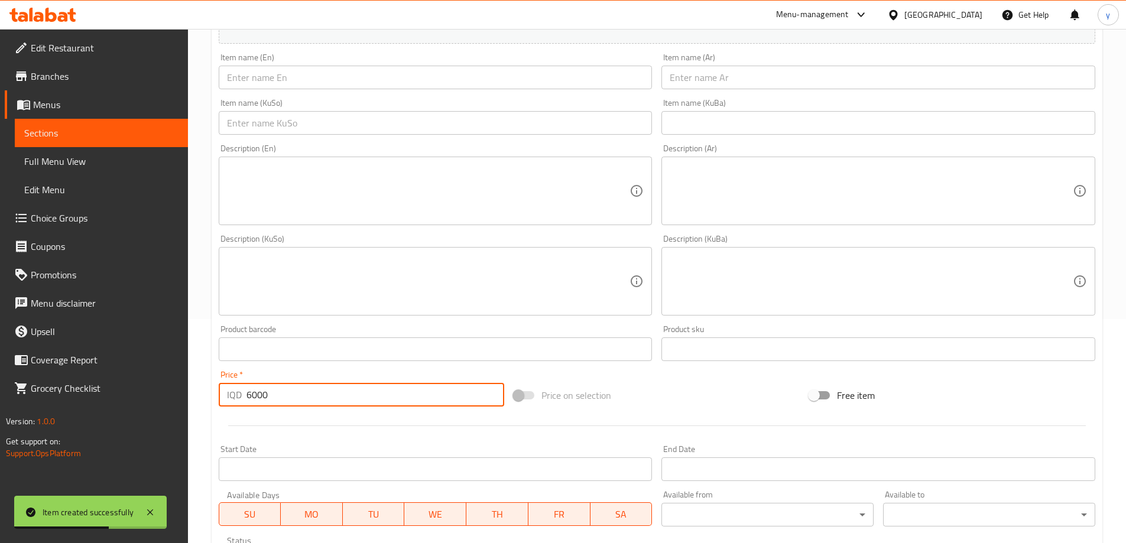
scroll to position [182, 0]
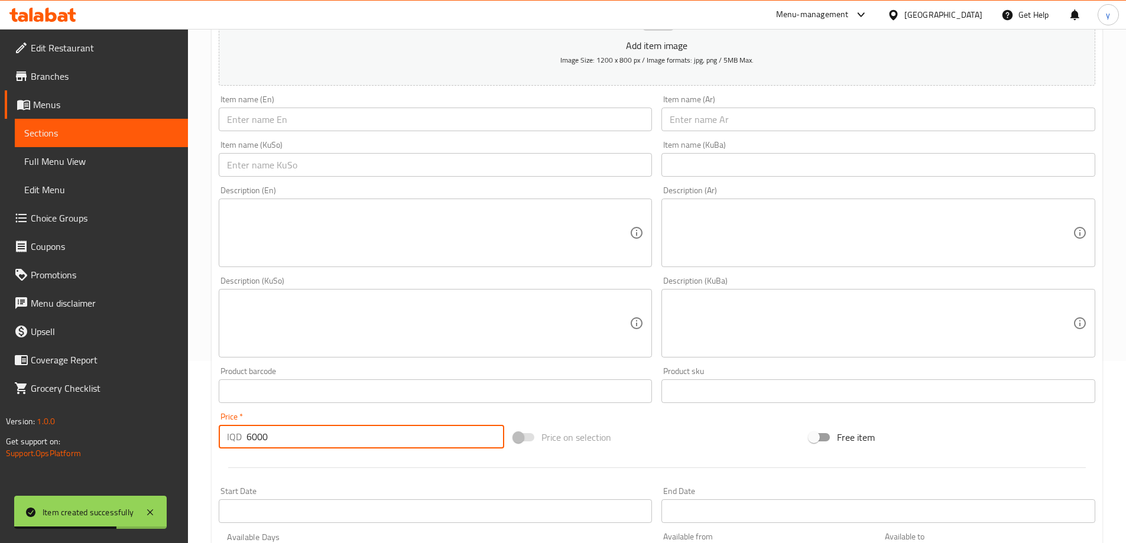
drag, startPoint x: 721, startPoint y: 129, endPoint x: 670, endPoint y: 129, distance: 50.2
click at [710, 129] on input "text" at bounding box center [878, 120] width 434 height 24
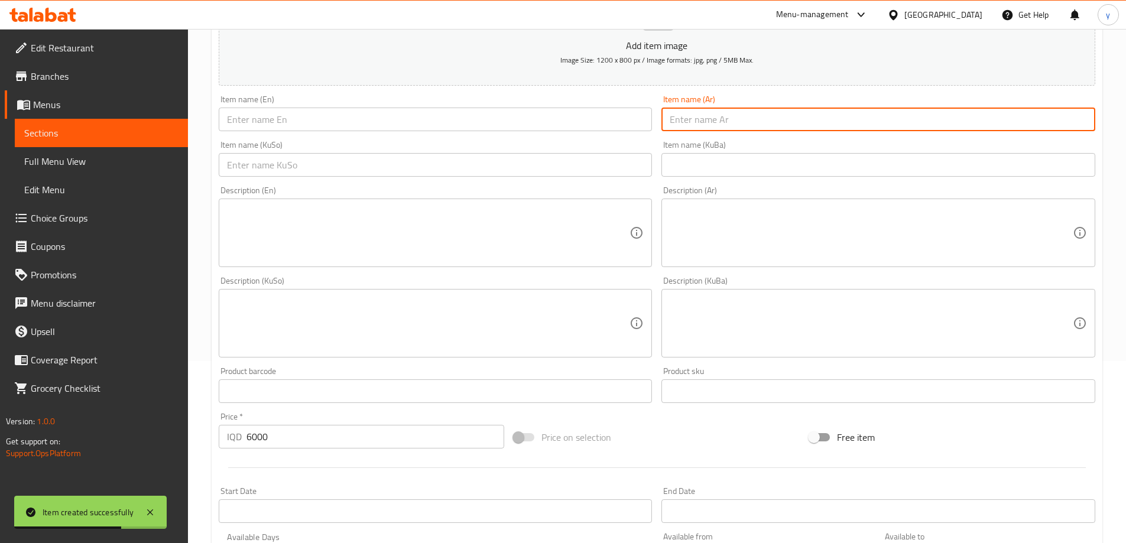
click at [576, 112] on input "text" at bounding box center [436, 120] width 434 height 24
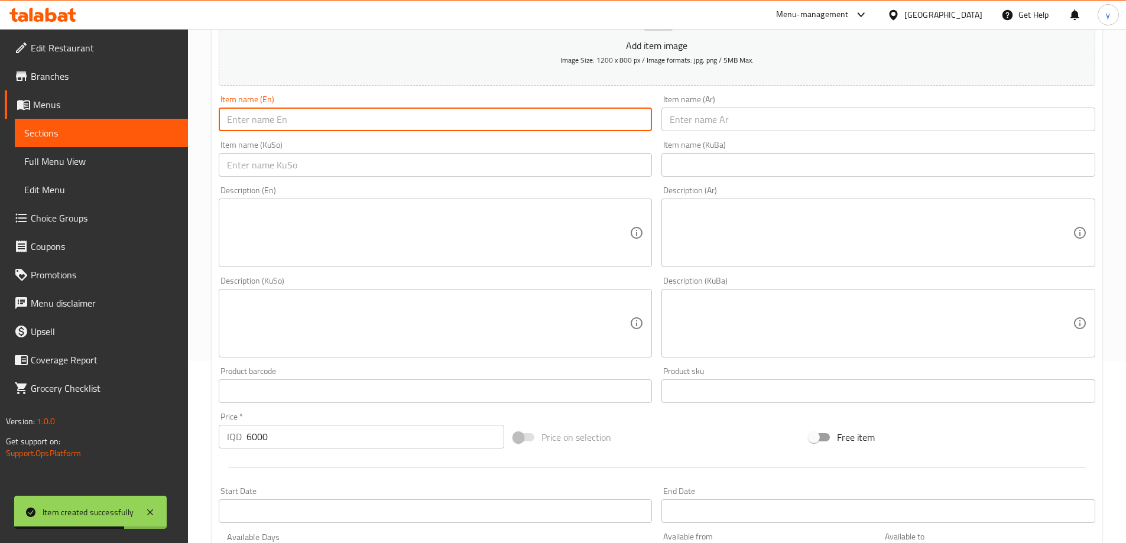
paste input "Azberry Mini Pancake"
type input "Azberry Mini Pancake"
drag, startPoint x: 774, startPoint y: 97, endPoint x: 768, endPoint y: 104, distance: 8.9
click at [774, 98] on div "Item name (Ar) Item name (Ar)" at bounding box center [878, 113] width 434 height 36
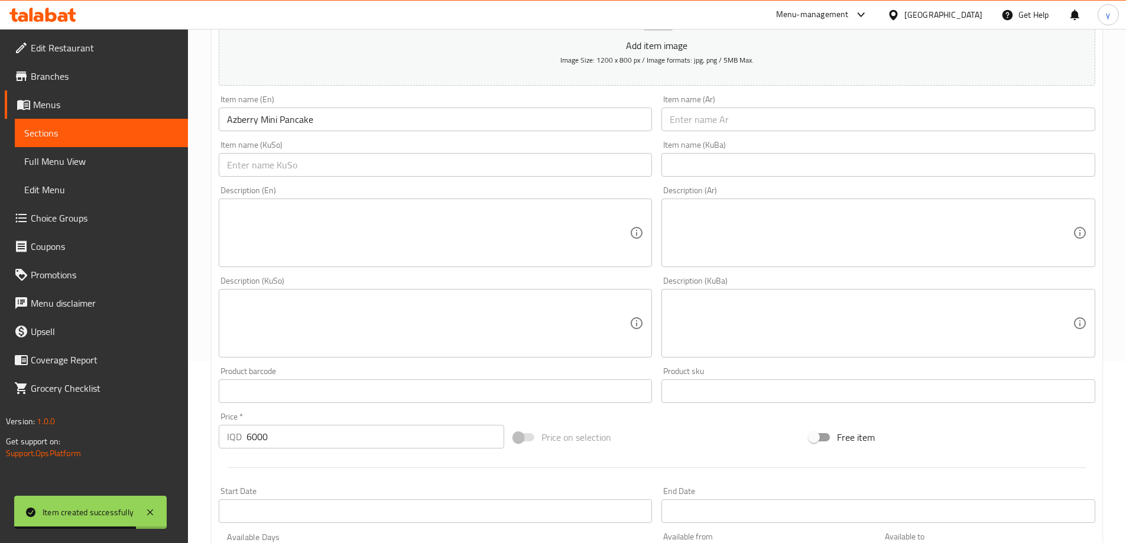
click at [761, 119] on input "text" at bounding box center [878, 120] width 434 height 24
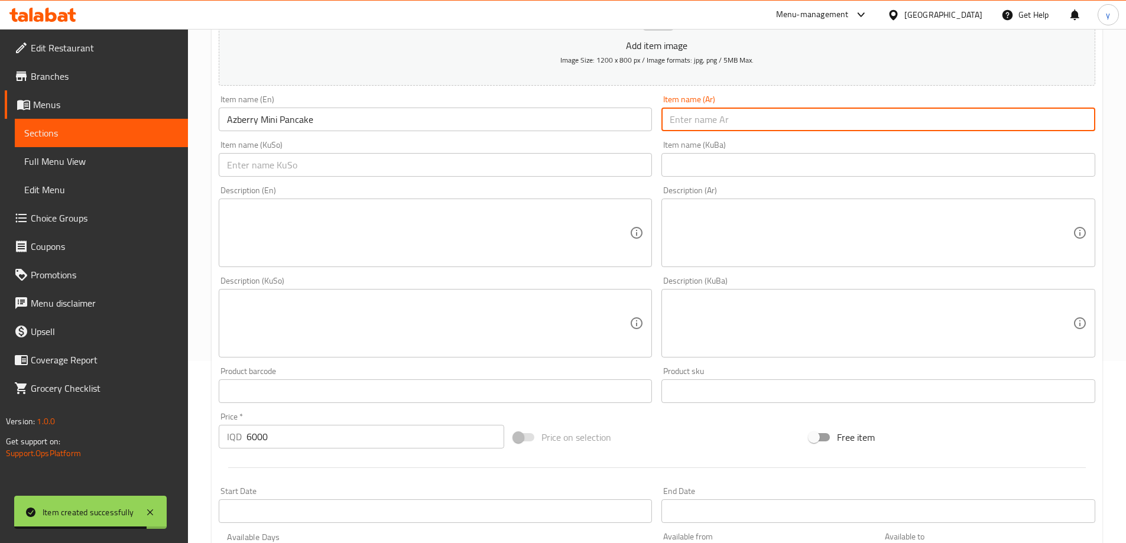
paste input "ميني بان كيك أزبري"
type input "ميني بان كيك أزبري"
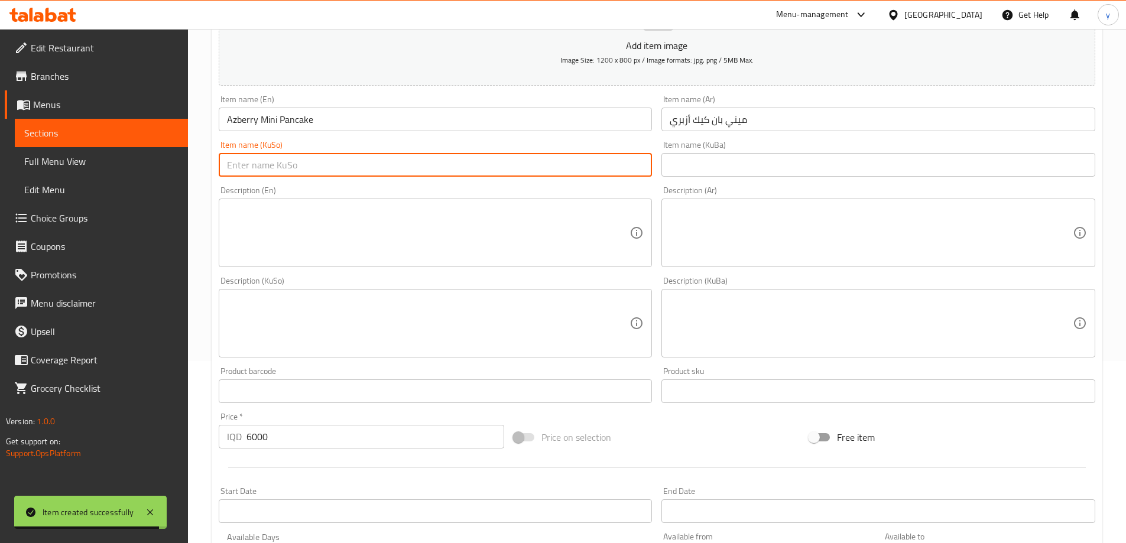
click at [622, 159] on input "text" at bounding box center [436, 165] width 434 height 24
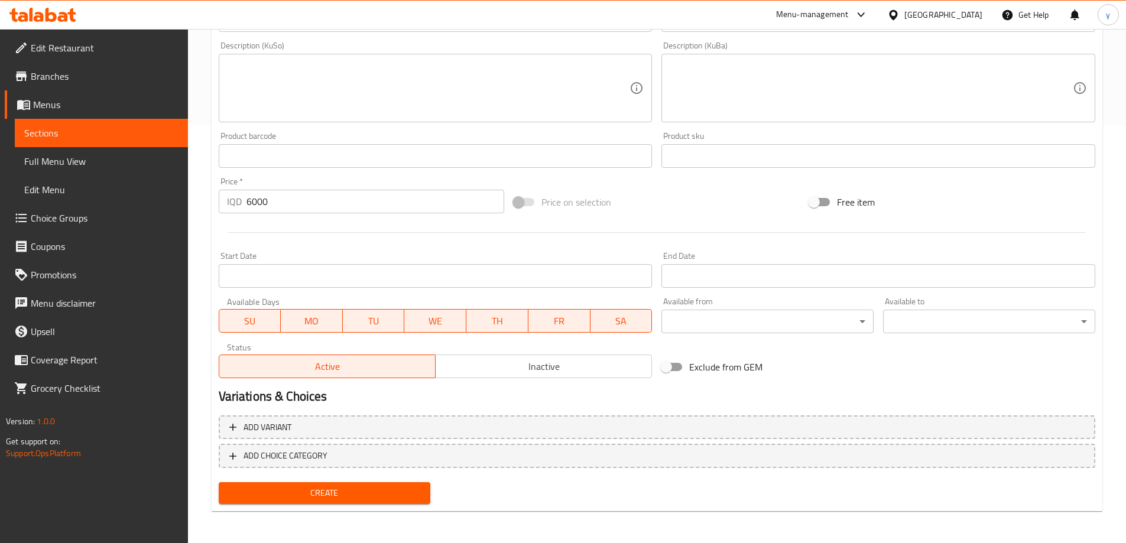
scroll to position [419, 0]
type input "مینی پان کێکی ئەزبەری"
click at [362, 482] on button "Create" at bounding box center [325, 492] width 212 height 22
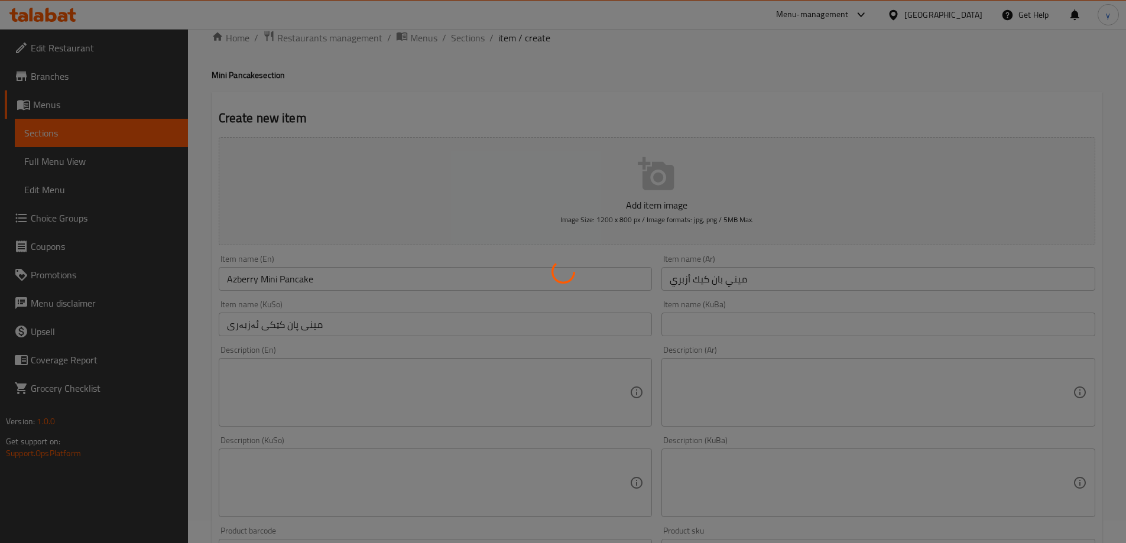
scroll to position [0, 0]
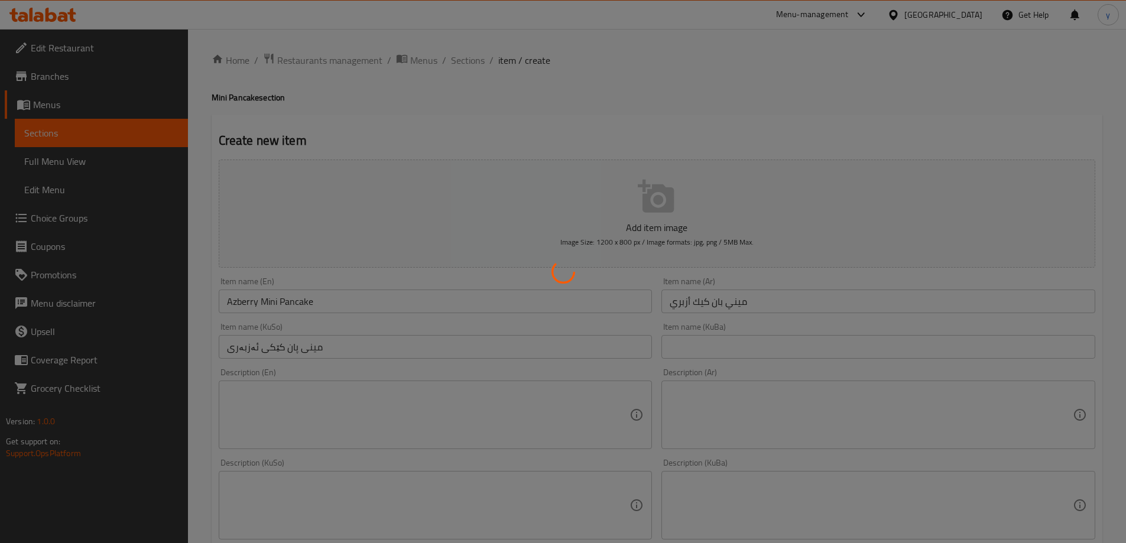
click at [464, 63] on div at bounding box center [563, 271] width 1126 height 543
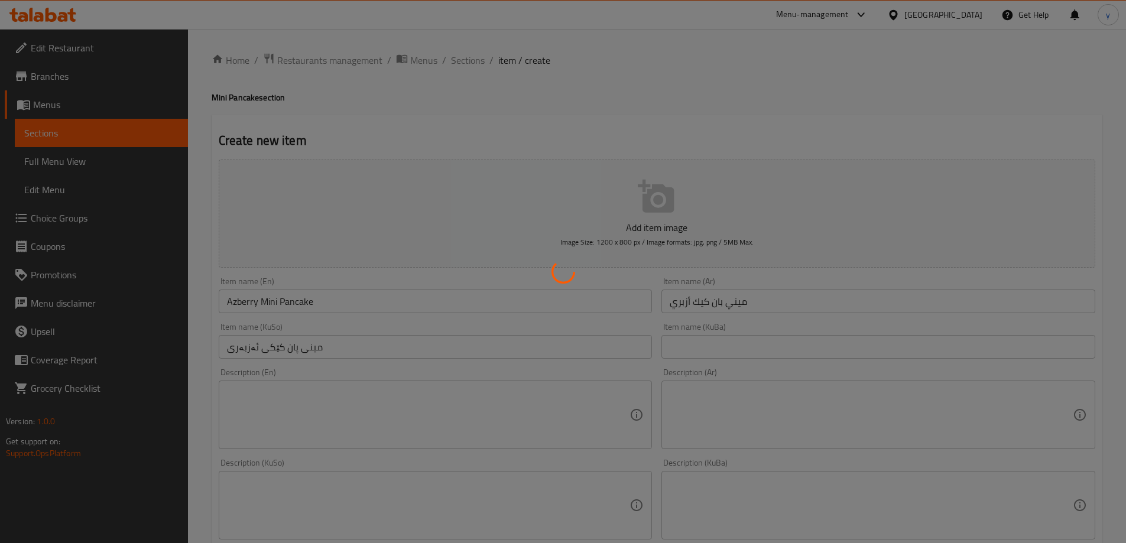
click at [464, 63] on div at bounding box center [563, 271] width 1126 height 543
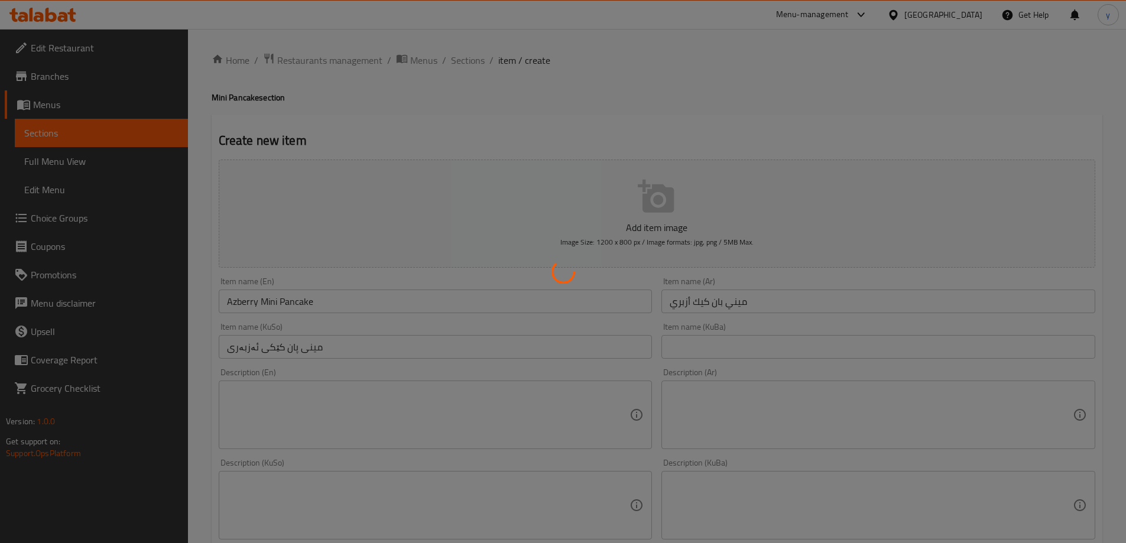
click at [464, 63] on div at bounding box center [563, 271] width 1126 height 543
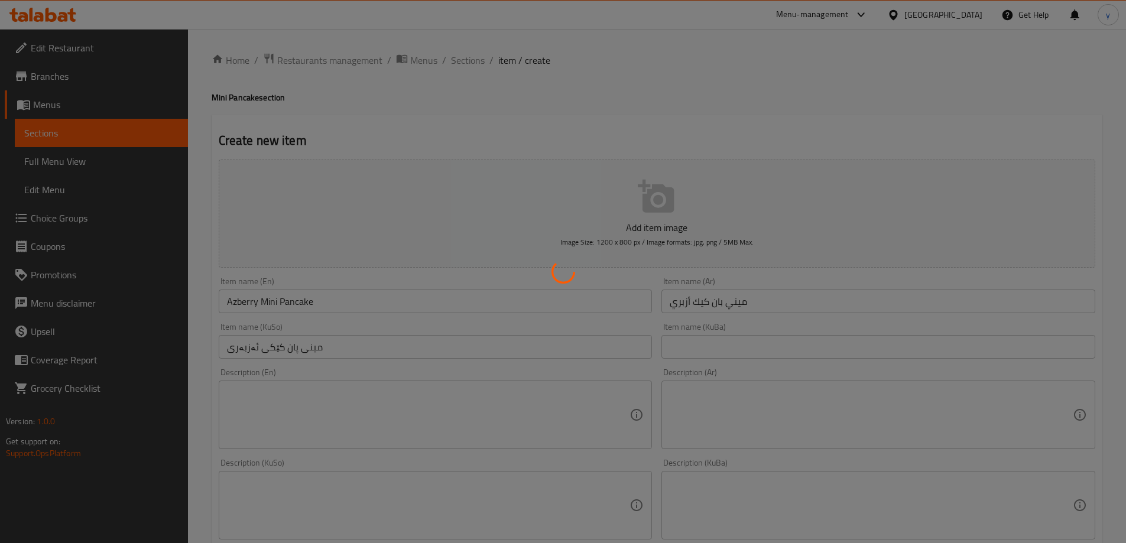
click at [464, 63] on div at bounding box center [563, 271] width 1126 height 543
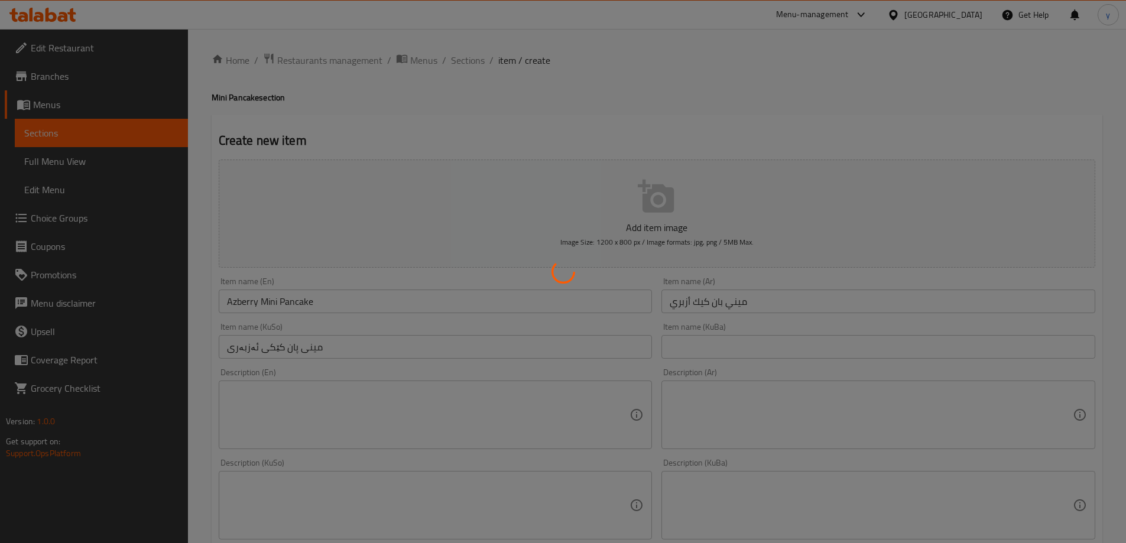
click at [464, 63] on div at bounding box center [563, 271] width 1126 height 543
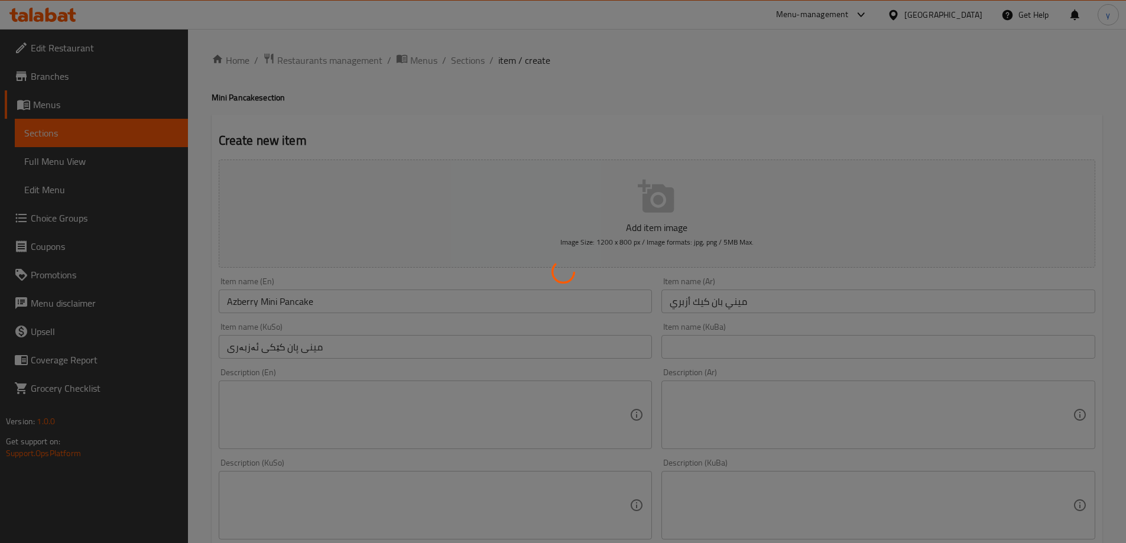
click at [464, 63] on div at bounding box center [563, 271] width 1126 height 543
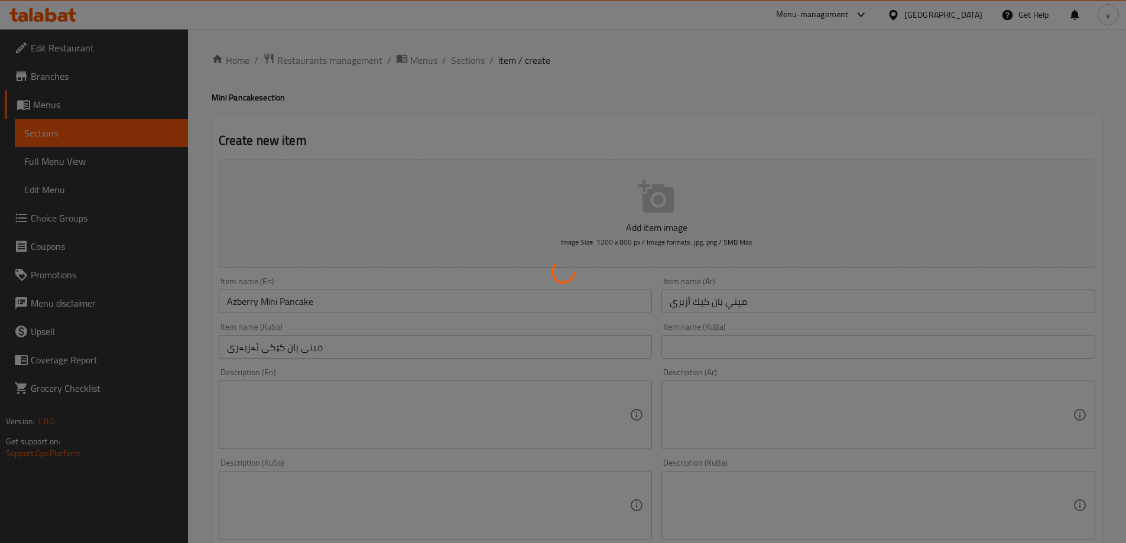
click at [464, 63] on div at bounding box center [563, 271] width 1126 height 543
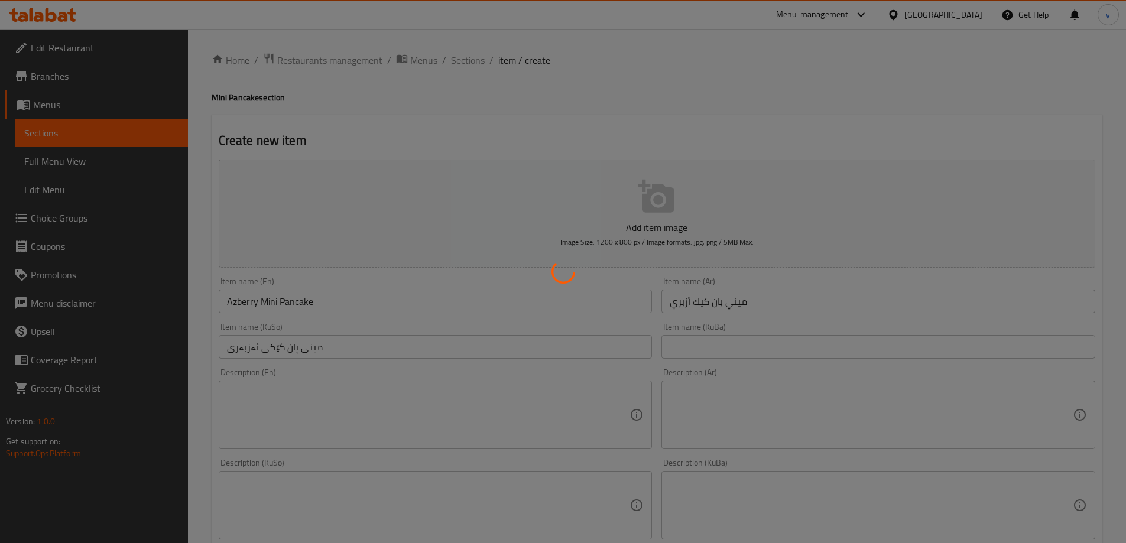
click at [464, 63] on div at bounding box center [563, 271] width 1126 height 543
click at [463, 63] on div at bounding box center [563, 271] width 1126 height 543
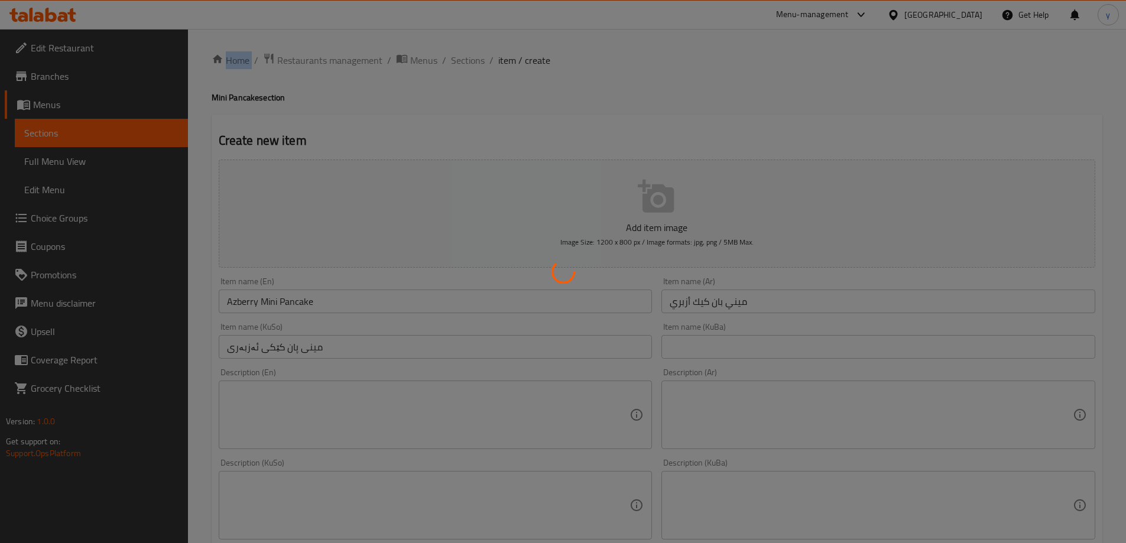
drag, startPoint x: 462, startPoint y: 64, endPoint x: 420, endPoint y: 102, distance: 56.9
click at [420, 102] on div at bounding box center [563, 271] width 1126 height 543
type input "0"
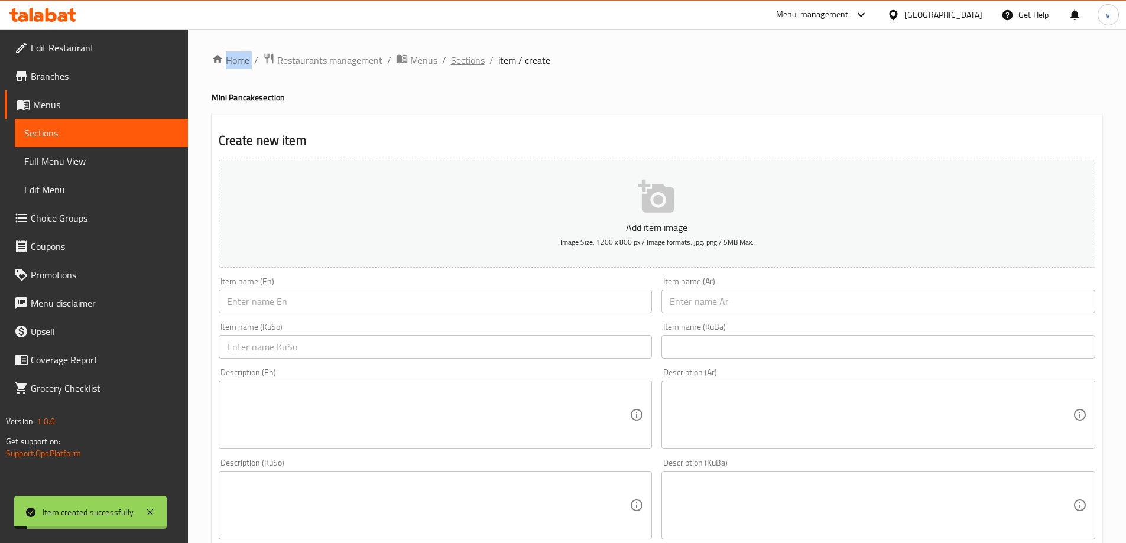
click at [479, 63] on span "Sections" at bounding box center [468, 60] width 34 height 14
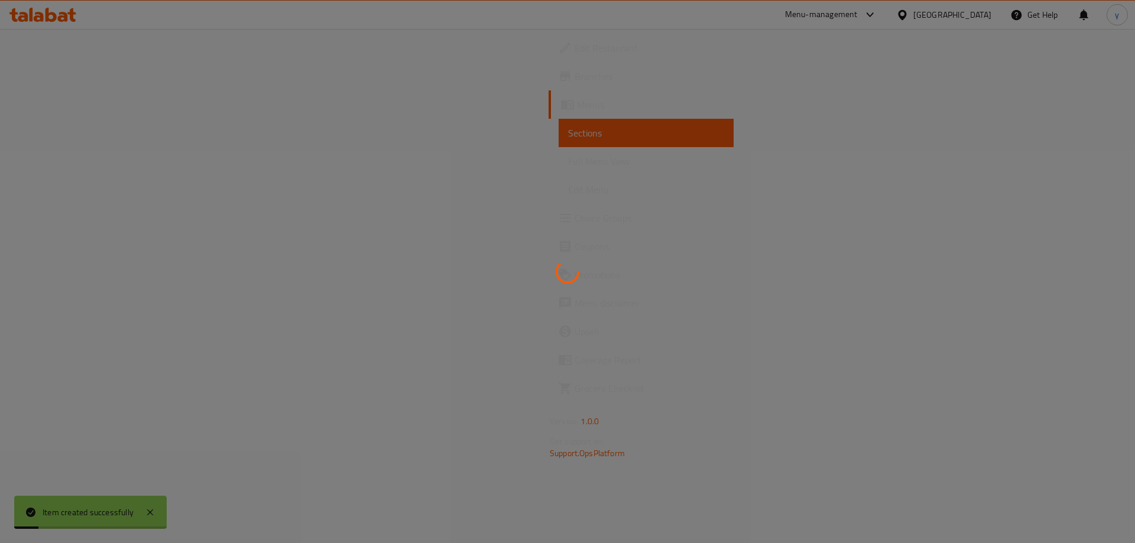
click at [117, 156] on div at bounding box center [567, 271] width 1135 height 543
click at [119, 157] on div at bounding box center [567, 271] width 1135 height 543
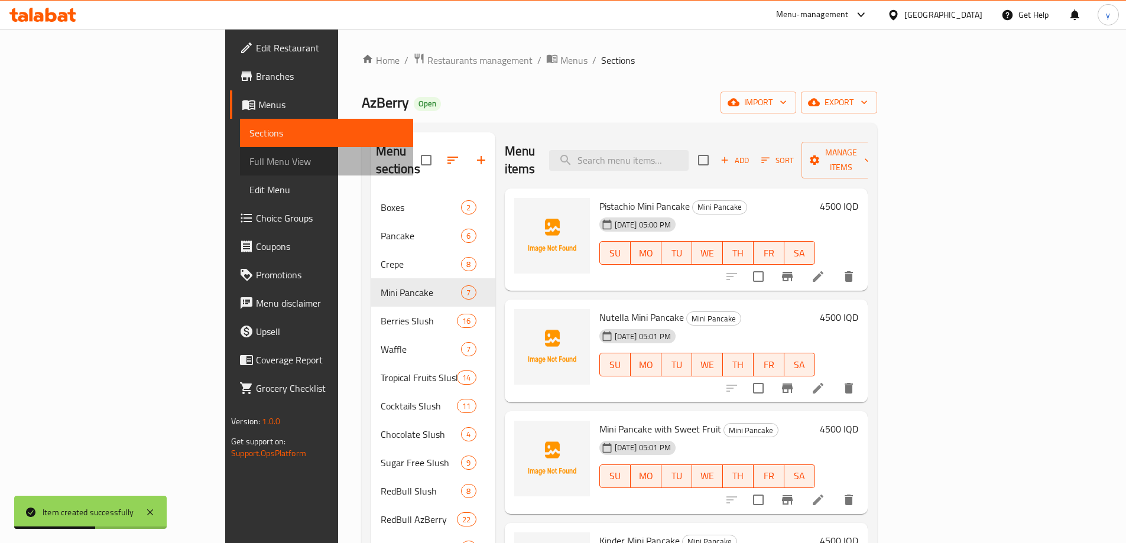
click at [249, 157] on span "Full Menu View" at bounding box center [326, 161] width 154 height 14
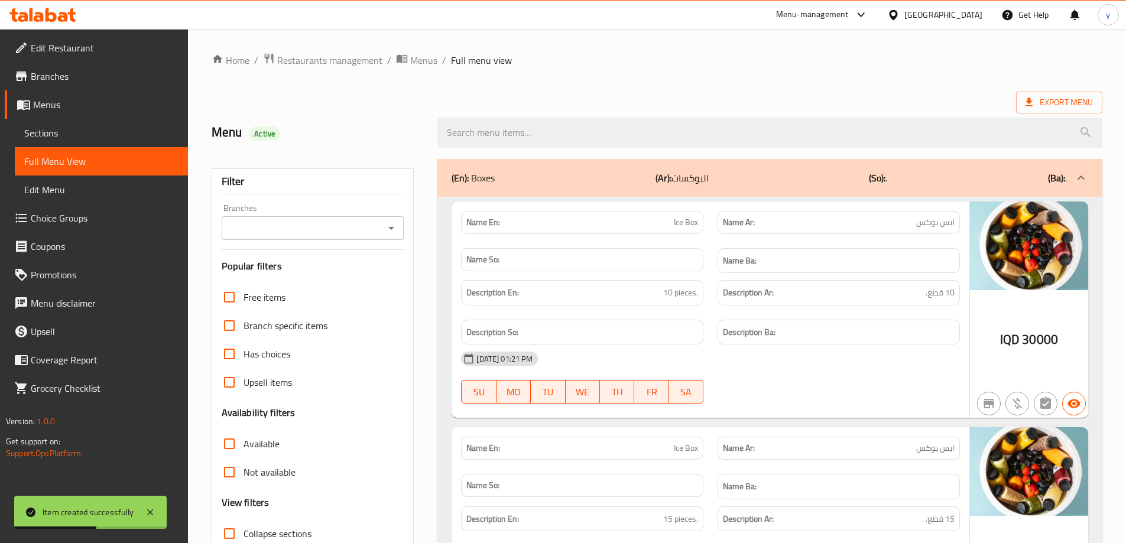
click at [117, 157] on span "Full Menu View" at bounding box center [101, 161] width 154 height 14
click at [397, 229] on icon "Open" at bounding box center [391, 228] width 14 height 14
click at [404, 224] on div "Branches" at bounding box center [313, 228] width 183 height 24
click at [397, 223] on icon "Close" at bounding box center [391, 228] width 14 height 14
click at [395, 224] on icon "Open" at bounding box center [391, 228] width 14 height 14
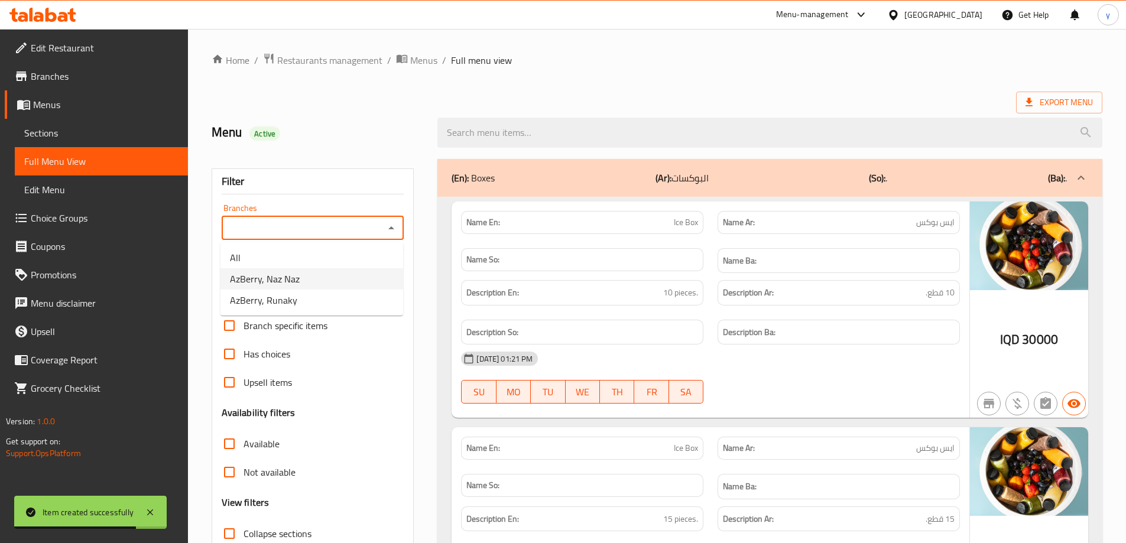
click at [319, 278] on li "AzBerry, Naz Naz" at bounding box center [311, 278] width 183 height 21
type input "AzBerry, Naz Naz"
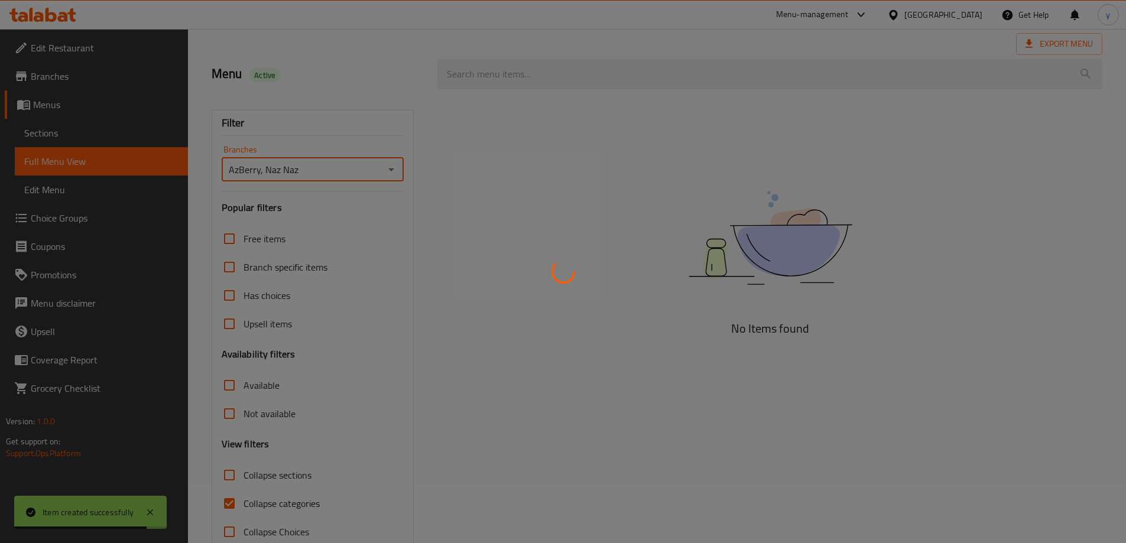
scroll to position [86, 0]
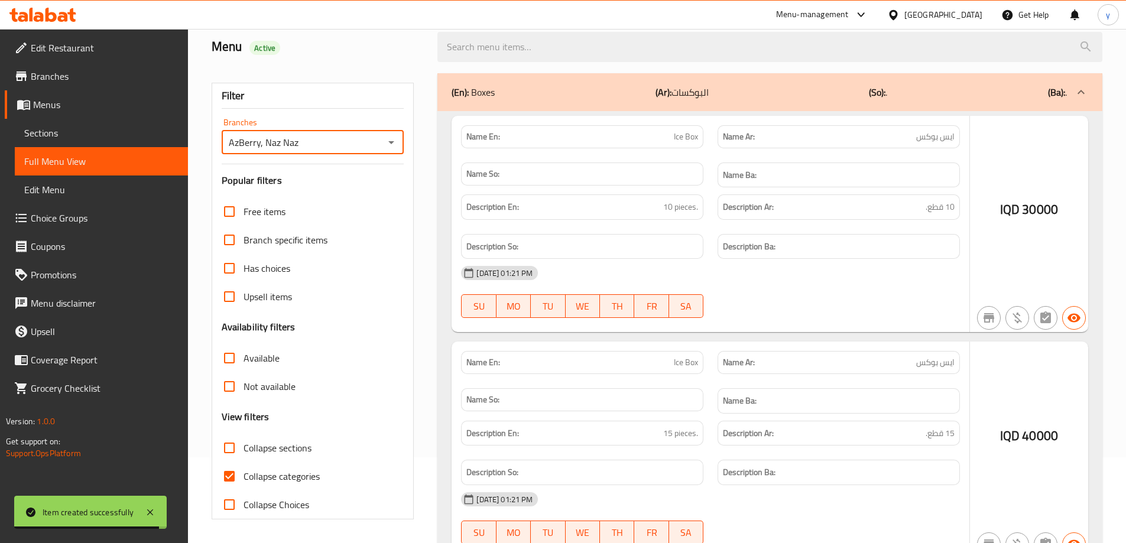
click at [154, 508] on div at bounding box center [563, 271] width 1126 height 543
click at [153, 512] on div at bounding box center [563, 271] width 1126 height 543
click at [150, 513] on div at bounding box center [563, 271] width 1126 height 543
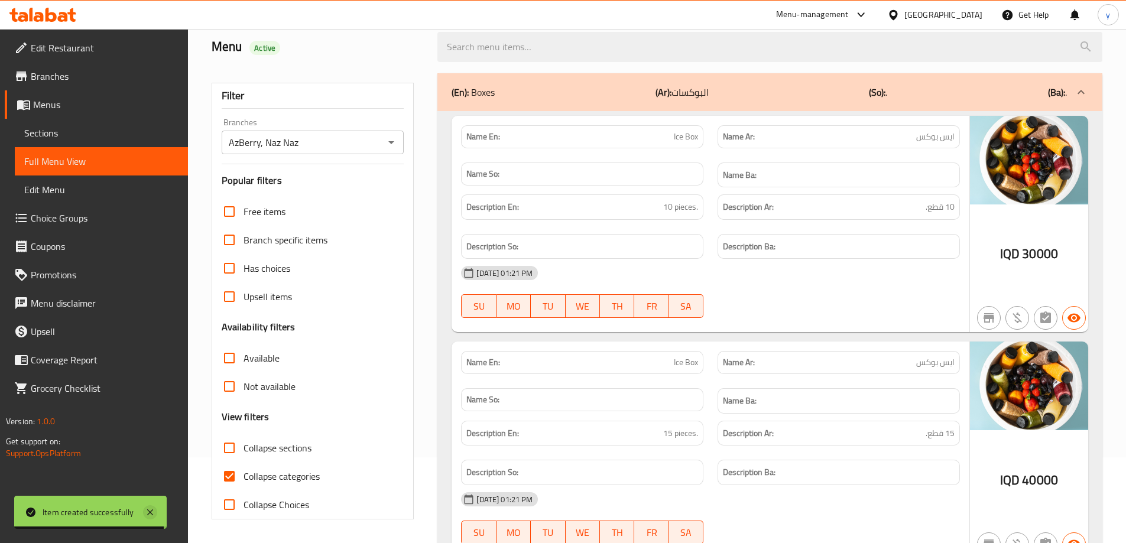
click at [151, 510] on icon at bounding box center [150, 512] width 14 height 14
click at [231, 475] on input "Collapse categories" at bounding box center [229, 476] width 28 height 28
checkbox input "false"
click at [233, 453] on input "Collapse sections" at bounding box center [229, 448] width 28 height 28
checkbox input "true"
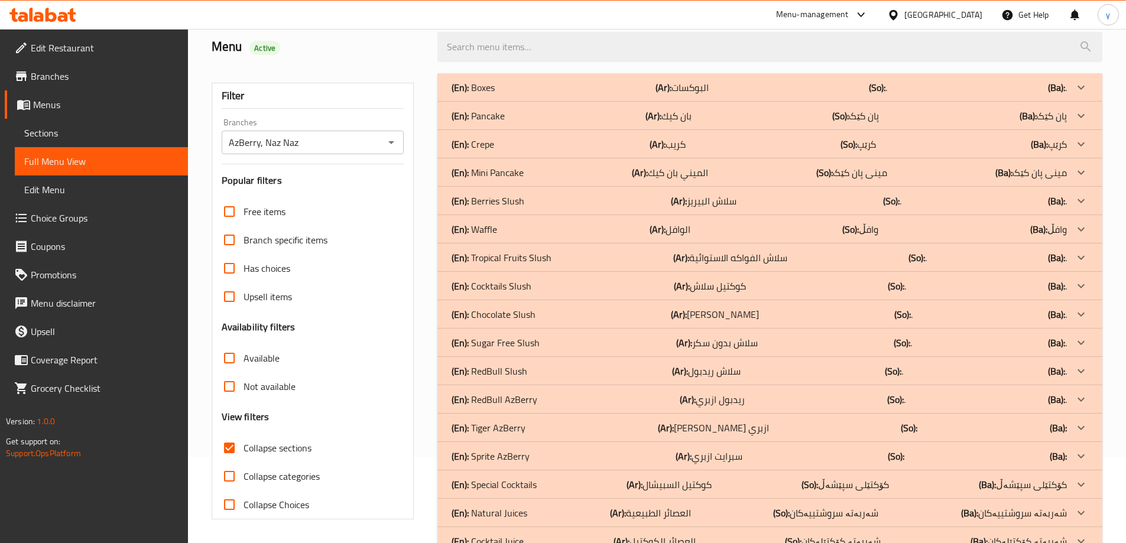
click at [582, 153] on div "(En): Crepe (Ar): كريب (So): کرێپ (Ba): کرێپ" at bounding box center [769, 144] width 665 height 28
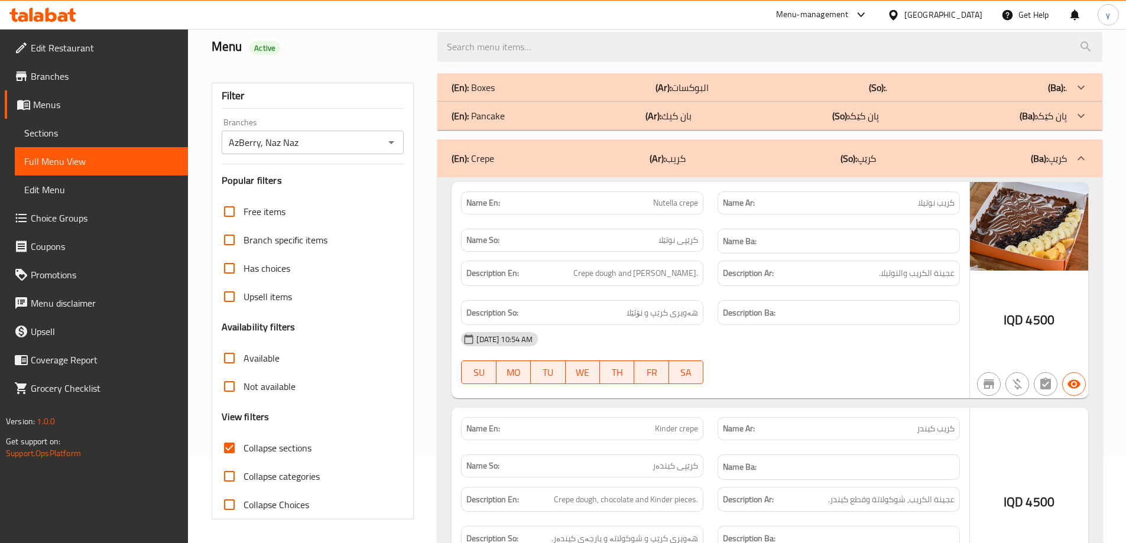
click at [582, 153] on div "(En): Crepe (Ar): كريب (So): کرێپ (Ba): کرێپ" at bounding box center [759, 158] width 615 height 14
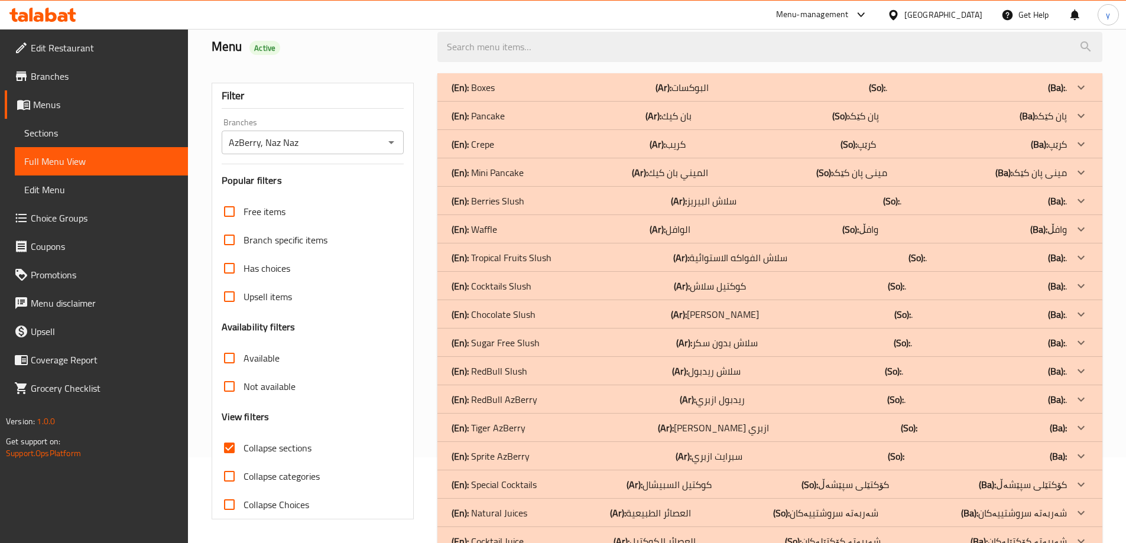
click at [578, 170] on div "(En): Mini Pancake (Ar): الميني بان كيك (So): مینی پان کێک (Ba): مینی پان کێک" at bounding box center [759, 173] width 615 height 14
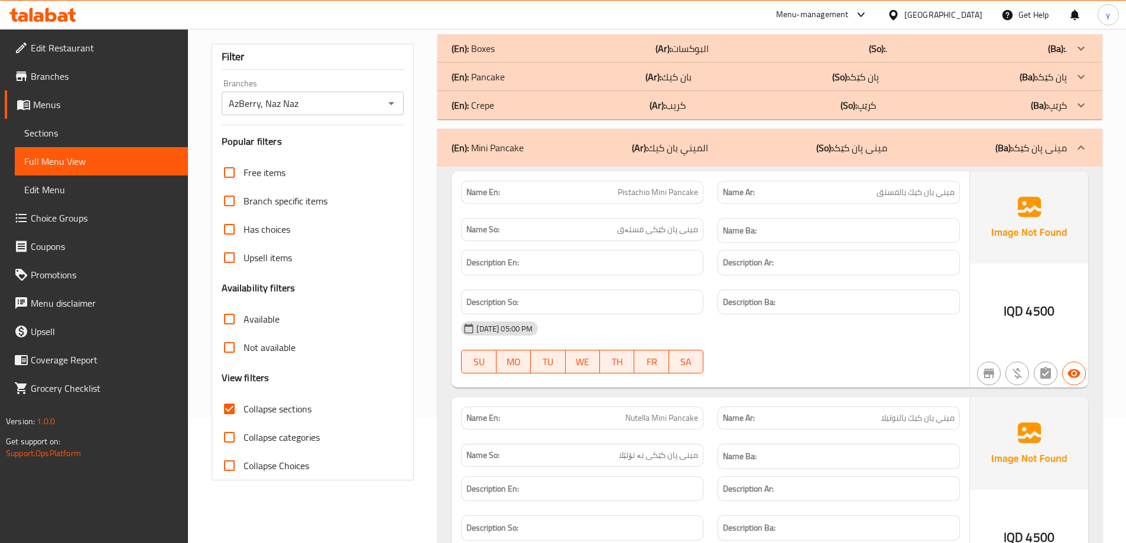
scroll to position [204, 0]
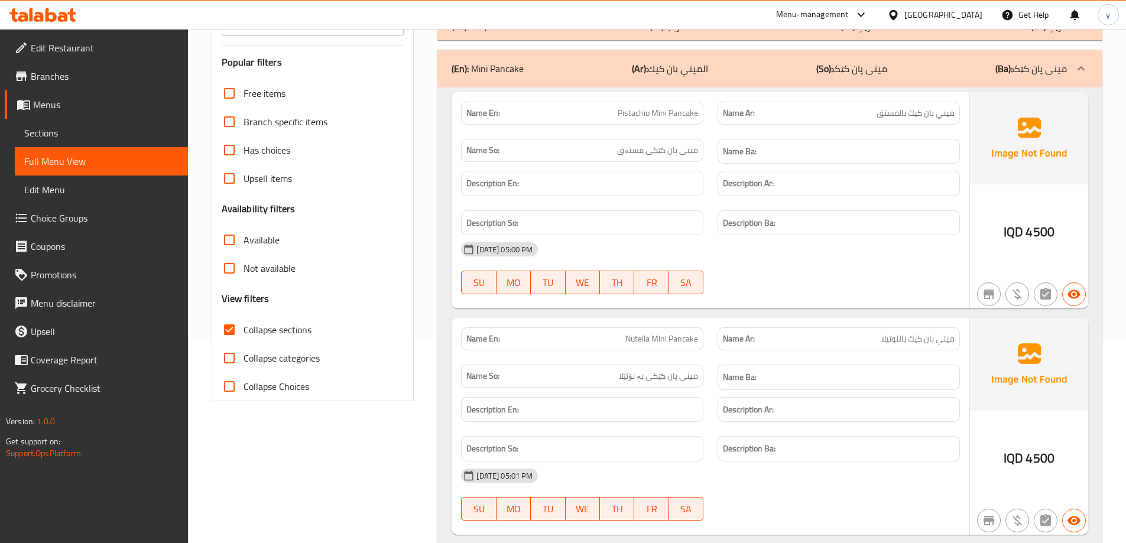
click at [83, 137] on span "Sections" at bounding box center [101, 133] width 154 height 14
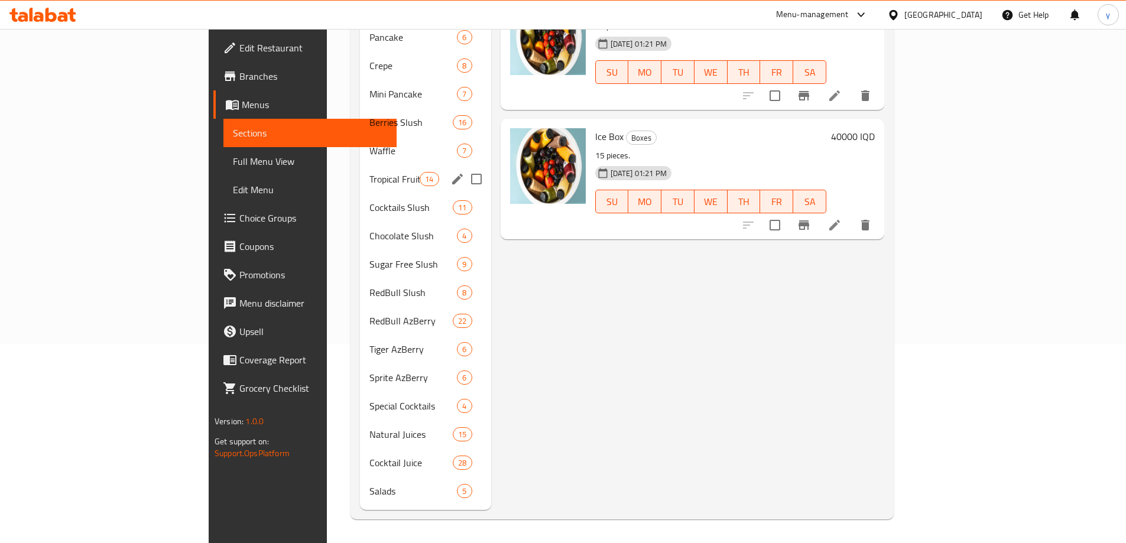
scroll to position [166, 0]
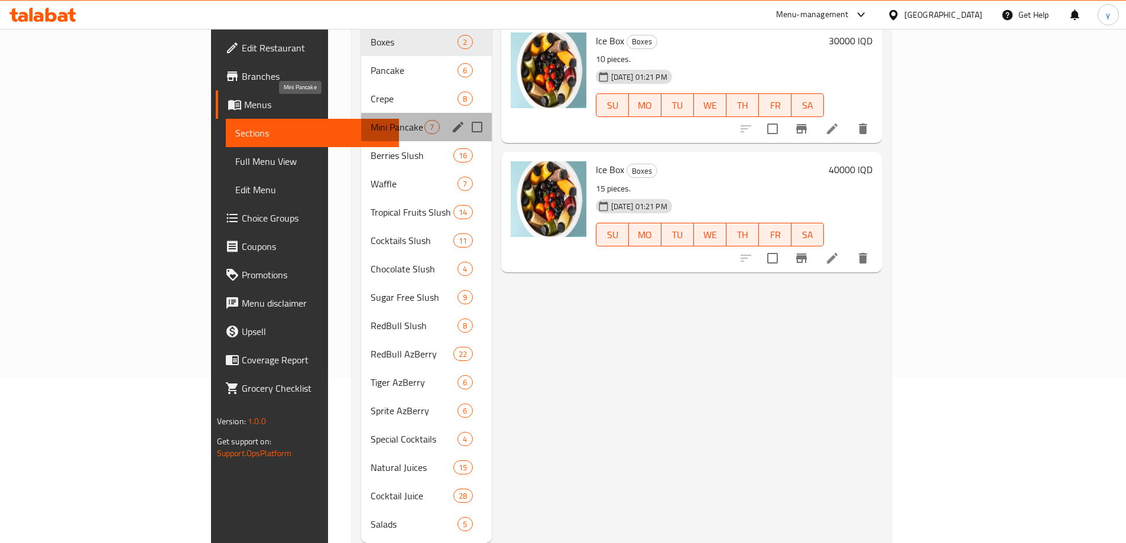
click at [371, 120] on span "Mini Pancake" at bounding box center [398, 127] width 54 height 14
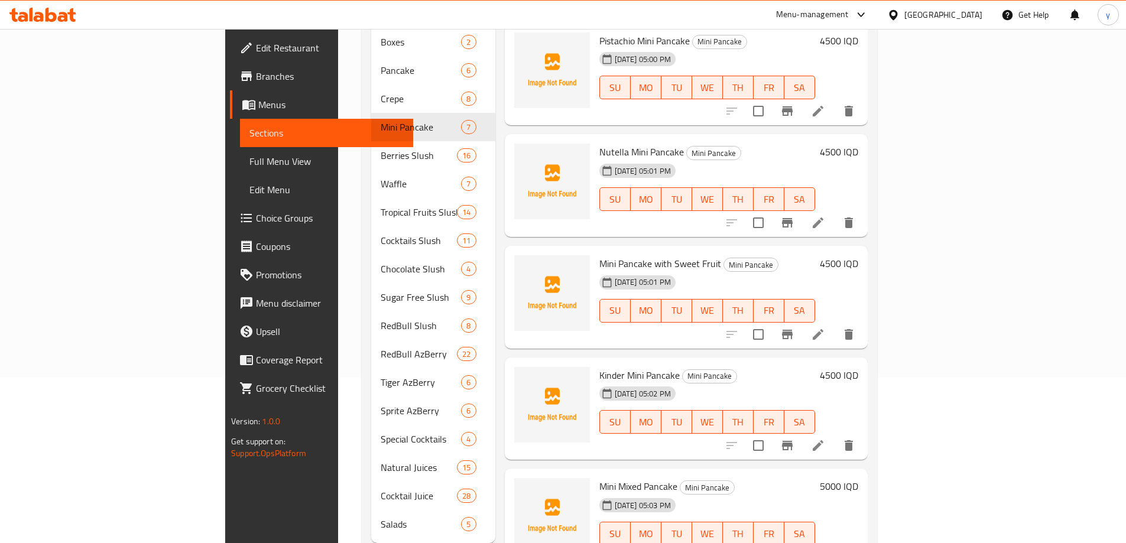
click at [835, 100] on li at bounding box center [818, 110] width 33 height 21
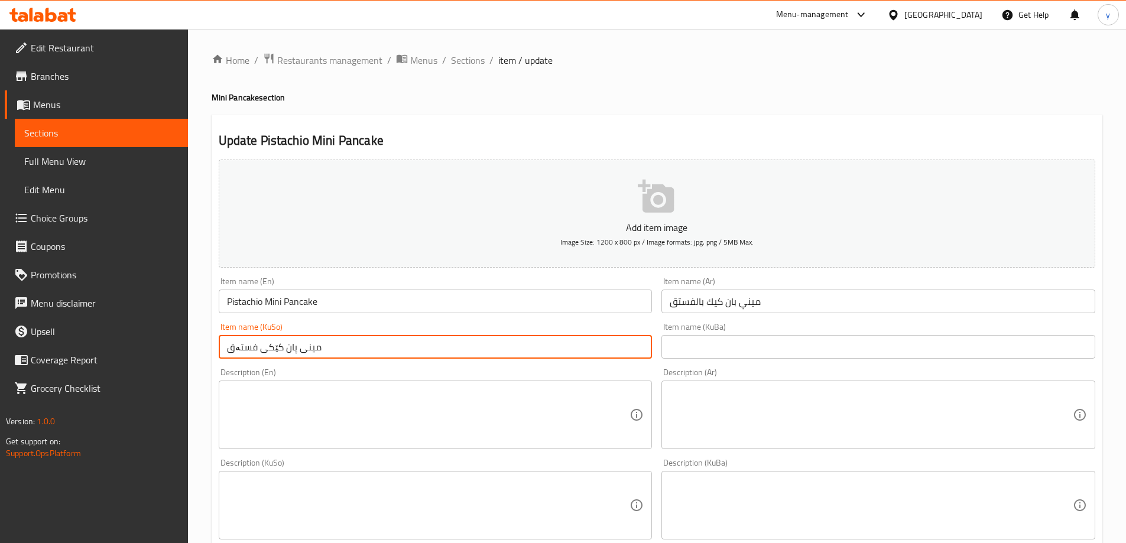
click at [253, 346] on input "مینی پان کێکی فستەق" at bounding box center [436, 347] width 434 height 24
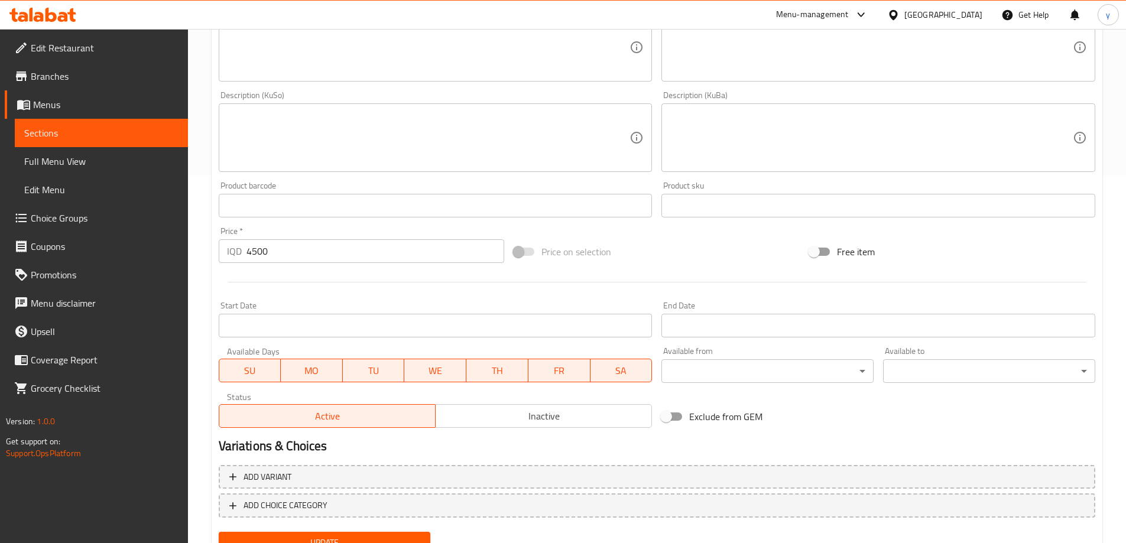
scroll to position [419, 0]
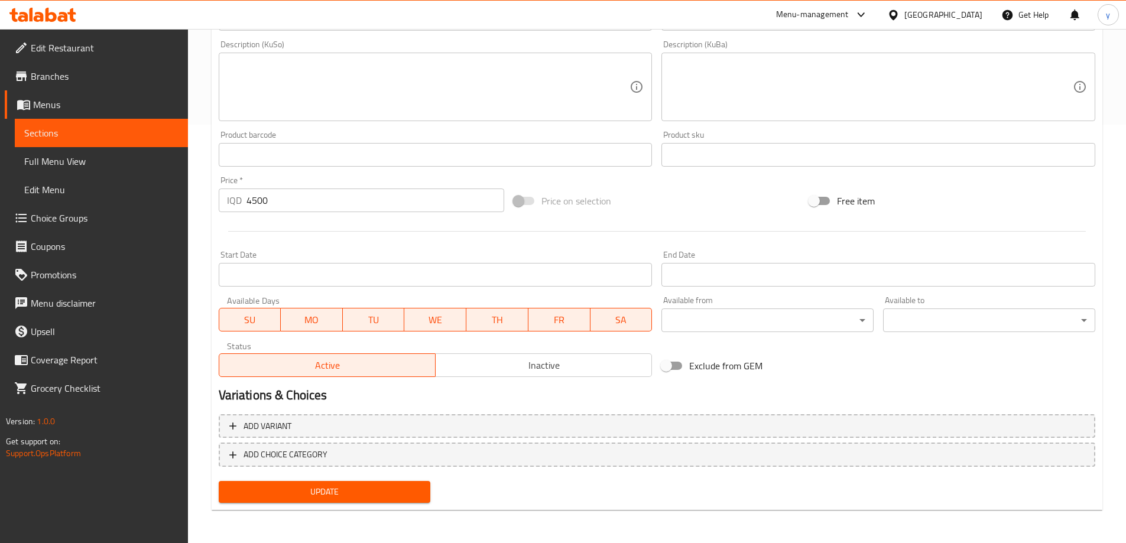
type input "مینی پان کێکی بە فستەق"
click at [342, 496] on span "Update" at bounding box center [324, 492] width 193 height 15
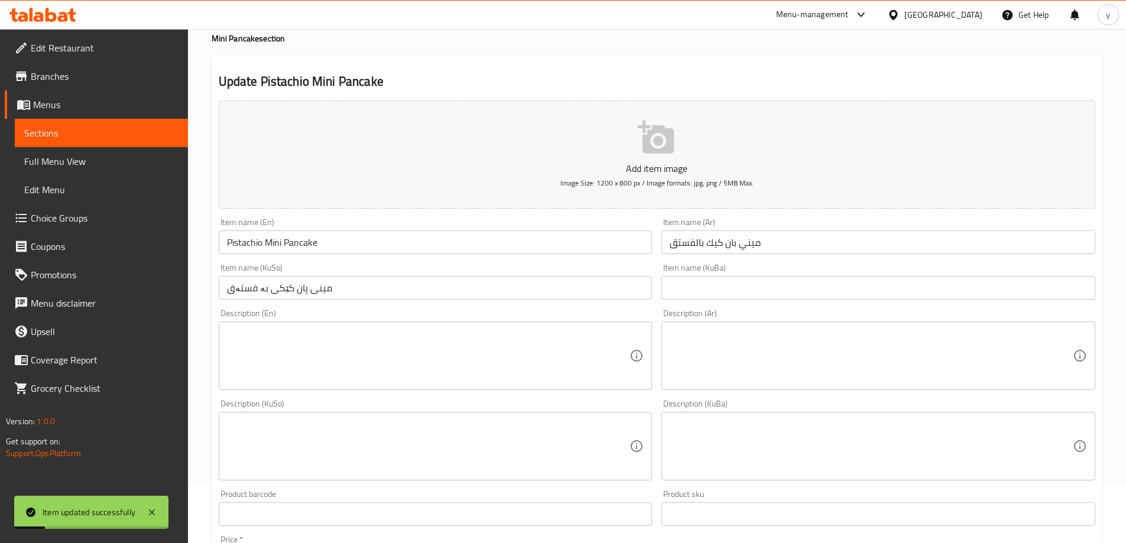
scroll to position [0, 0]
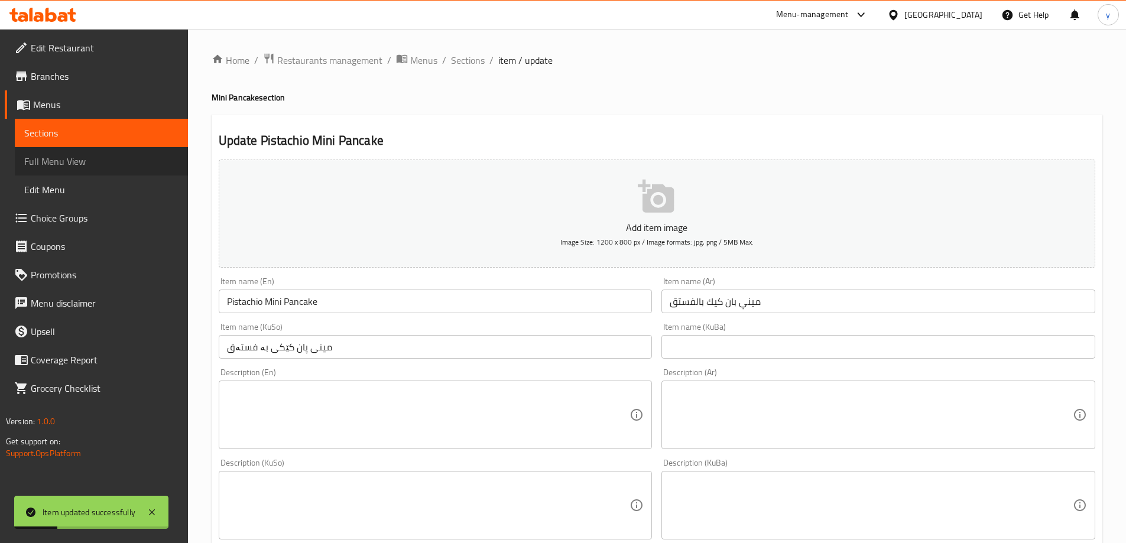
click at [109, 154] on span "Full Menu View" at bounding box center [101, 161] width 154 height 14
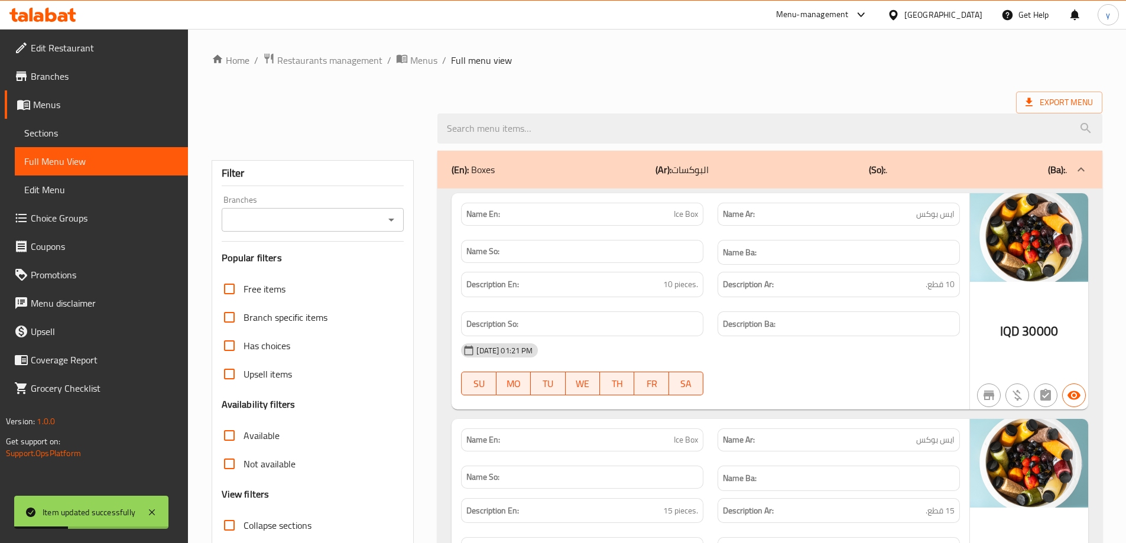
click at [384, 221] on button "Open" at bounding box center [391, 220] width 17 height 17
click at [347, 276] on div "Free items" at bounding box center [313, 289] width 183 height 28
click at [390, 221] on icon "Open" at bounding box center [391, 220] width 14 height 14
click at [353, 278] on div "Free items" at bounding box center [313, 289] width 183 height 28
click at [153, 510] on icon at bounding box center [152, 512] width 14 height 14
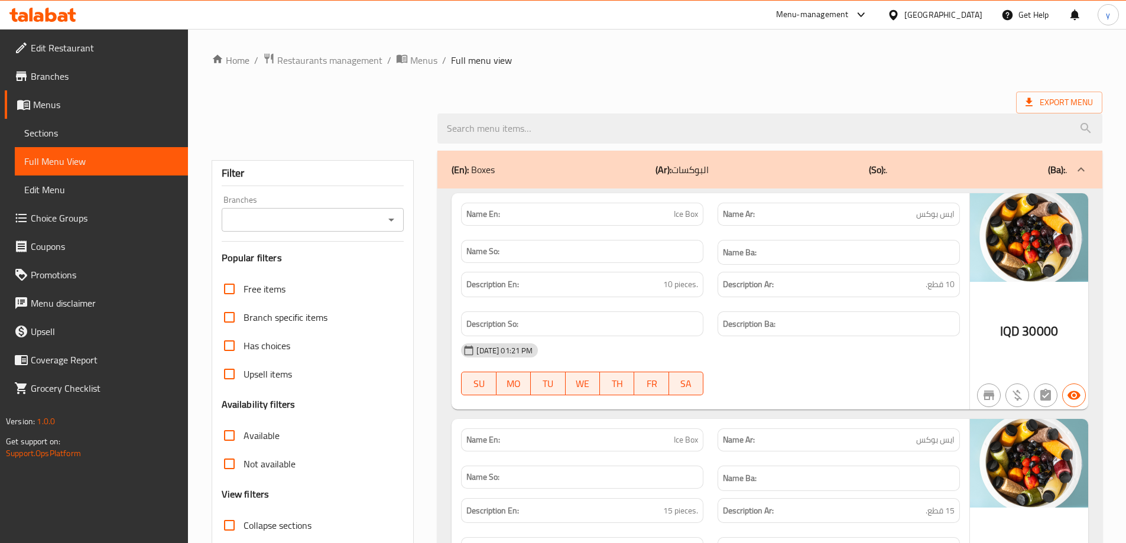
click at [398, 225] on icon "Open" at bounding box center [391, 220] width 14 height 14
click at [343, 275] on div "Free items" at bounding box center [313, 289] width 183 height 28
click at [401, 226] on div "Branches" at bounding box center [313, 220] width 183 height 24
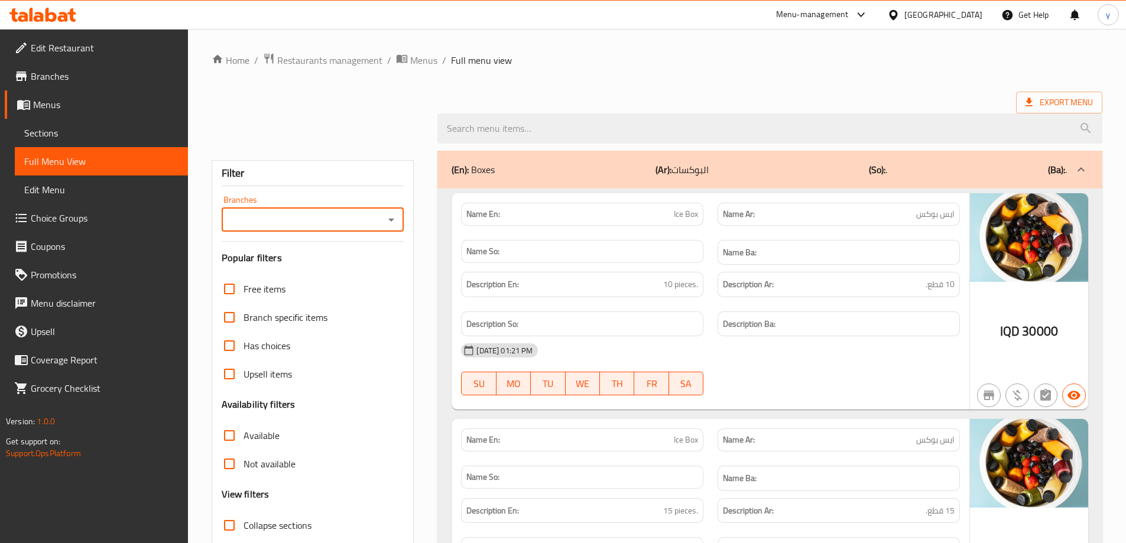
click at [396, 228] on div at bounding box center [390, 220] width 15 height 17
click at [396, 223] on icon "Open" at bounding box center [391, 220] width 14 height 14
click at [368, 277] on li "AzBerry, Naz Naz" at bounding box center [311, 270] width 183 height 21
click at [336, 276] on div "Filter Branches Branches Popular filters Free items Branch specific items Has c…" at bounding box center [313, 378] width 203 height 437
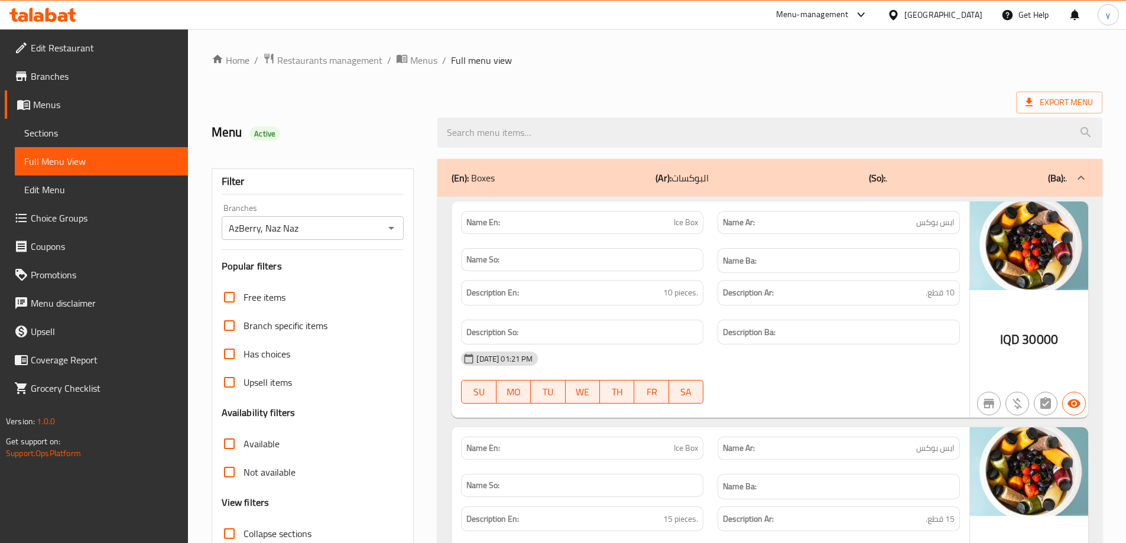
type input "AzBerry, Naz Naz"
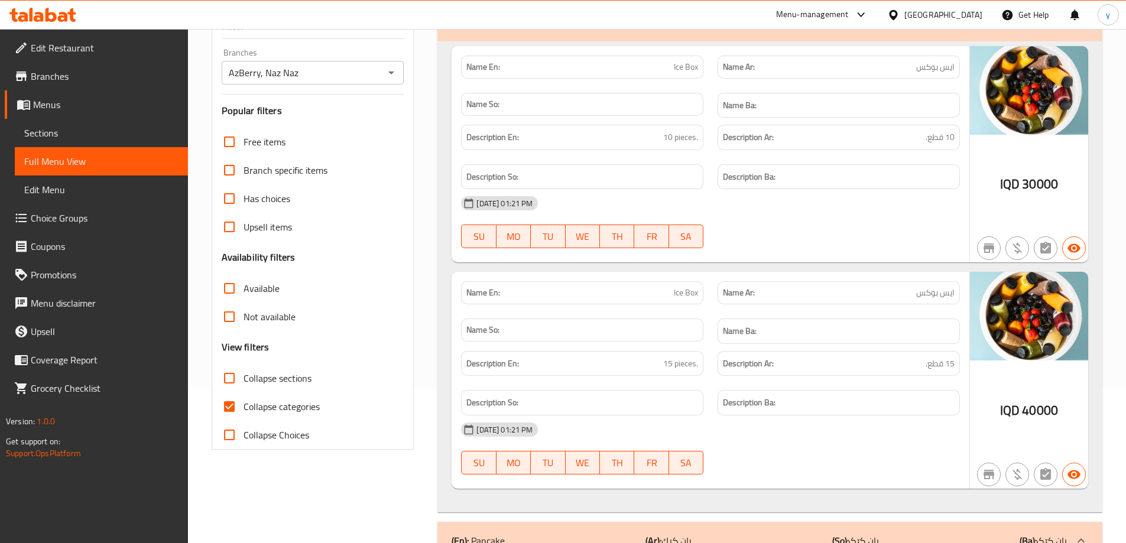
scroll to position [355, 0]
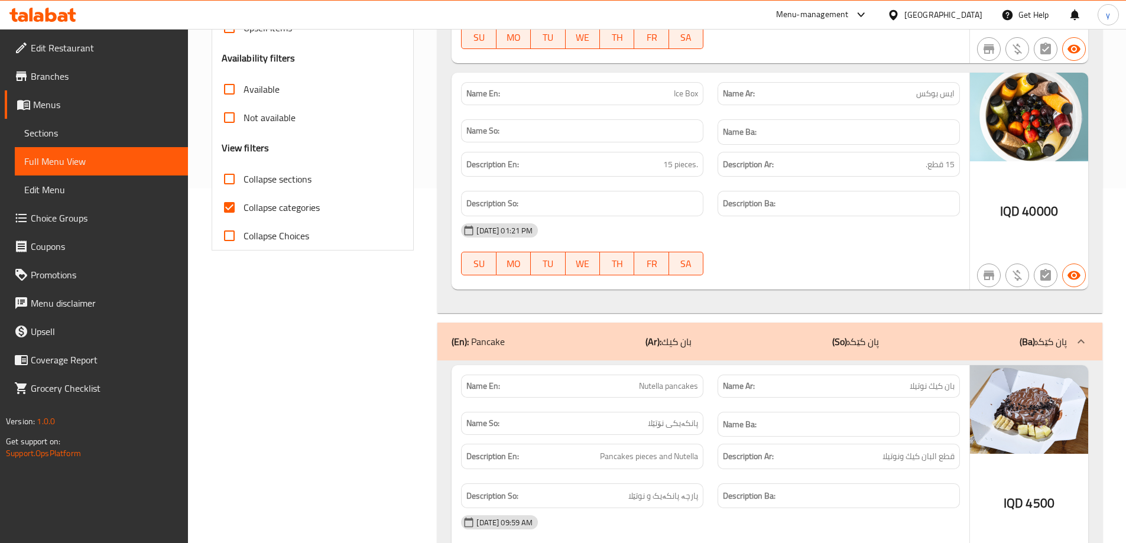
click at [225, 200] on input "Collapse categories" at bounding box center [229, 207] width 28 height 28
checkbox input "false"
click at [226, 183] on input "Collapse sections" at bounding box center [229, 179] width 28 height 28
checkbox input "true"
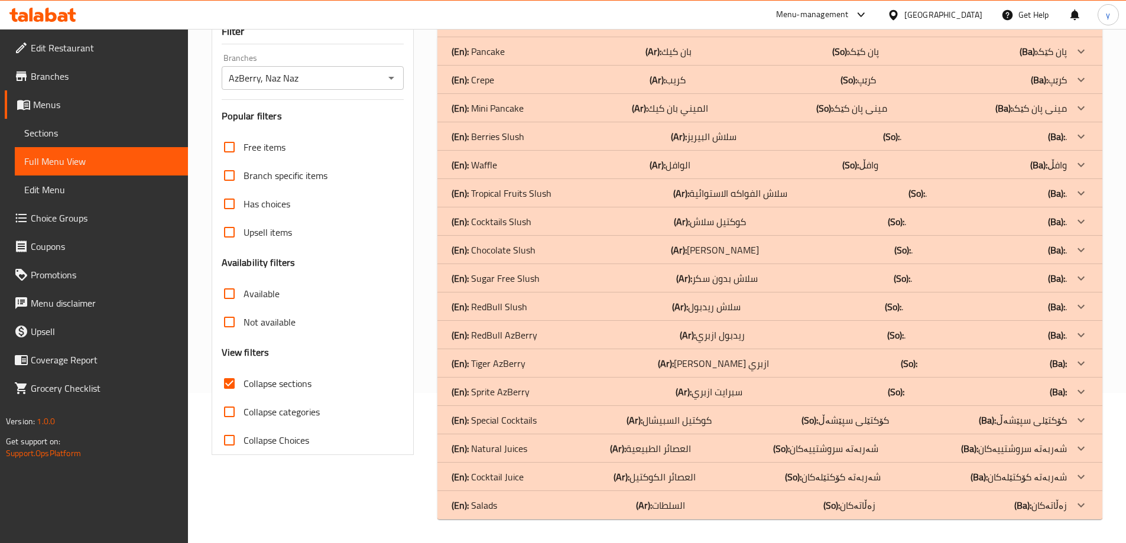
scroll to position [32, 0]
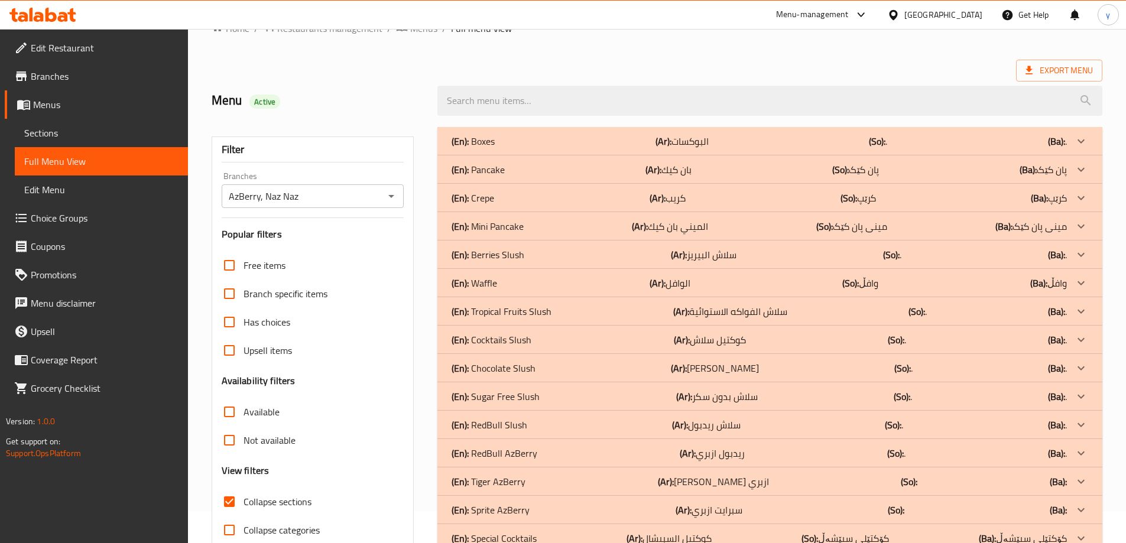
click at [620, 223] on div "(En): Mini Pancake (Ar): الميني بان كيك (So): مینی پان کێک (Ba): مینی پان کێک" at bounding box center [759, 226] width 615 height 14
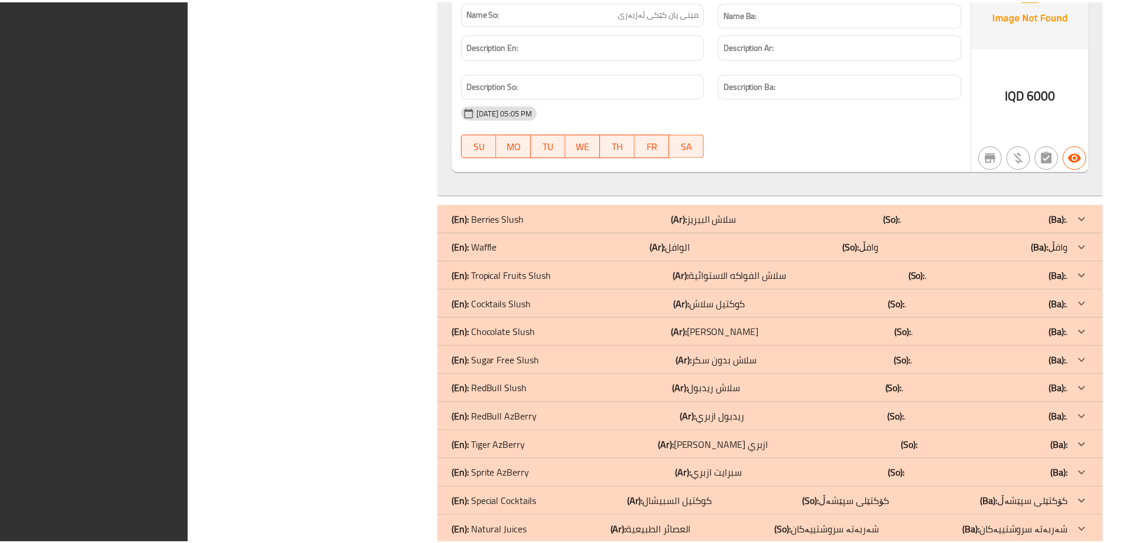
scroll to position [1780, 0]
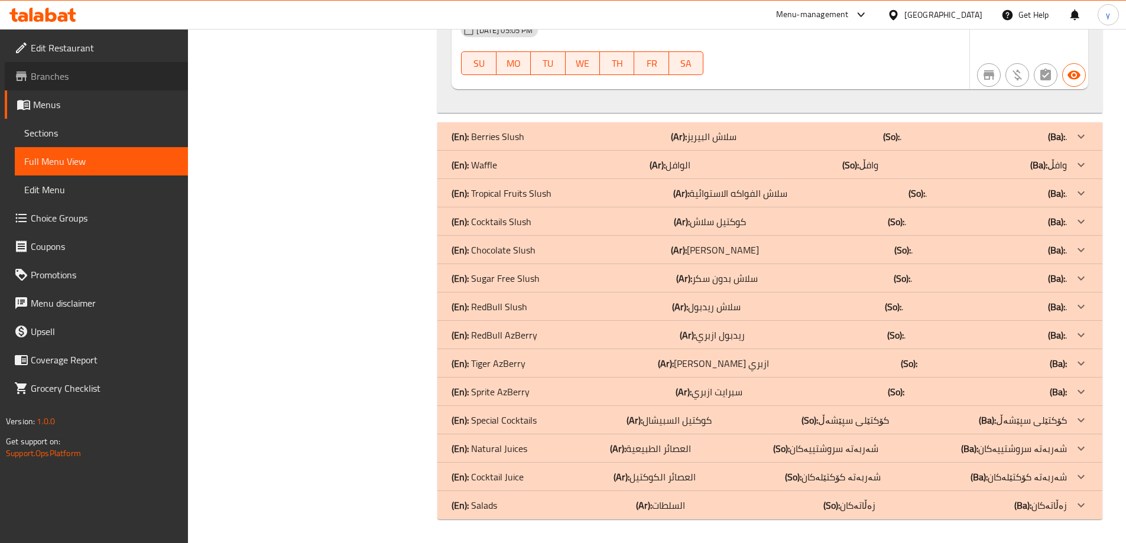
click at [69, 71] on span "Branches" at bounding box center [105, 76] width 148 height 14
